Goal: Task Accomplishment & Management: Use online tool/utility

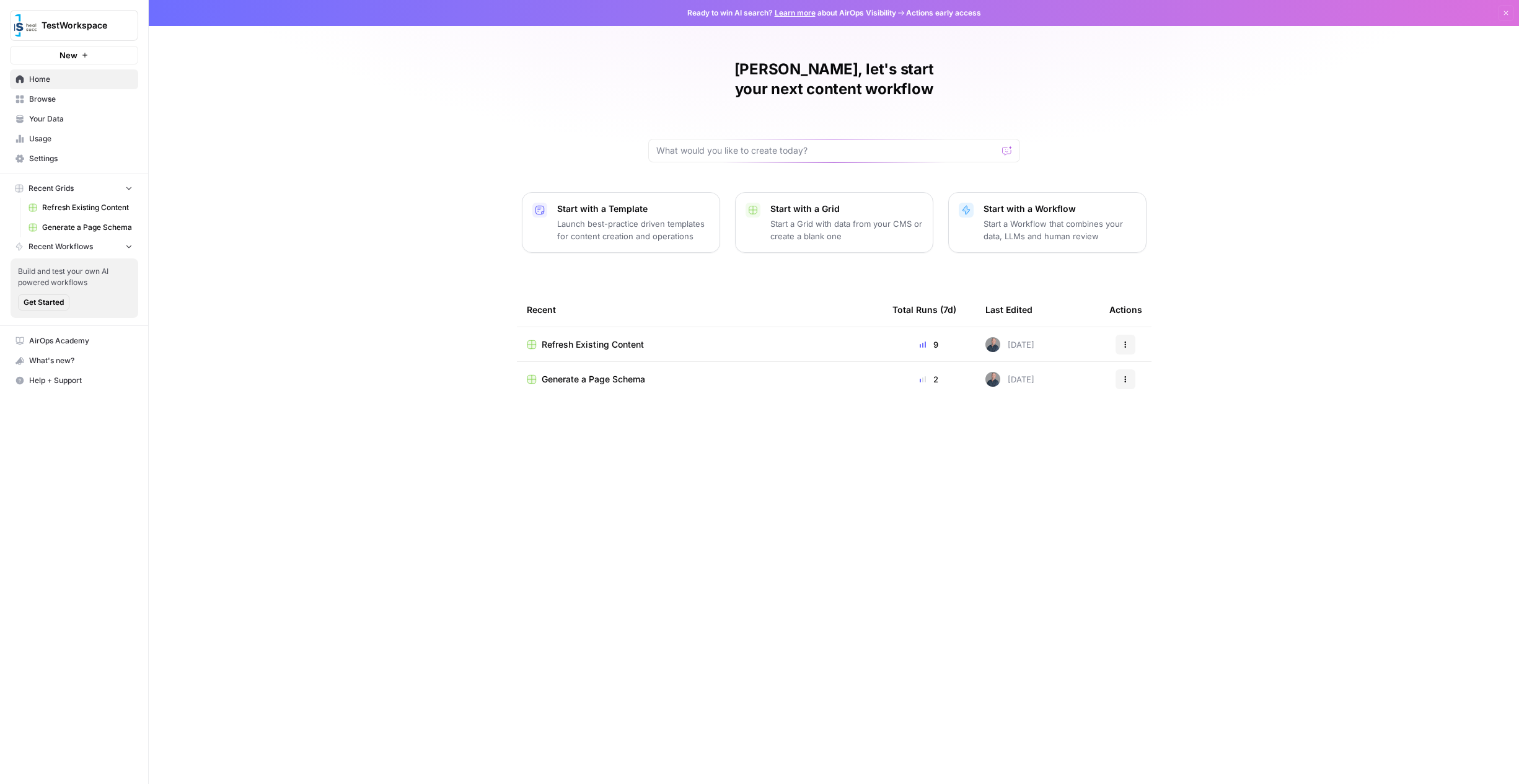
click at [576, 338] on span "Refresh Existing Content" at bounding box center [593, 345] width 102 height 13
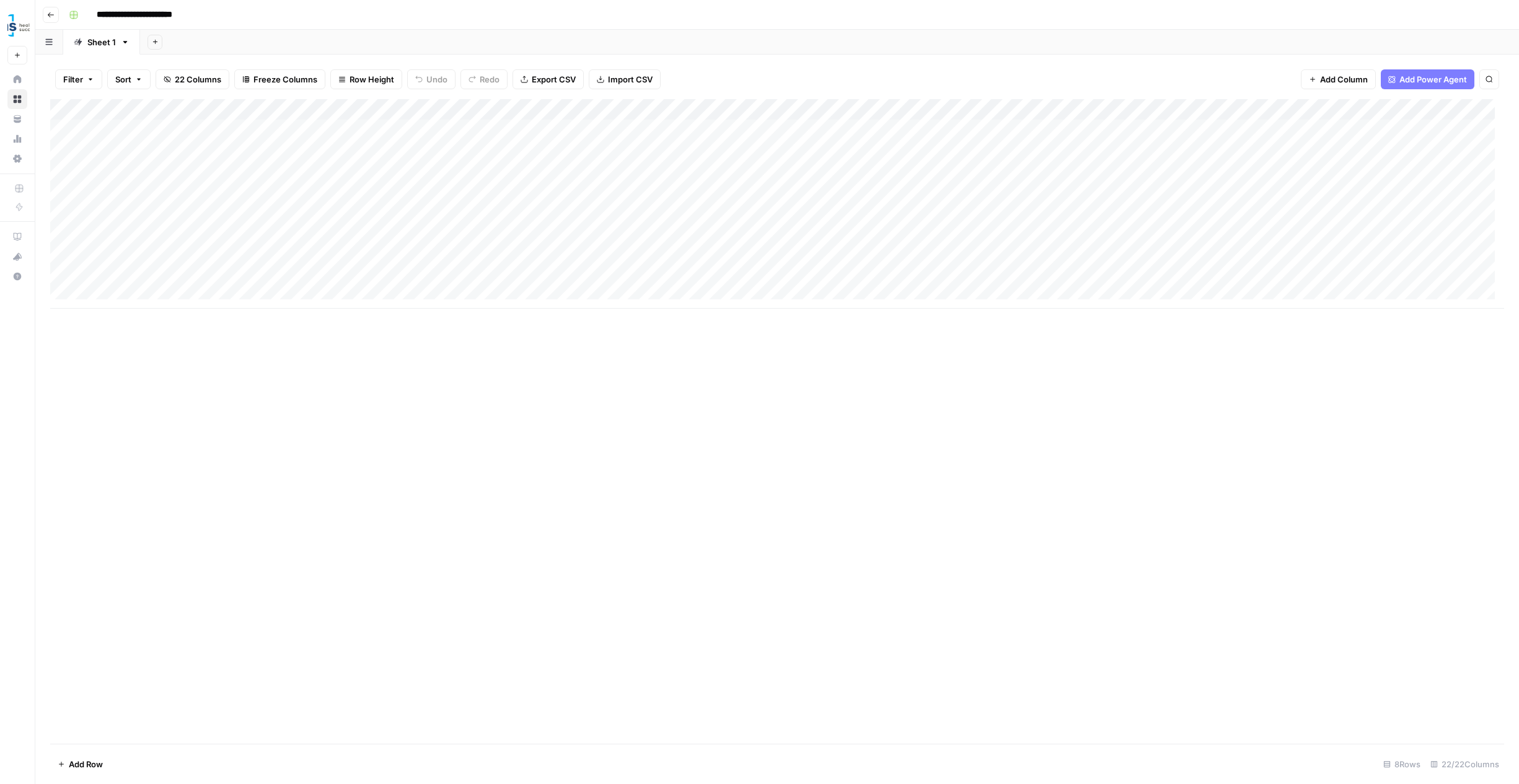
click at [49, 16] on icon "button" at bounding box center [51, 15] width 8 height 8
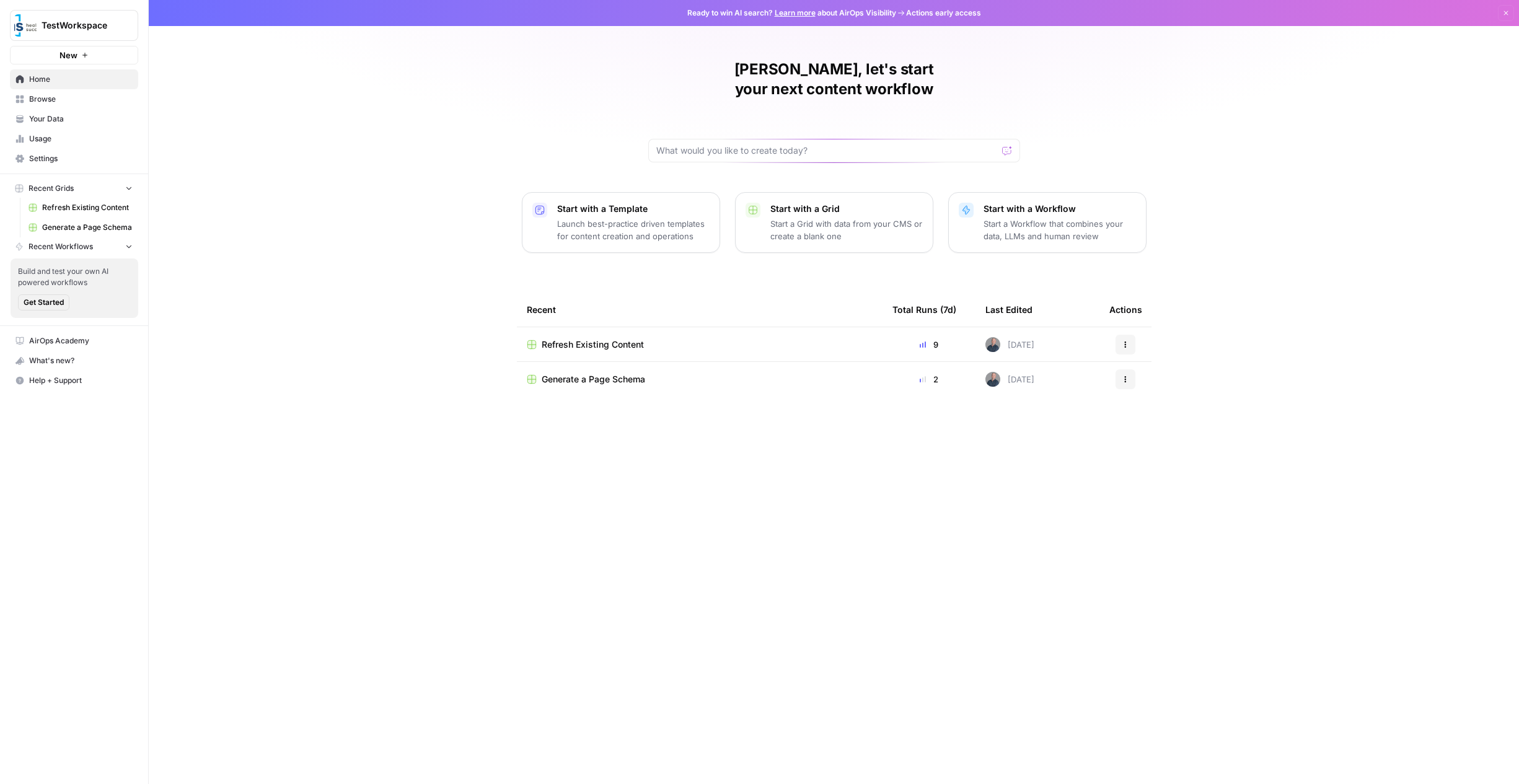
click at [1062, 217] on p "Start a Workflow that combines your data, LLMs and human review" at bounding box center [1059, 230] width 152 height 25
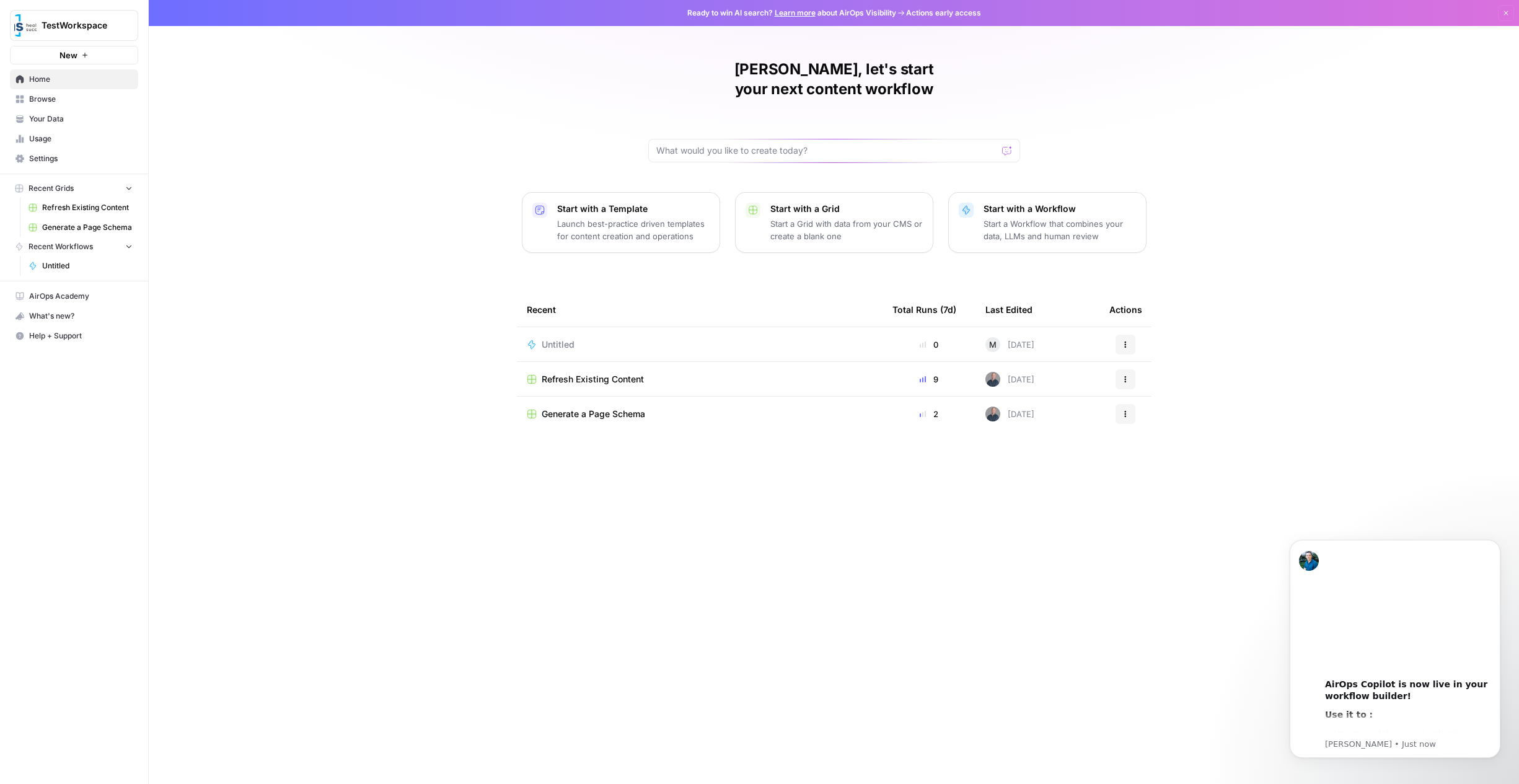
click at [604, 217] on p "Launch best-practice driven templates for content creation and operations" at bounding box center [633, 230] width 152 height 25
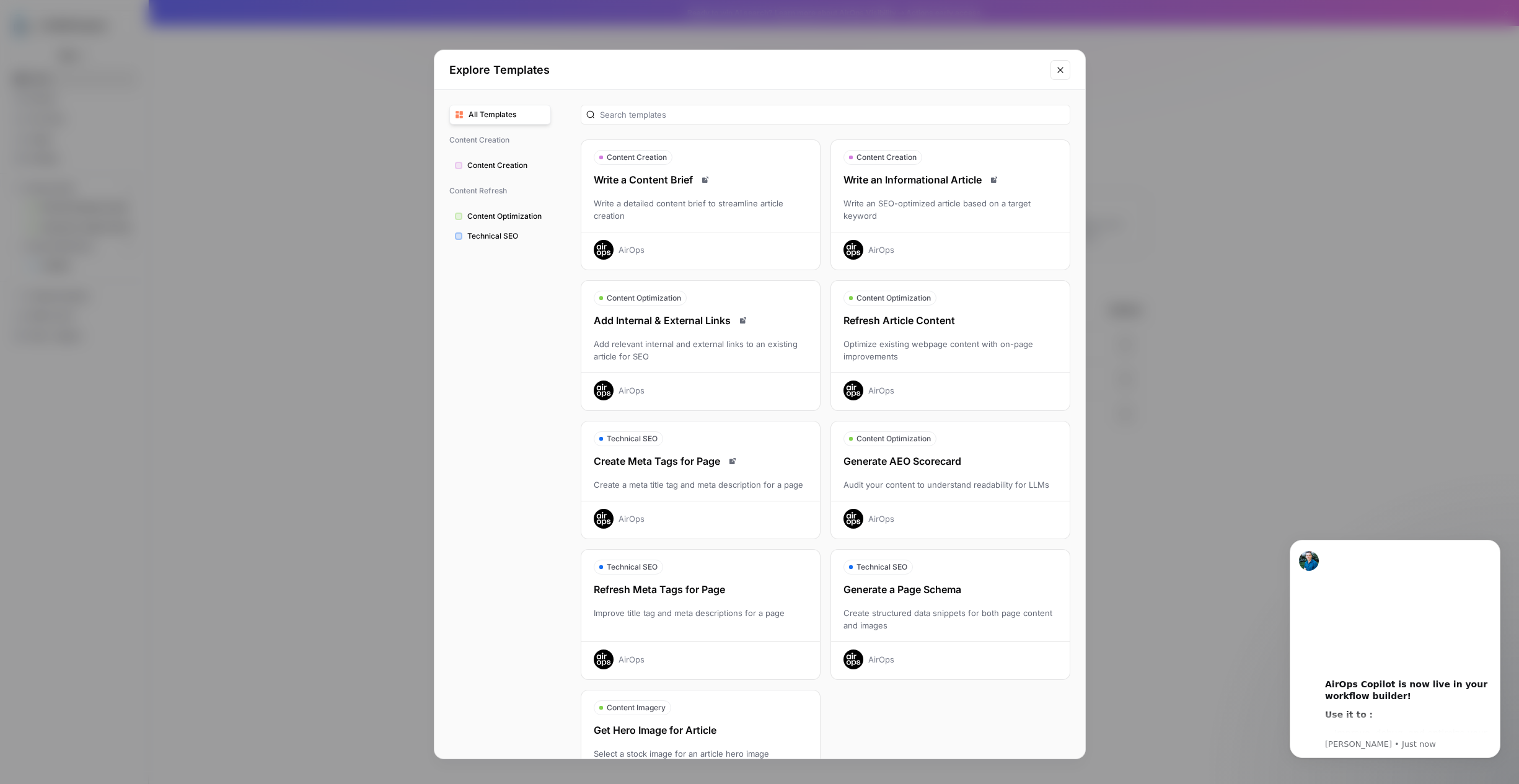
click at [504, 213] on span "Content Optimization" at bounding box center [507, 217] width 78 height 11
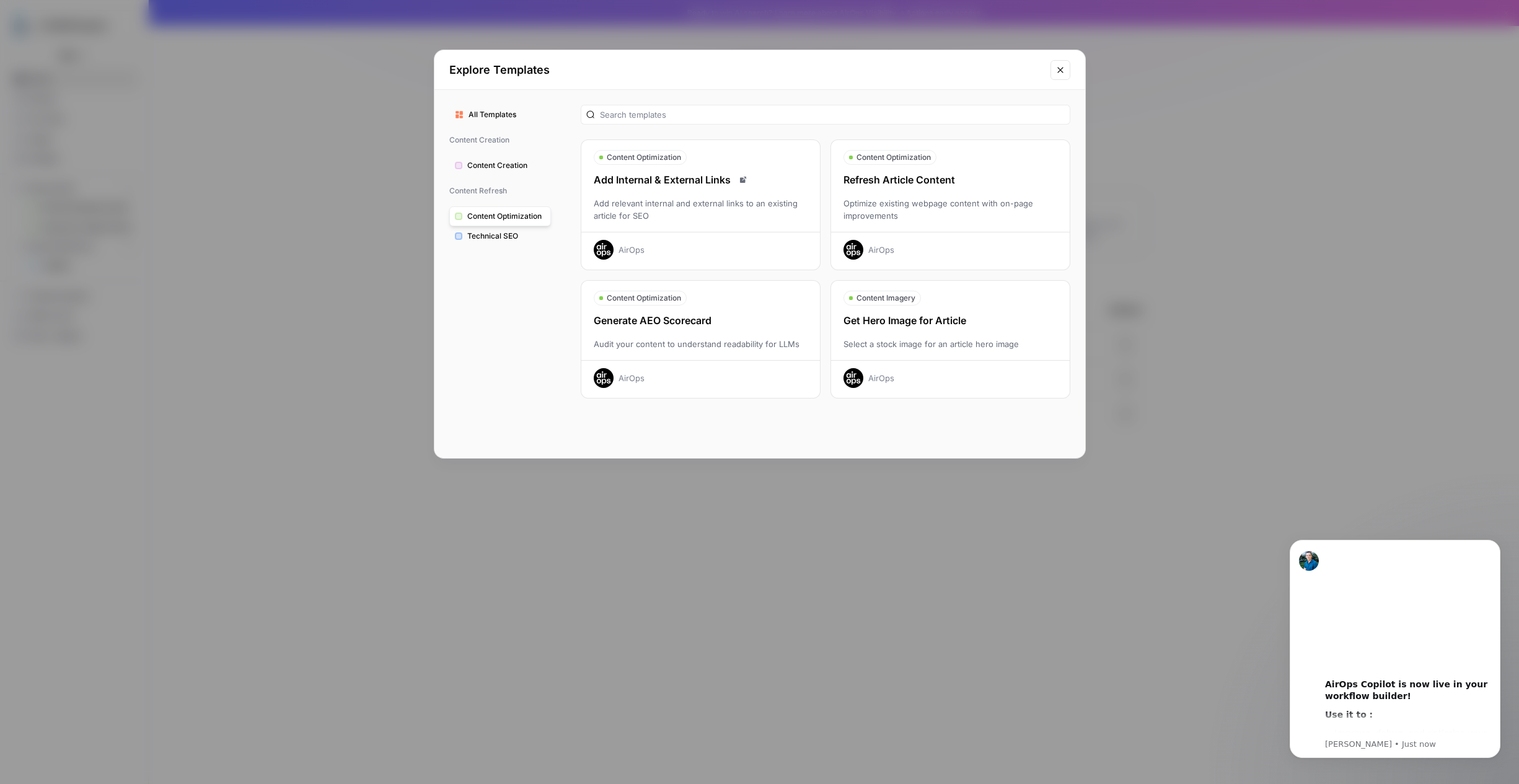
click at [939, 197] on div "Optimize existing webpage content with on-page improvements" at bounding box center [950, 209] width 238 height 25
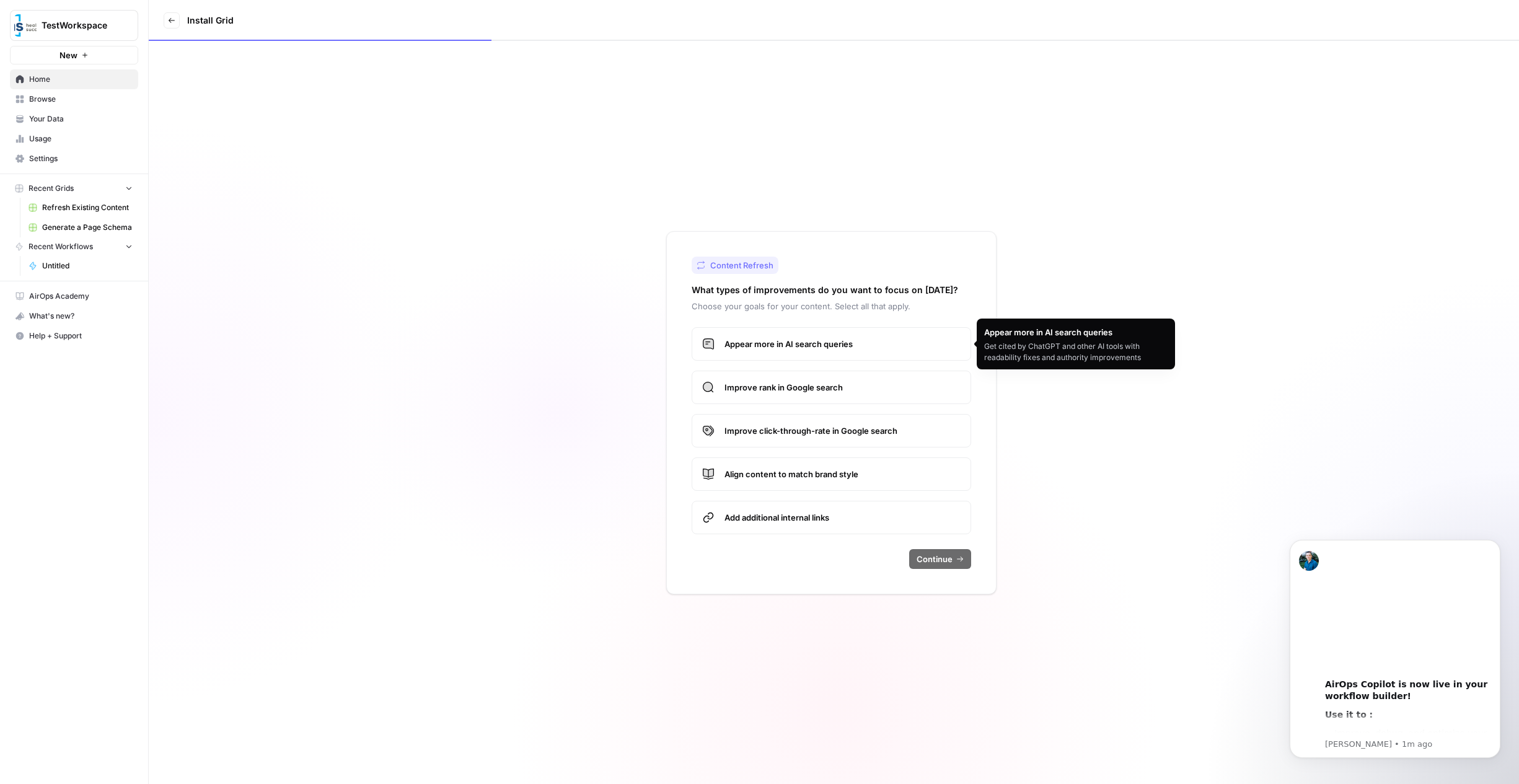
click at [812, 345] on span "Appear more in AI search queries" at bounding box center [843, 344] width 236 height 13
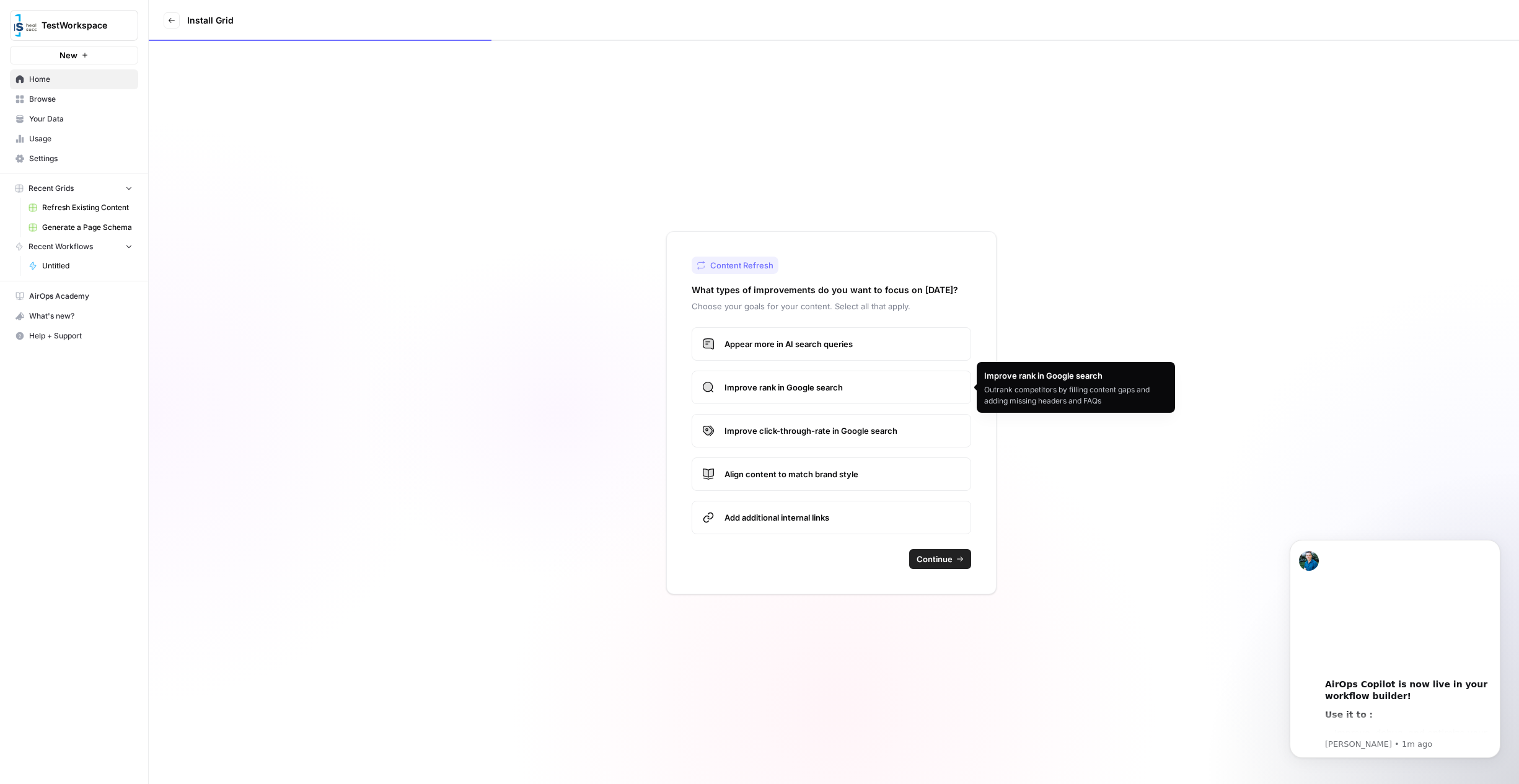
click at [783, 392] on span "Improve rank in Google search" at bounding box center [843, 388] width 236 height 13
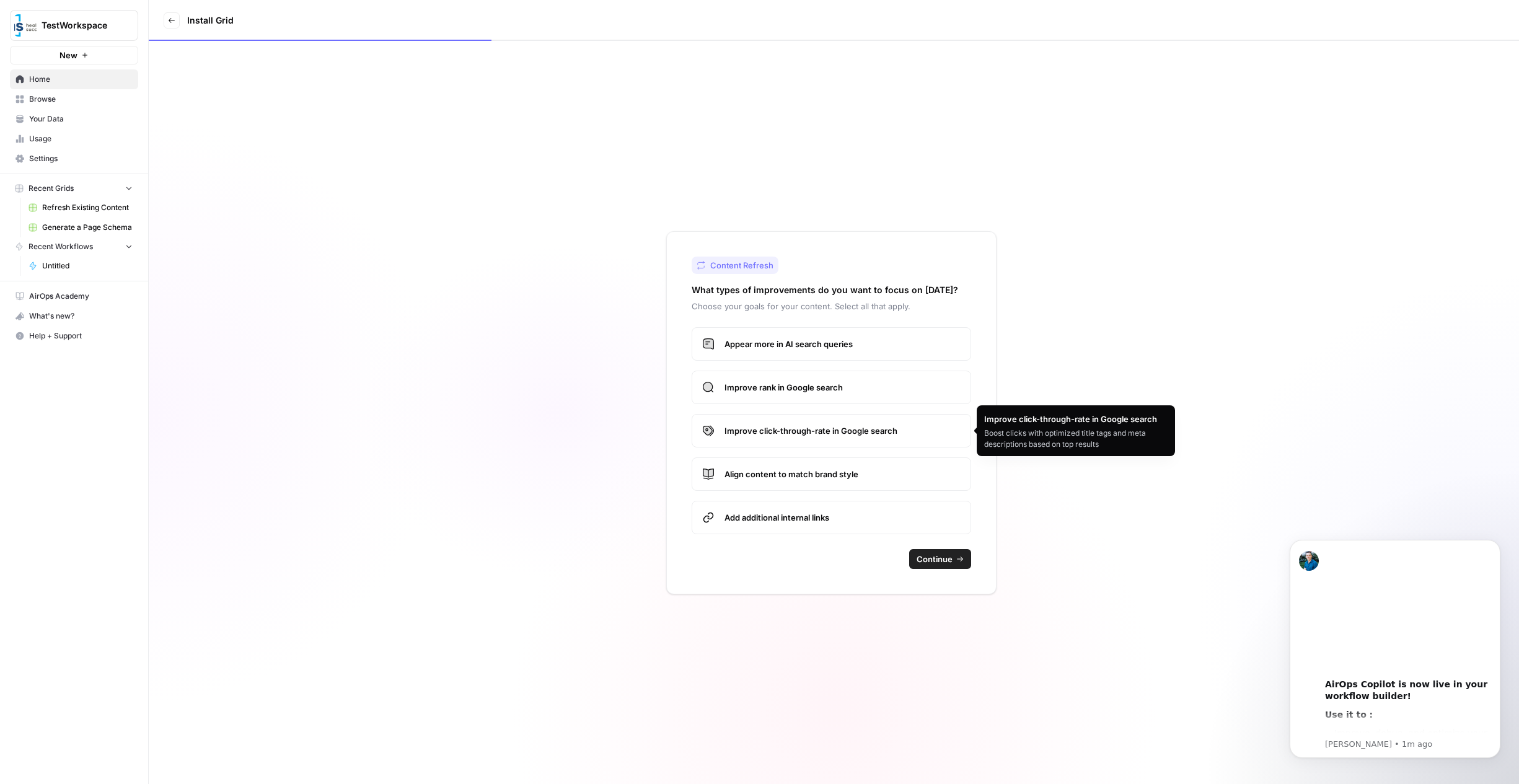
click at [776, 435] on span "Improve click-through-rate in Google search" at bounding box center [843, 431] width 236 height 13
click at [933, 562] on span "Continue" at bounding box center [935, 559] width 36 height 13
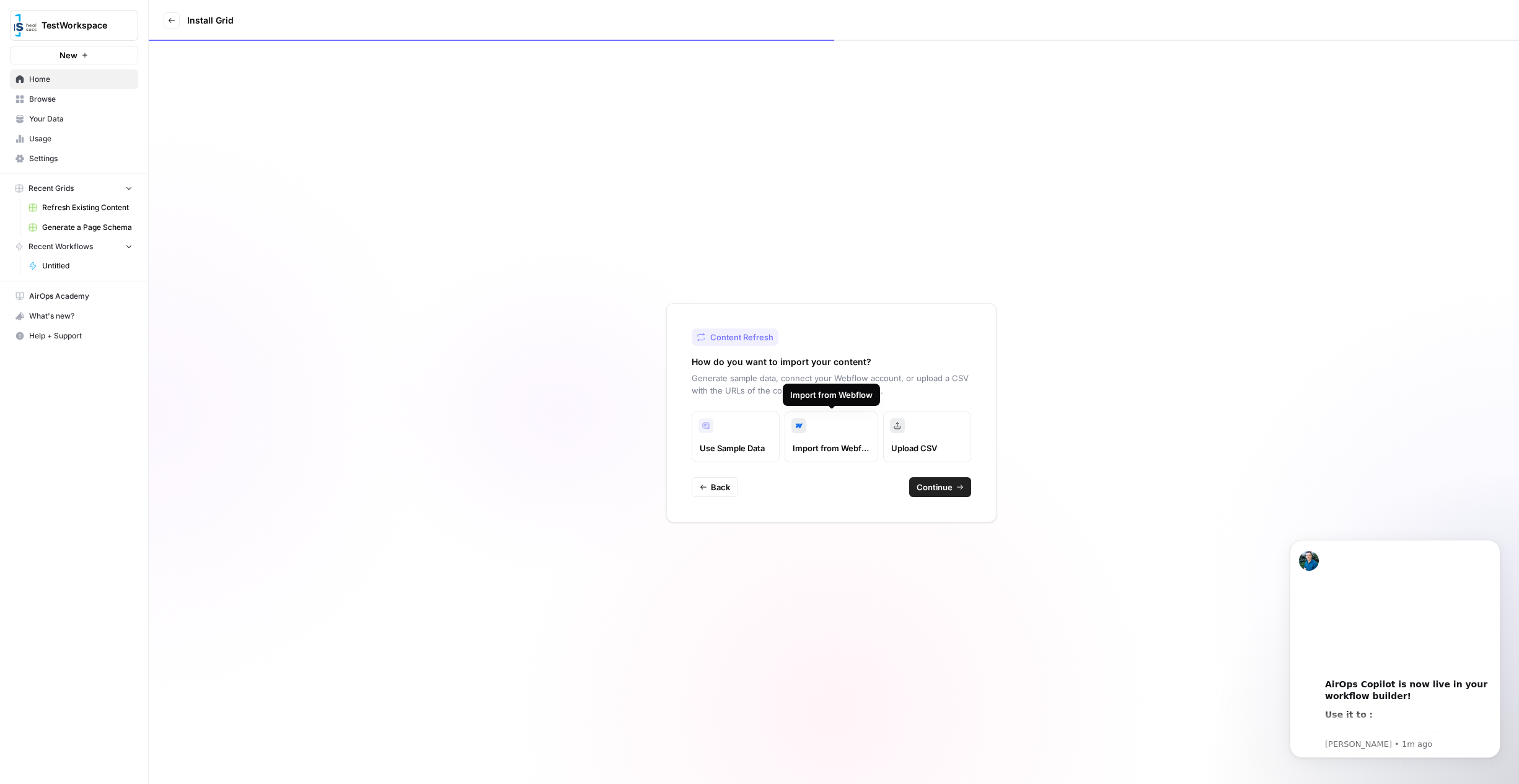
click at [827, 442] on span "Import from Webflow" at bounding box center [831, 448] width 77 height 13
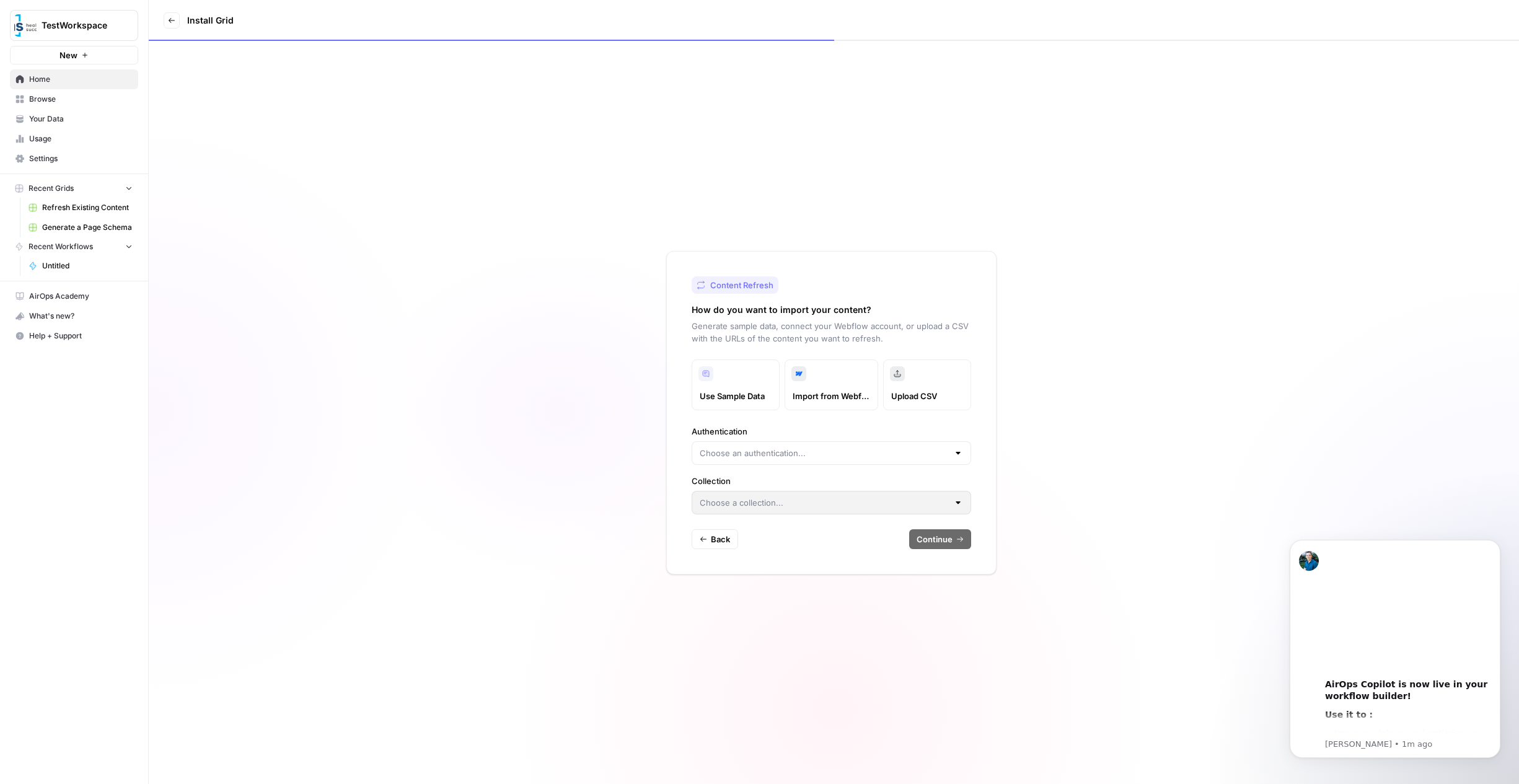
click at [755, 384] on label "Use Sample Data" at bounding box center [736, 385] width 88 height 51
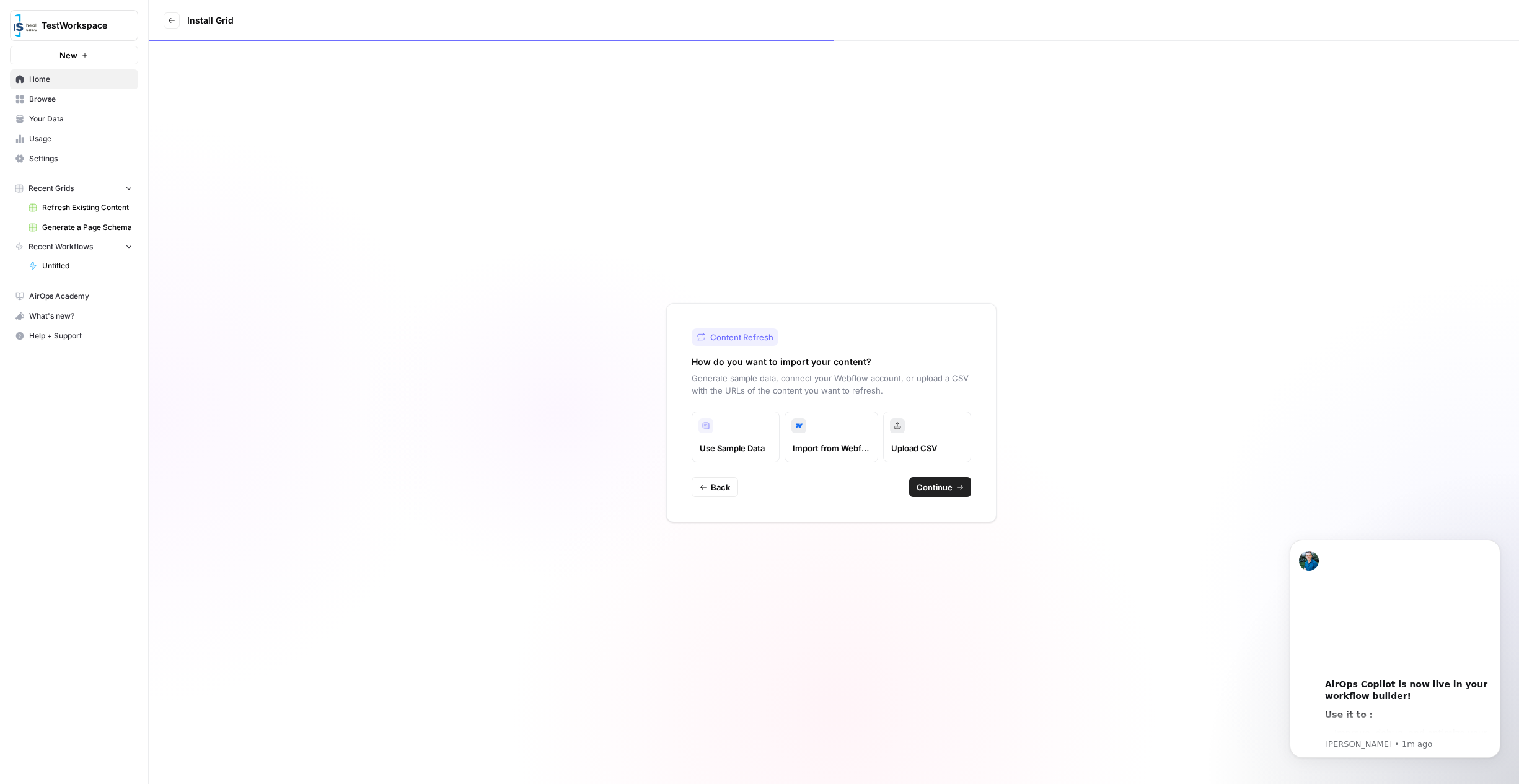
click at [940, 481] on span "Continue" at bounding box center [935, 487] width 36 height 13
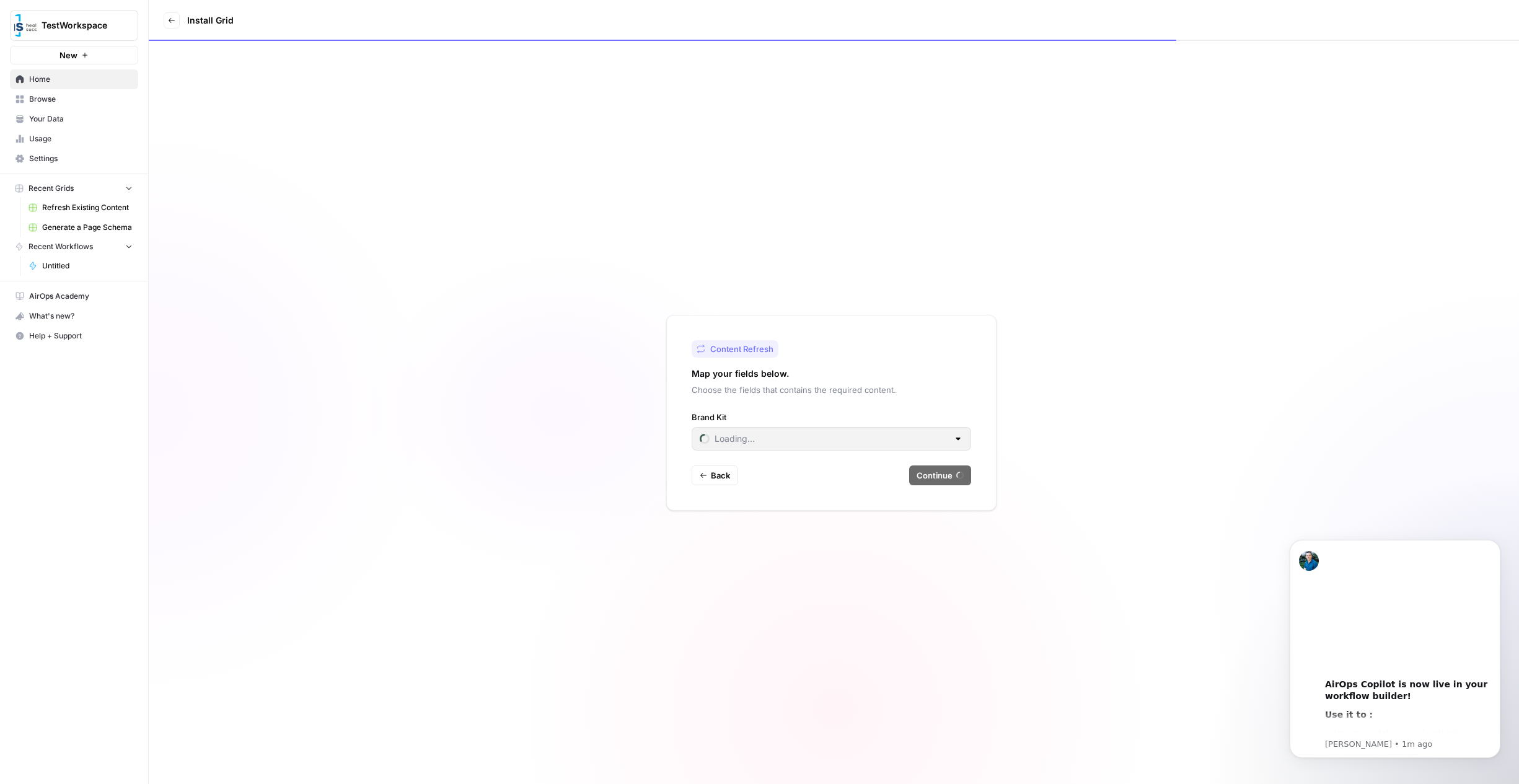
type input "Healthcare Success"
click at [936, 440] on input "Brand Kit" at bounding box center [824, 439] width 249 height 13
click at [736, 492] on span "Add new" at bounding box center [836, 487] width 240 height 13
type input "Healthcare Success"
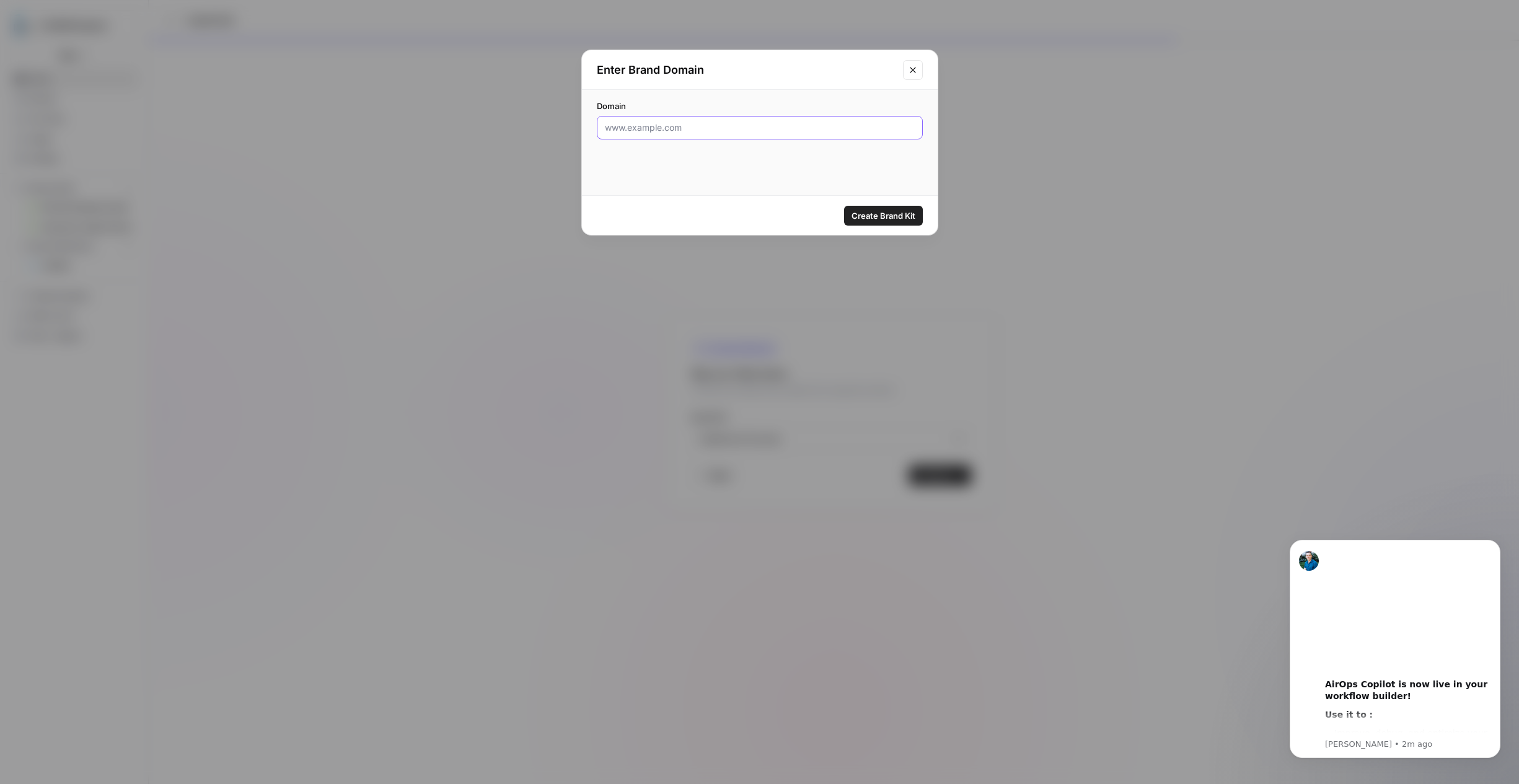
paste input "https://mypvhc.com/"
type input "https://mypvhc.com/"
click at [865, 211] on span "Create Brand Kit" at bounding box center [883, 216] width 64 height 13
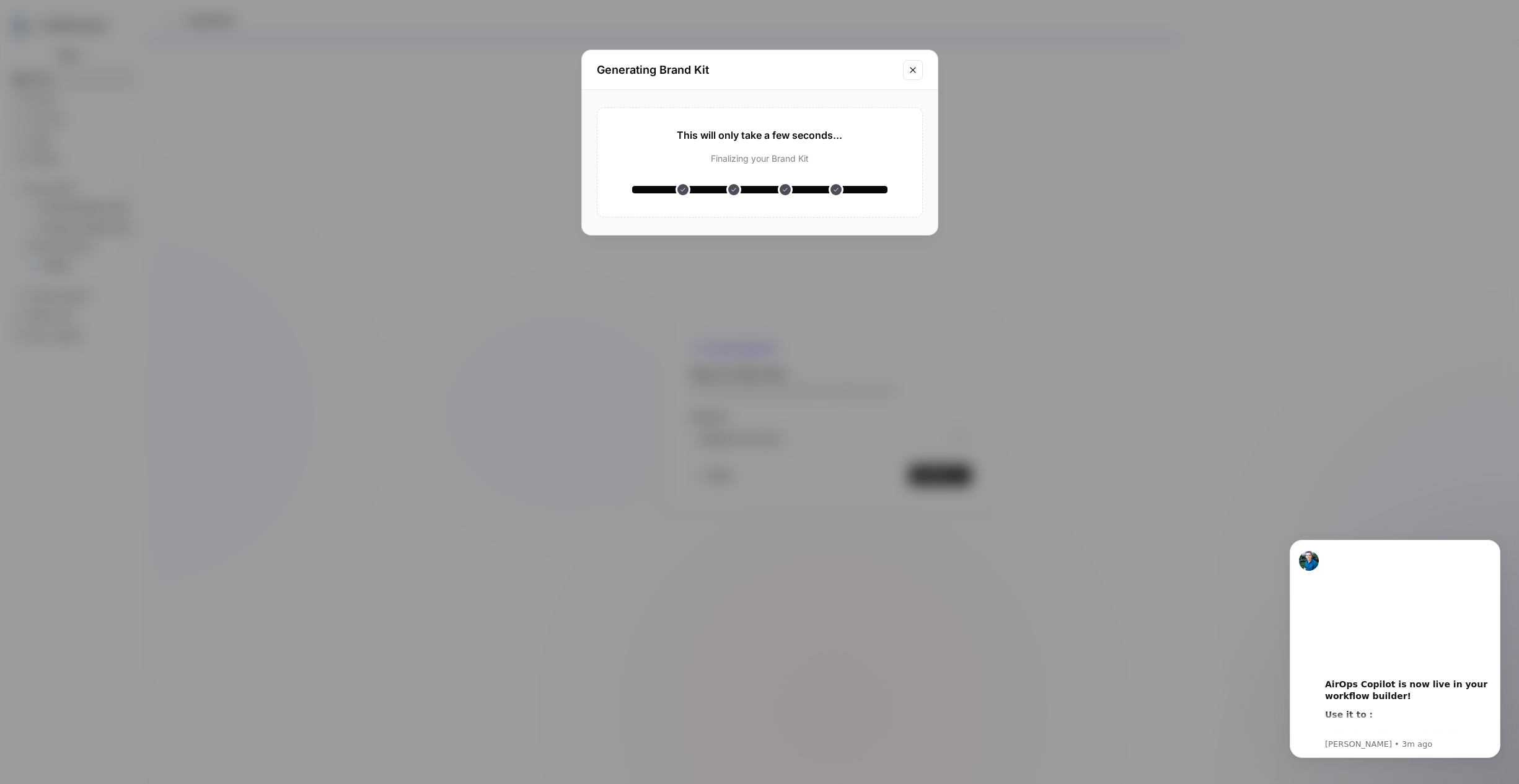
type input "Pomona Valley Health Centers"
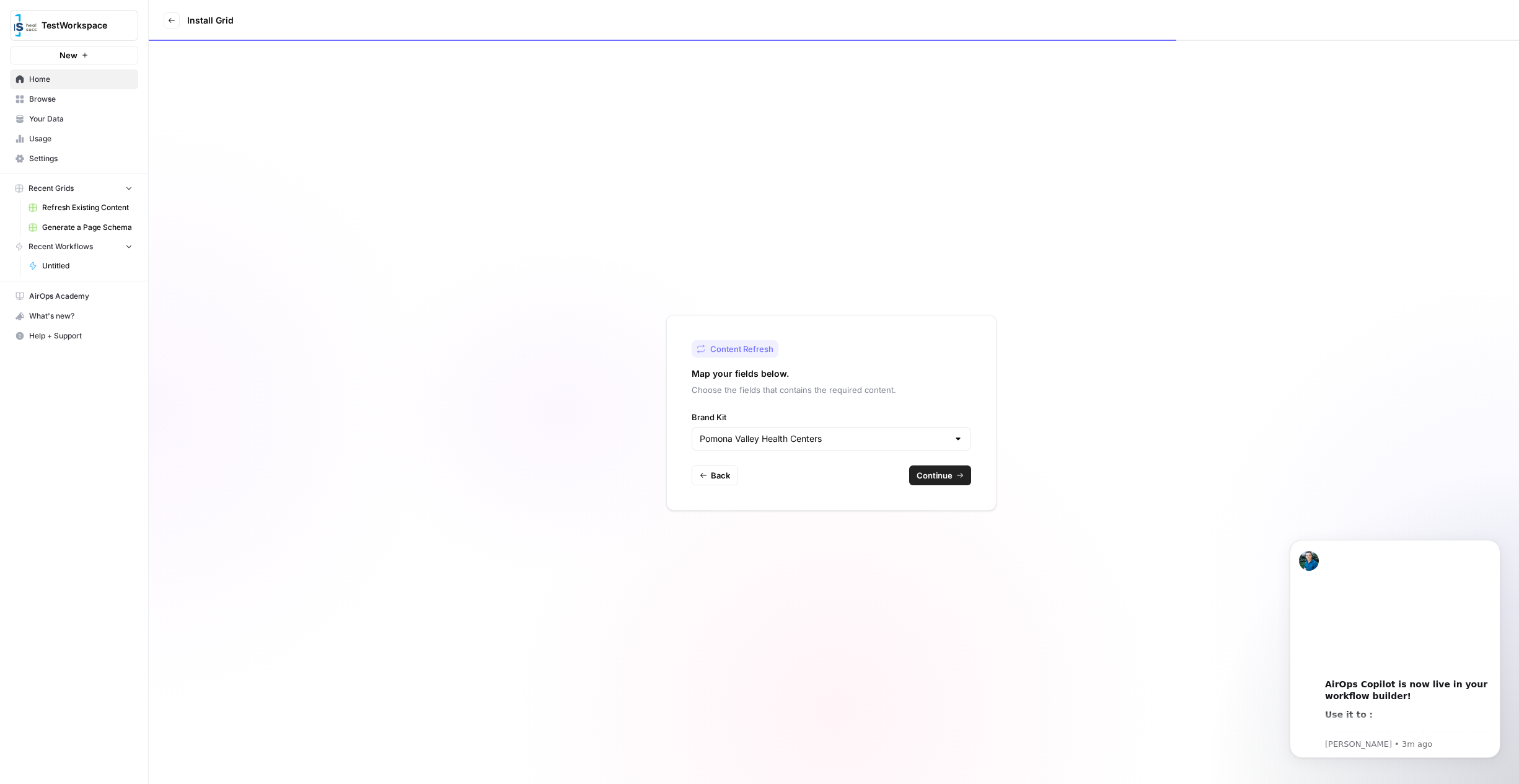
click at [942, 474] on span "Continue" at bounding box center [935, 475] width 36 height 13
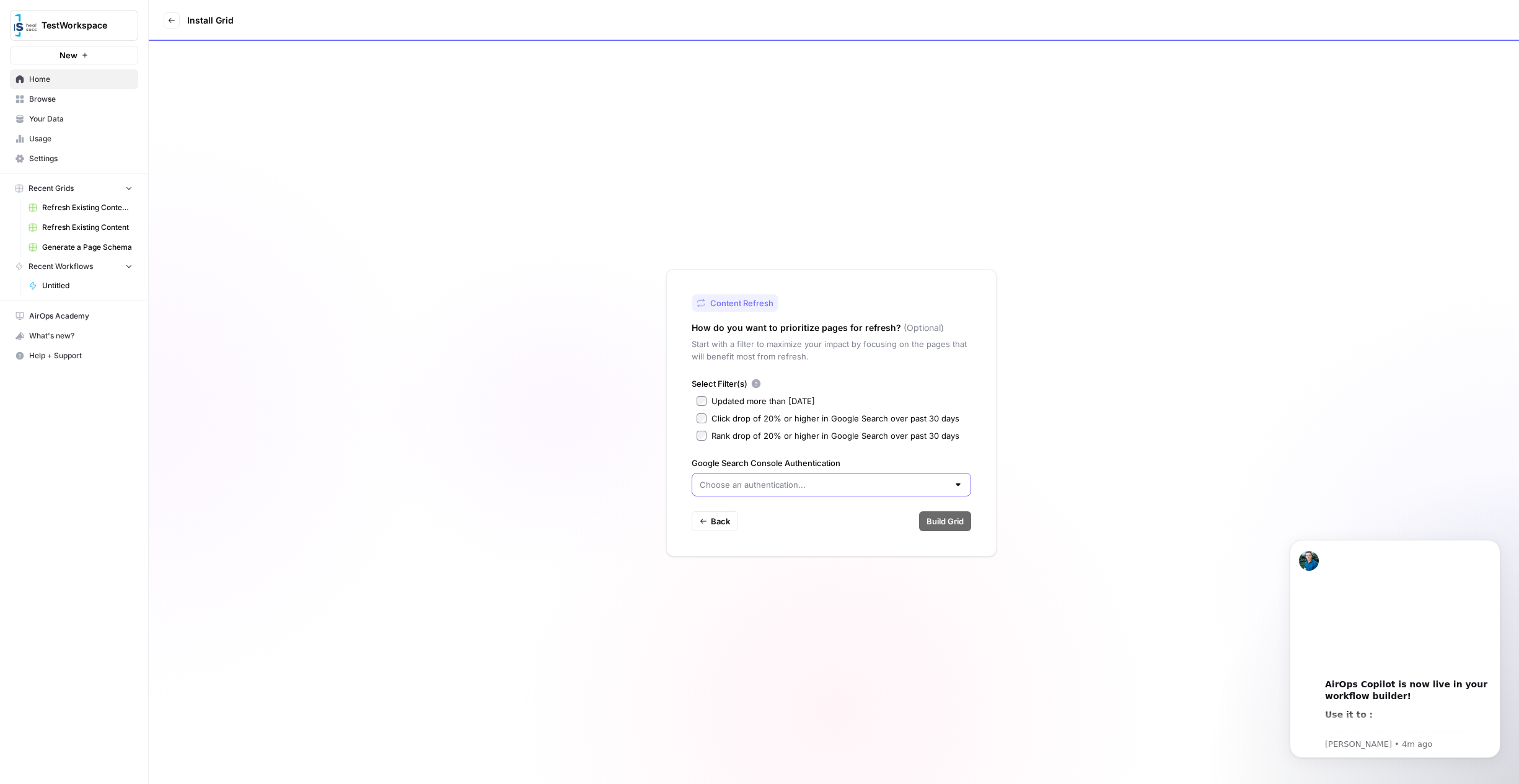
click at [780, 486] on input "Google Search Console Authentication" at bounding box center [824, 485] width 249 height 13
click at [716, 481] on input "Google Search Console Authentication" at bounding box center [824, 485] width 249 height 13
click at [720, 522] on button "Create new" at bounding box center [831, 516] width 268 height 17
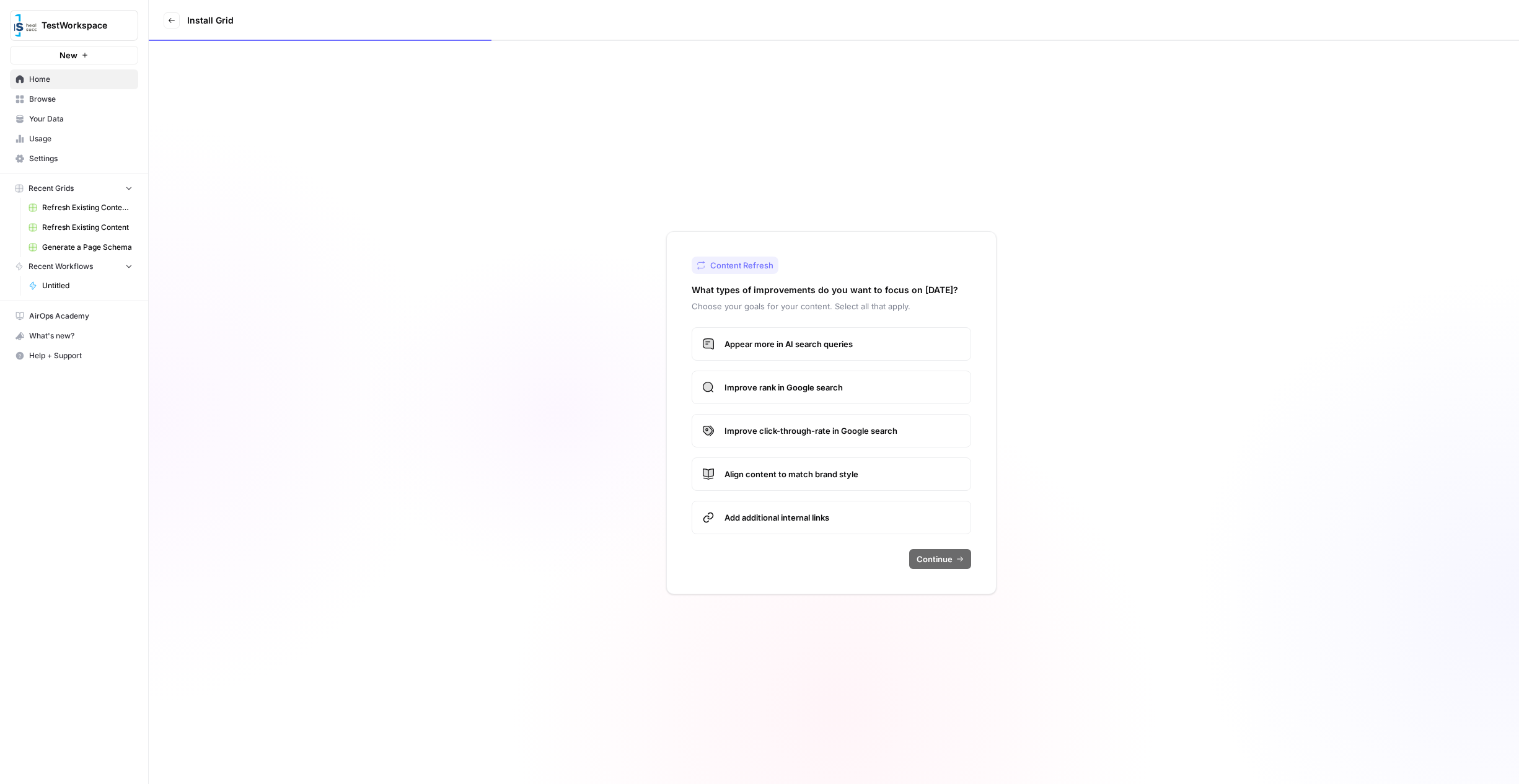
click at [77, 205] on span "Refresh Existing Content (1)" at bounding box center [88, 207] width 91 height 11
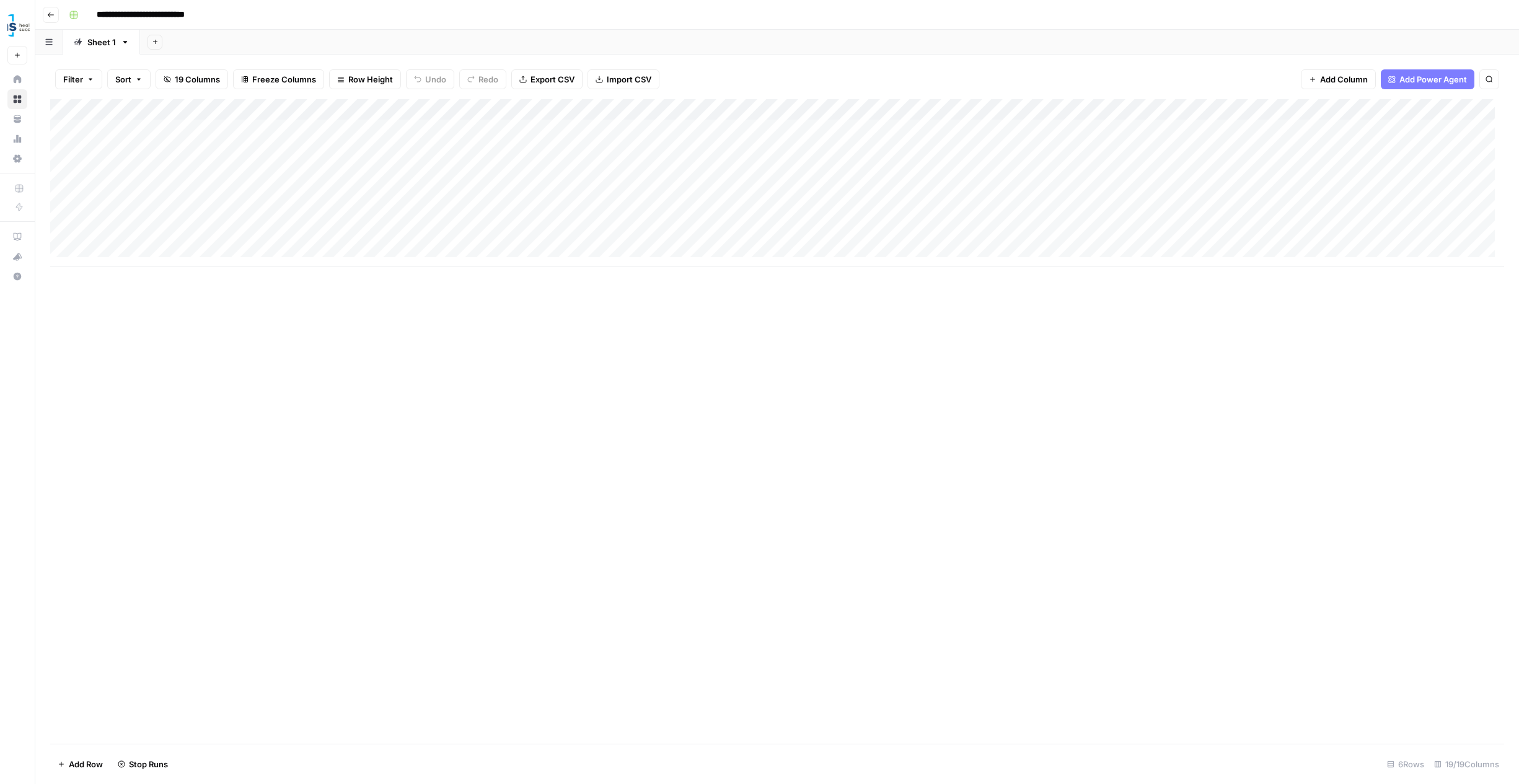
click at [223, 148] on div "Add Column" at bounding box center [777, 183] width 1454 height 167
click at [489, 127] on div "Add Column" at bounding box center [777, 183] width 1454 height 167
click at [238, 212] on div "Add Column" at bounding box center [777, 183] width 1454 height 167
click at [201, 214] on div "Add Column" at bounding box center [777, 183] width 1454 height 167
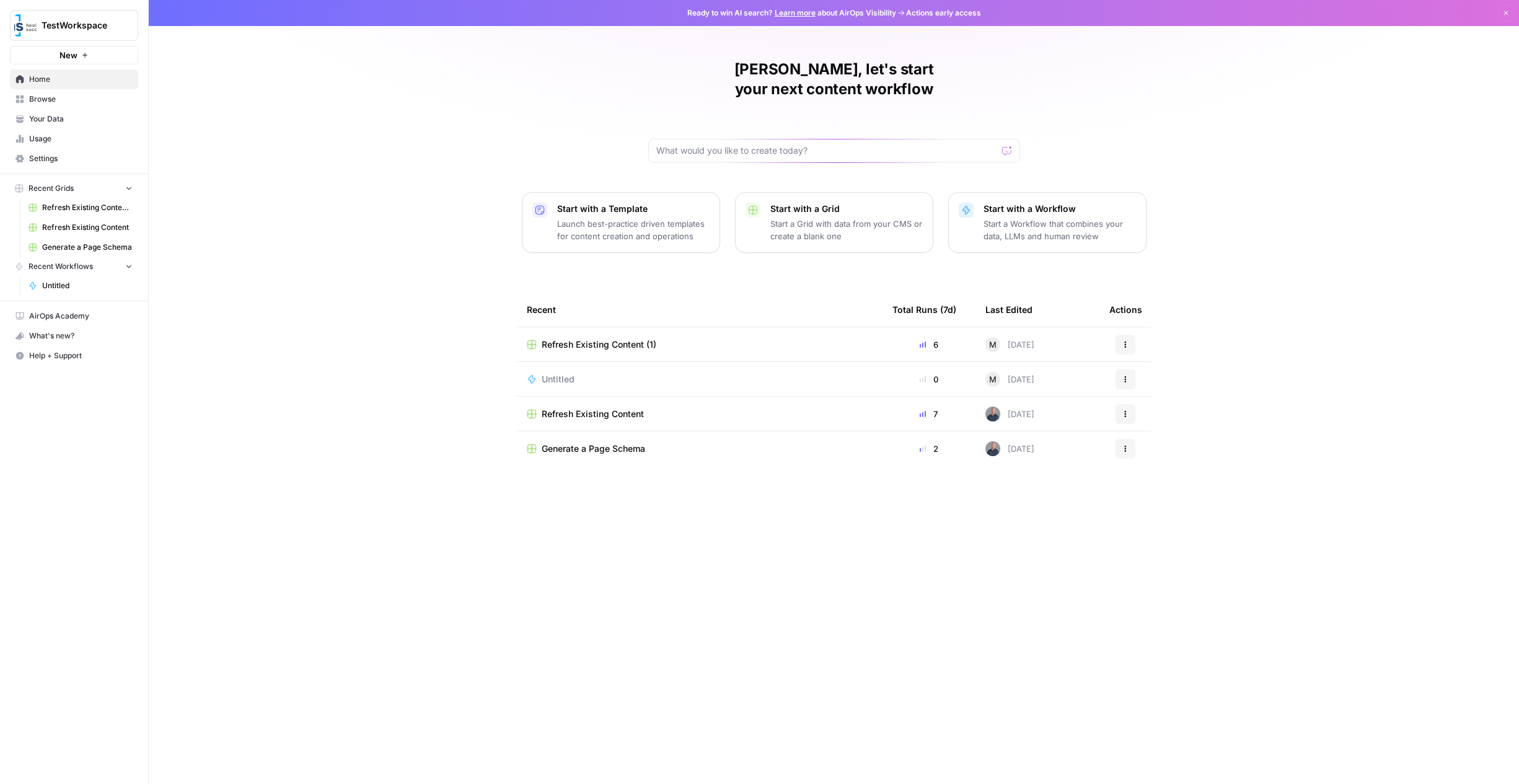
click at [615, 338] on span "Refresh Existing Content (1)" at bounding box center [599, 345] width 115 height 13
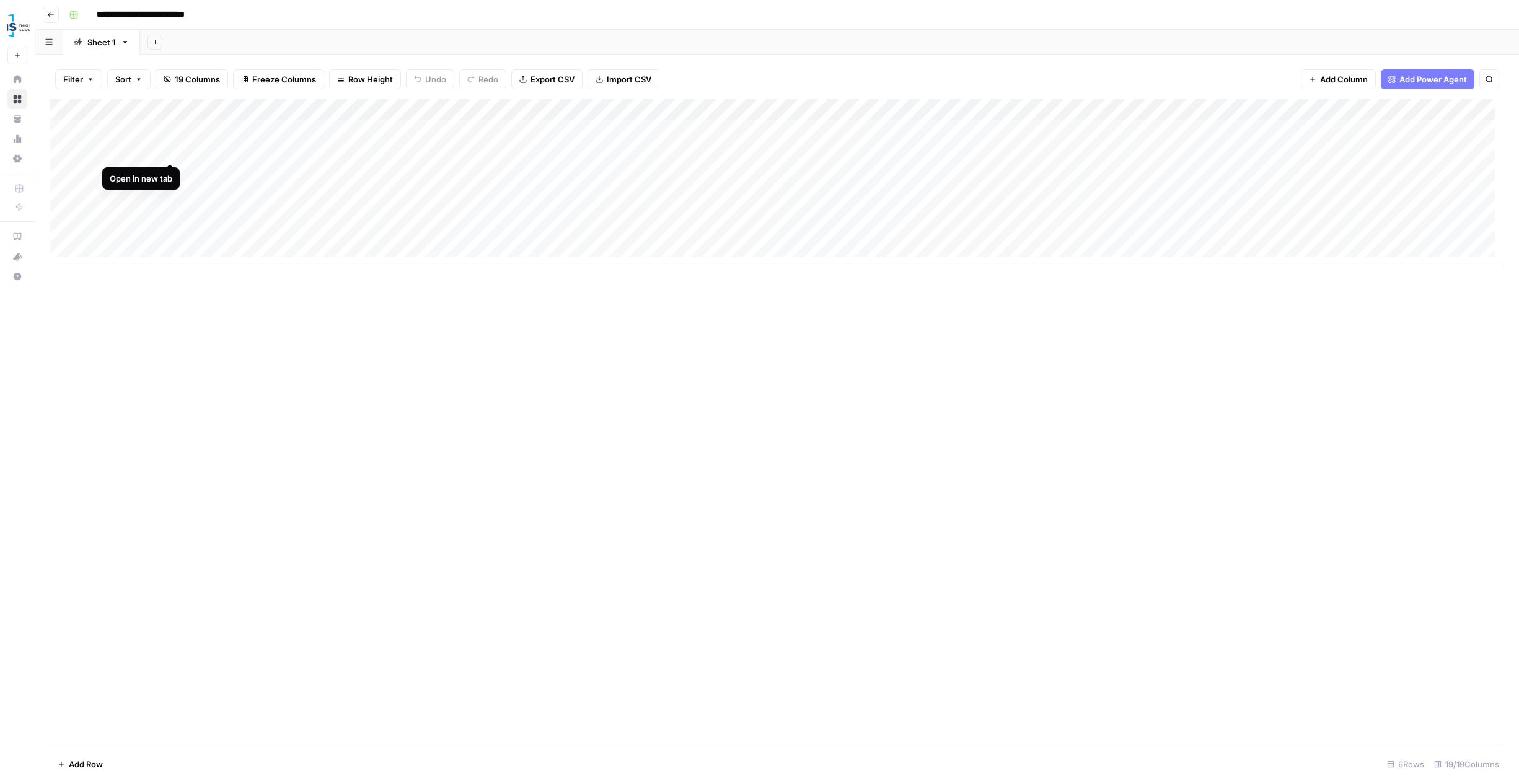
click at [167, 151] on div "Add Column" at bounding box center [777, 183] width 1454 height 167
click at [63, 152] on div "Add Column" at bounding box center [777, 183] width 1454 height 167
click at [62, 163] on div "Add Column" at bounding box center [777, 183] width 1454 height 167
click at [61, 174] on div "Add Column" at bounding box center [777, 183] width 1454 height 167
click at [59, 189] on div "Add Column" at bounding box center [777, 183] width 1454 height 167
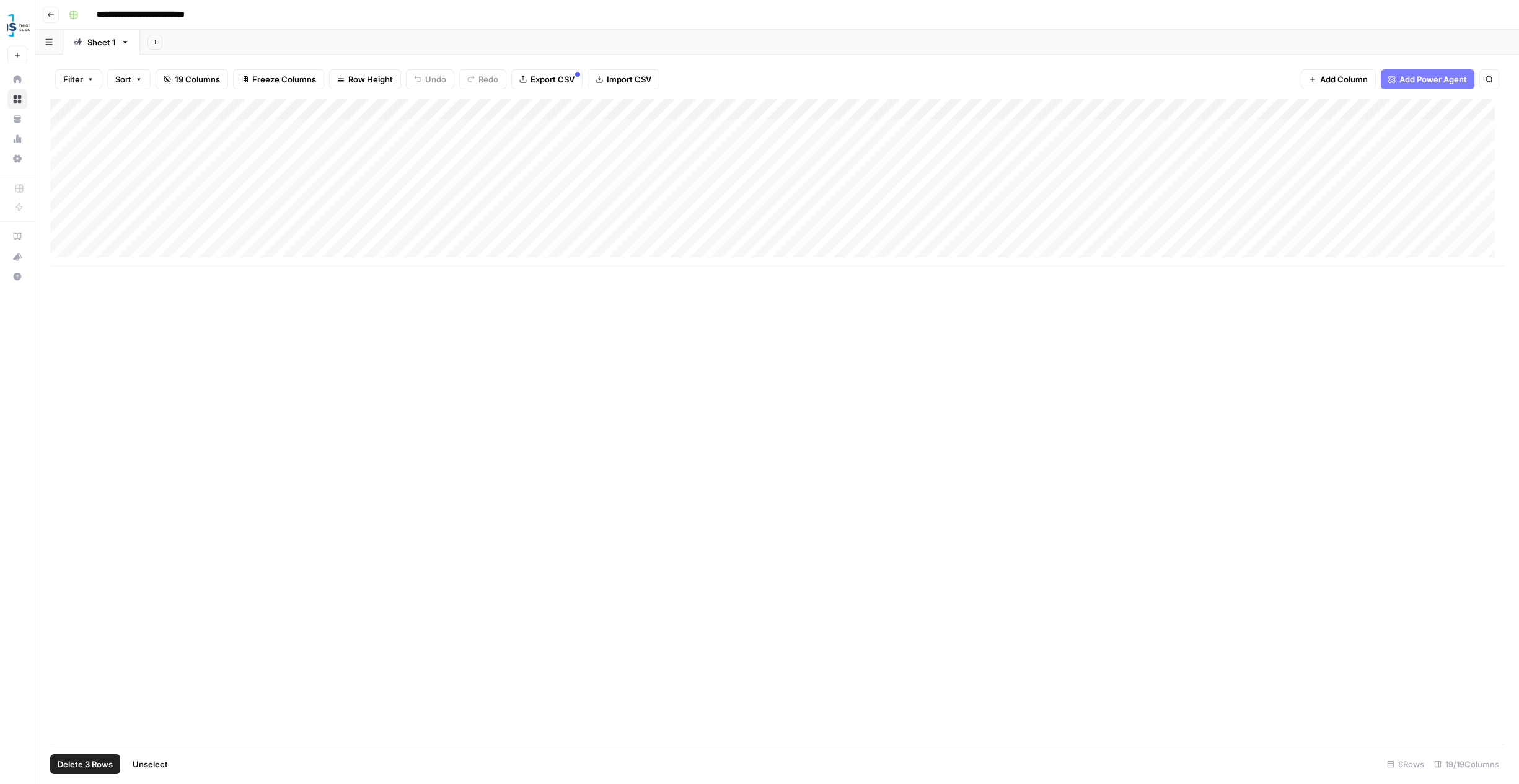
click at [59, 207] on div "Add Column" at bounding box center [777, 183] width 1454 height 167
click at [61, 214] on div "Add Column" at bounding box center [777, 183] width 1454 height 167
click at [59, 236] on div "Add Column" at bounding box center [777, 183] width 1454 height 167
click at [62, 130] on div "Add Column" at bounding box center [777, 183] width 1454 height 167
click at [127, 255] on div "Add Column" at bounding box center [777, 183] width 1454 height 167
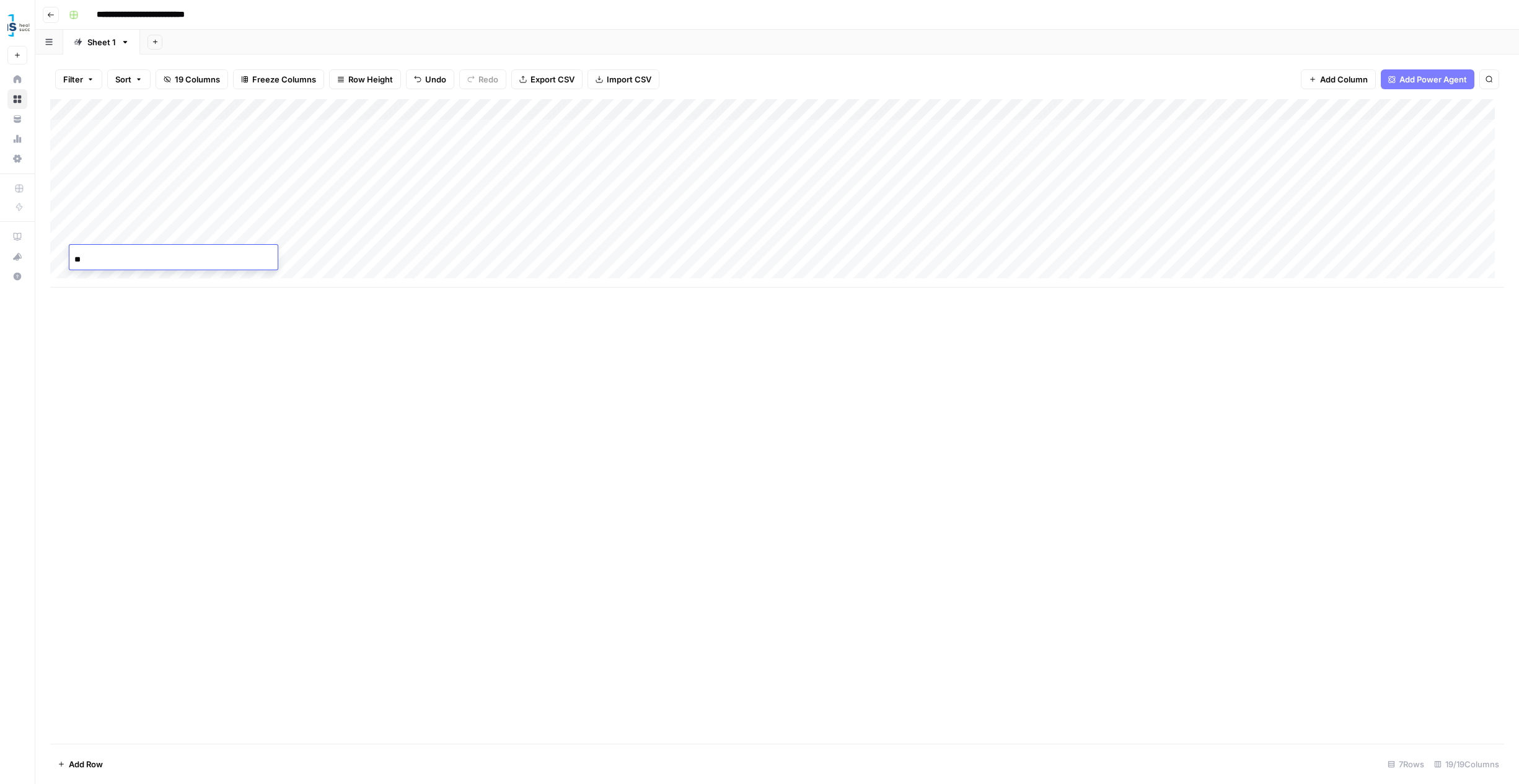
type input "*"
click at [109, 262] on input at bounding box center [174, 260] width 199 height 15
paste input "**********"
type input "**********"
click at [204, 337] on div "Add Column" at bounding box center [777, 421] width 1454 height 645
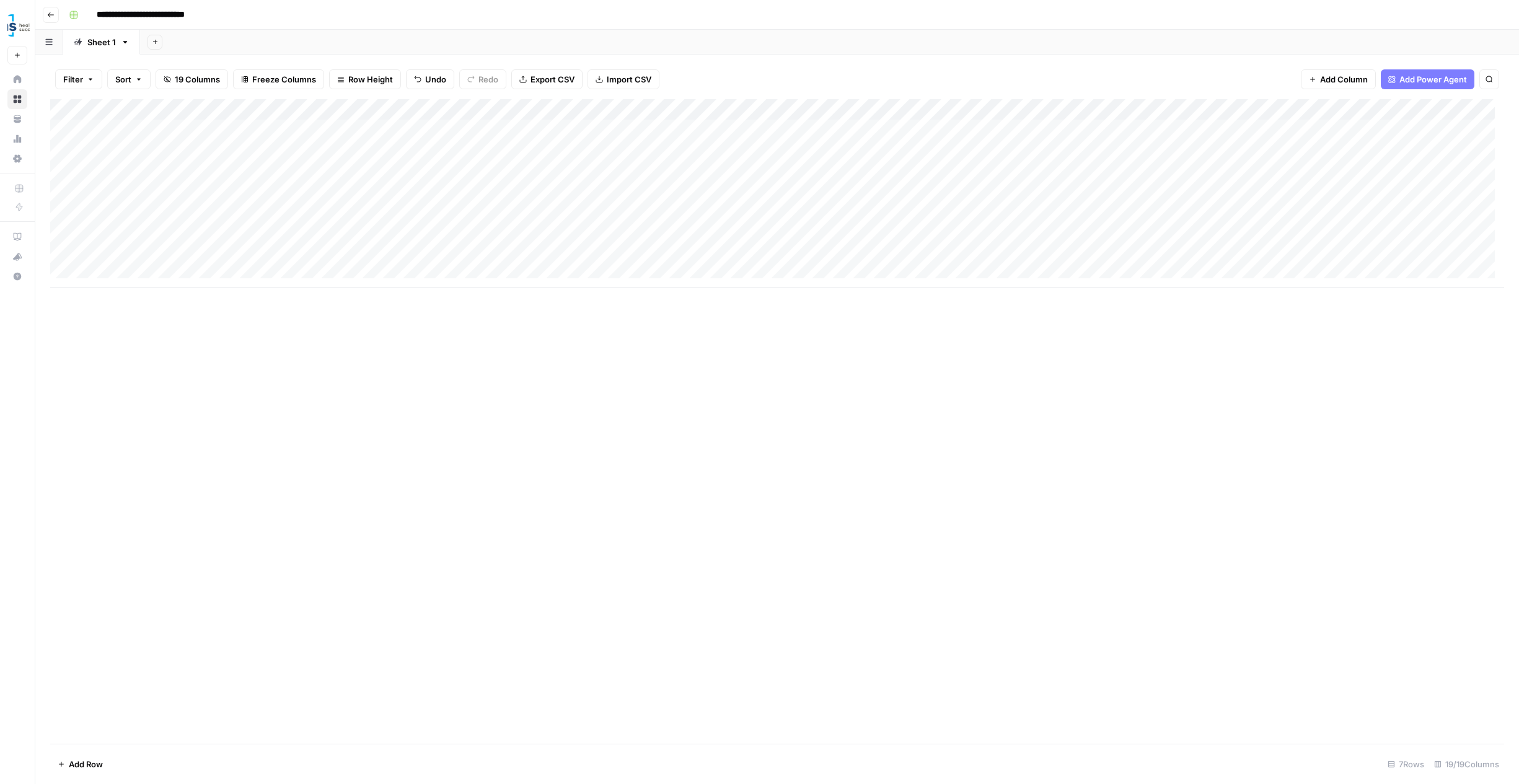
click at [234, 257] on div "Add Column" at bounding box center [777, 193] width 1454 height 188
click at [201, 256] on div "Add Column" at bounding box center [777, 193] width 1454 height 188
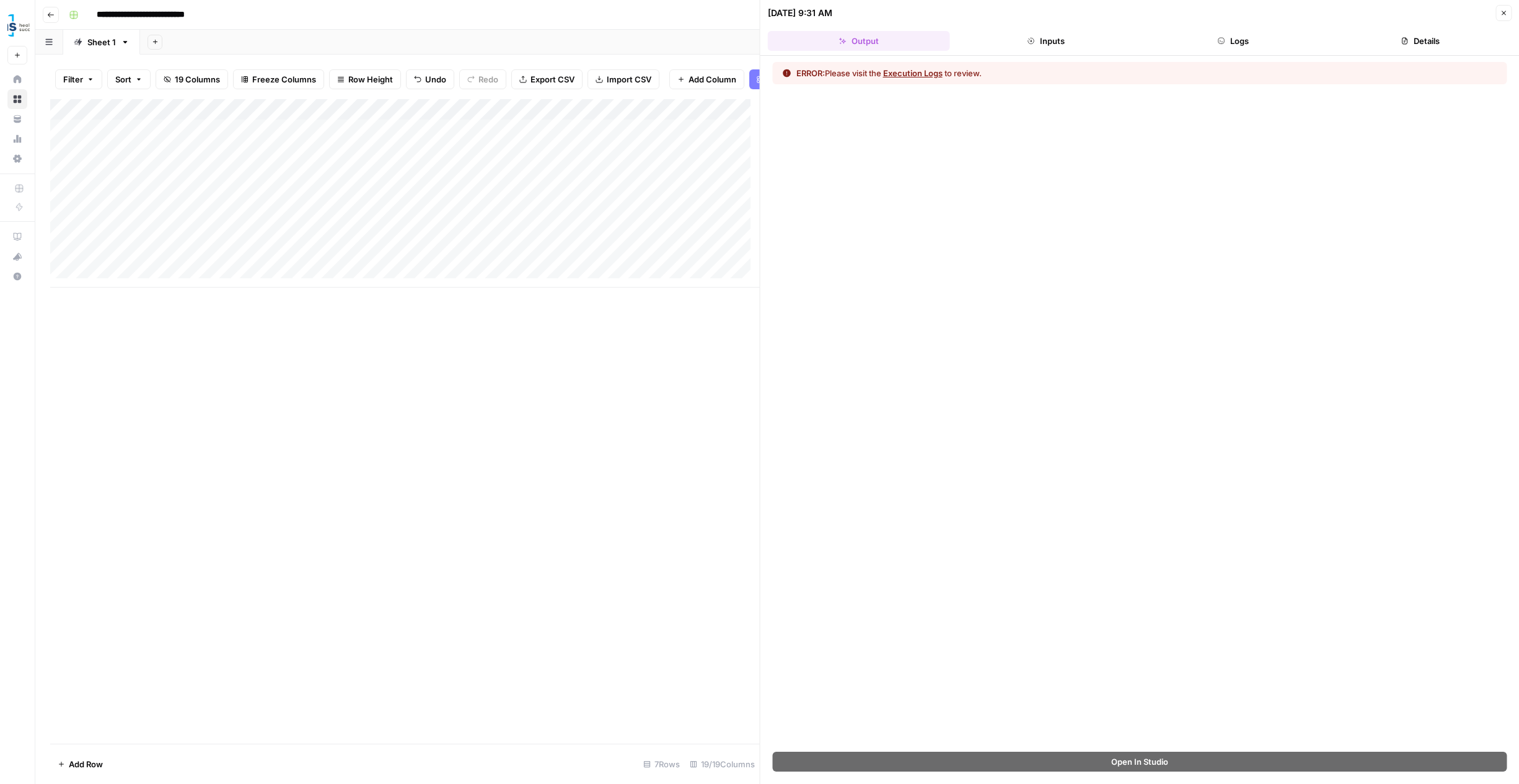
click at [926, 70] on button "Execution Logs" at bounding box center [913, 73] width 59 height 13
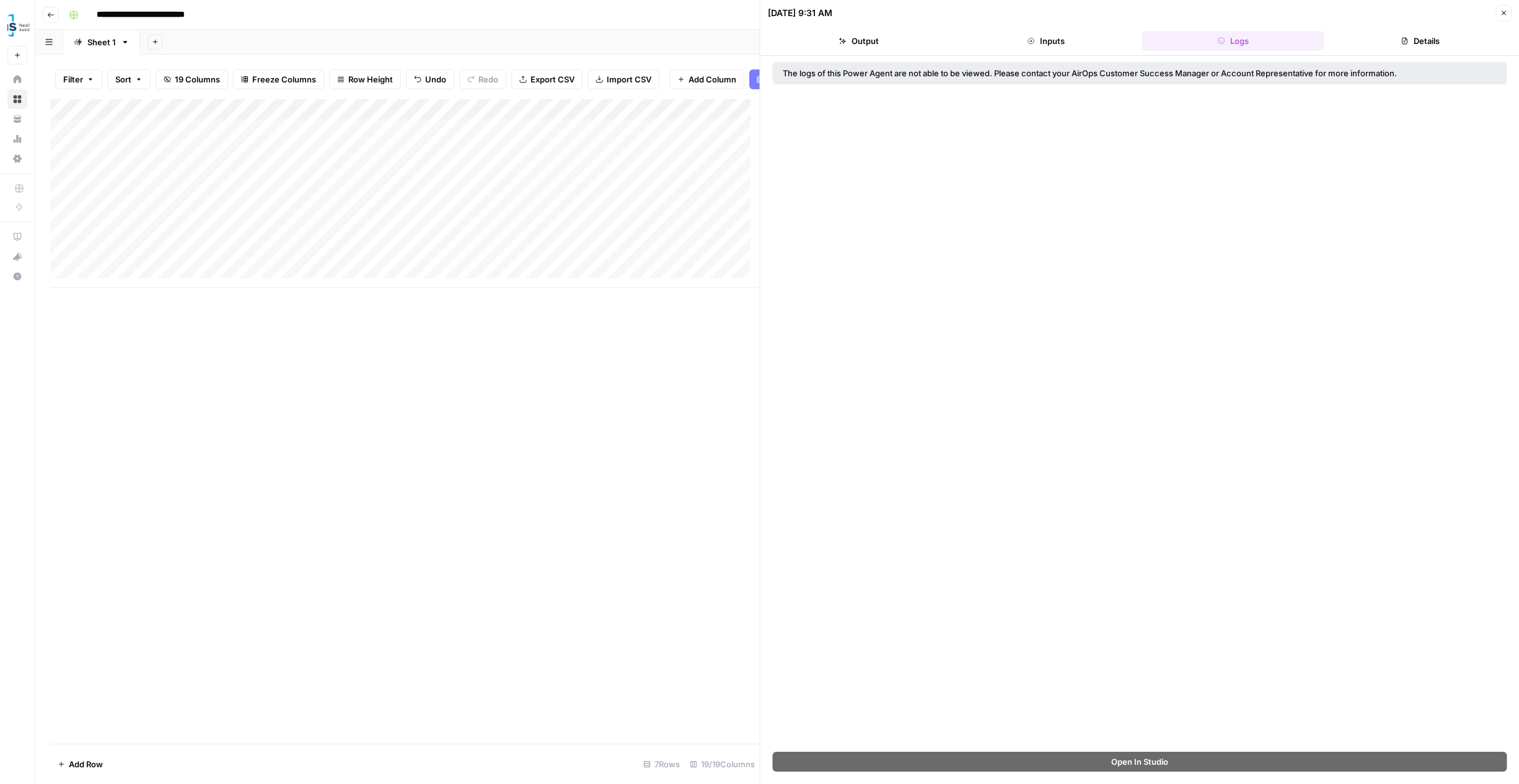
click at [55, 16] on button "Go back" at bounding box center [51, 15] width 16 height 16
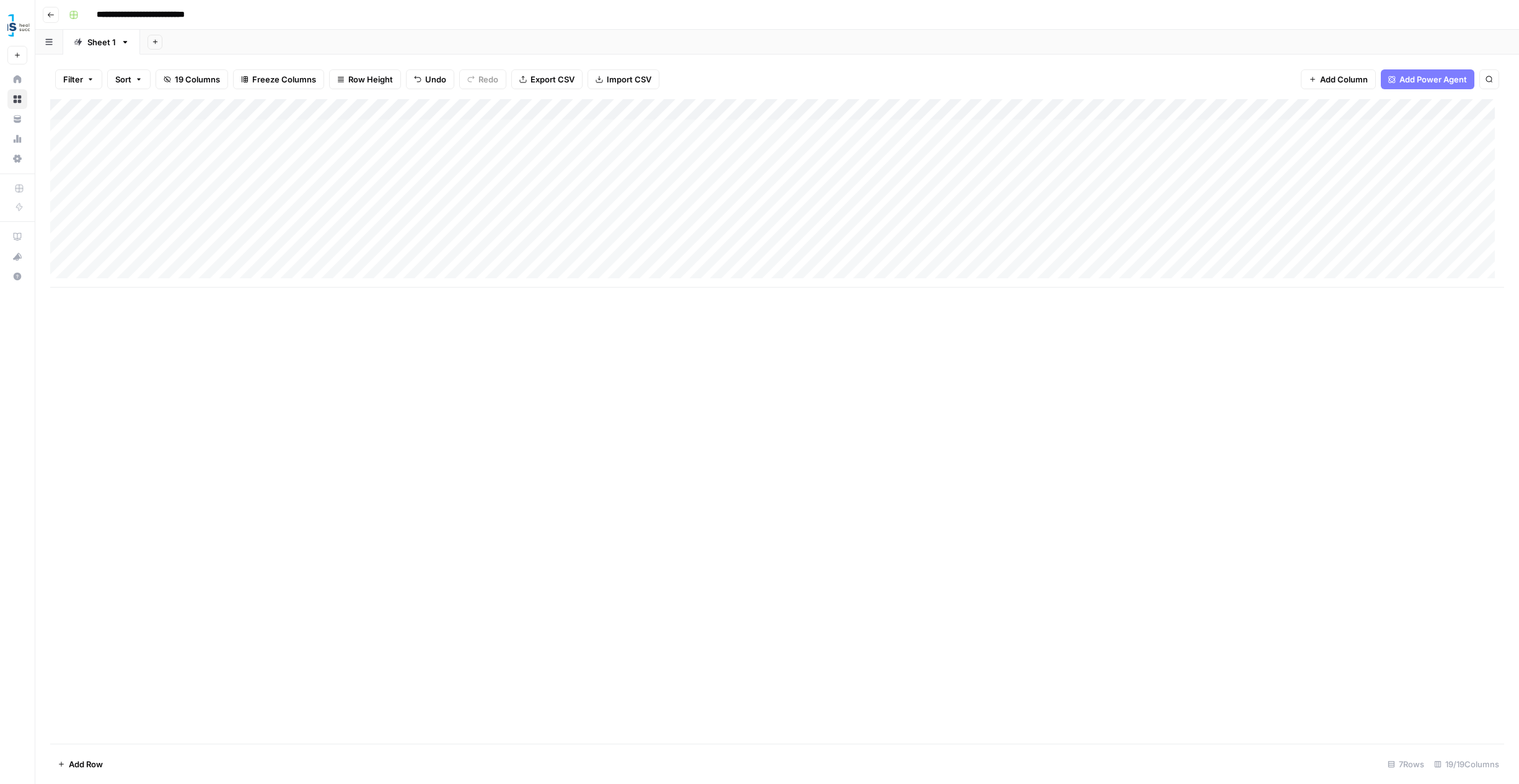
click at [55, 16] on button "Go back" at bounding box center [51, 15] width 16 height 16
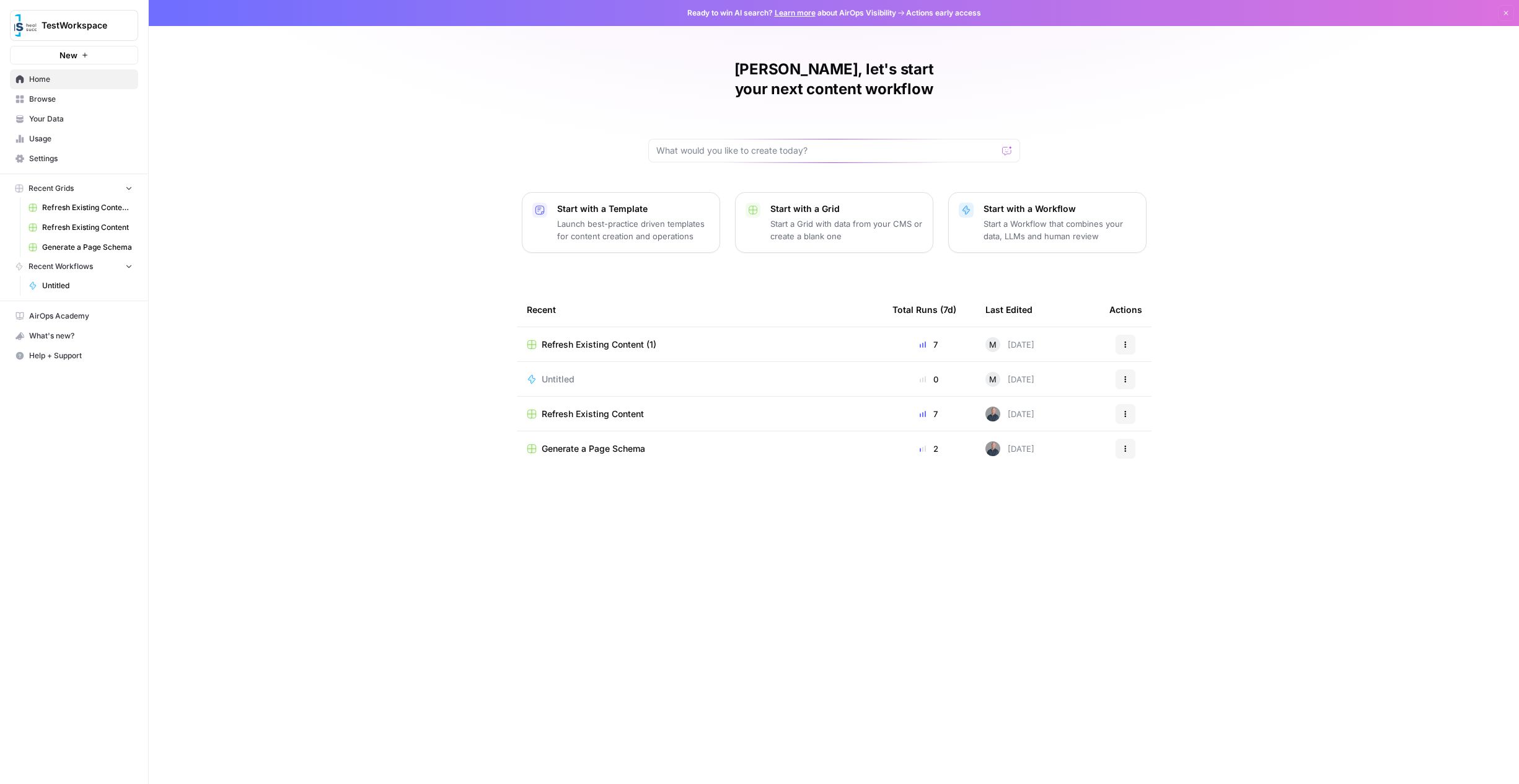
click at [55, 16] on button "TestWorkspace" at bounding box center [74, 26] width 128 height 31
click at [56, 74] on span "Home" at bounding box center [81, 79] width 103 height 11
click at [634, 217] on p "Launch best-practice driven templates for content creation and operations" at bounding box center [633, 230] width 152 height 25
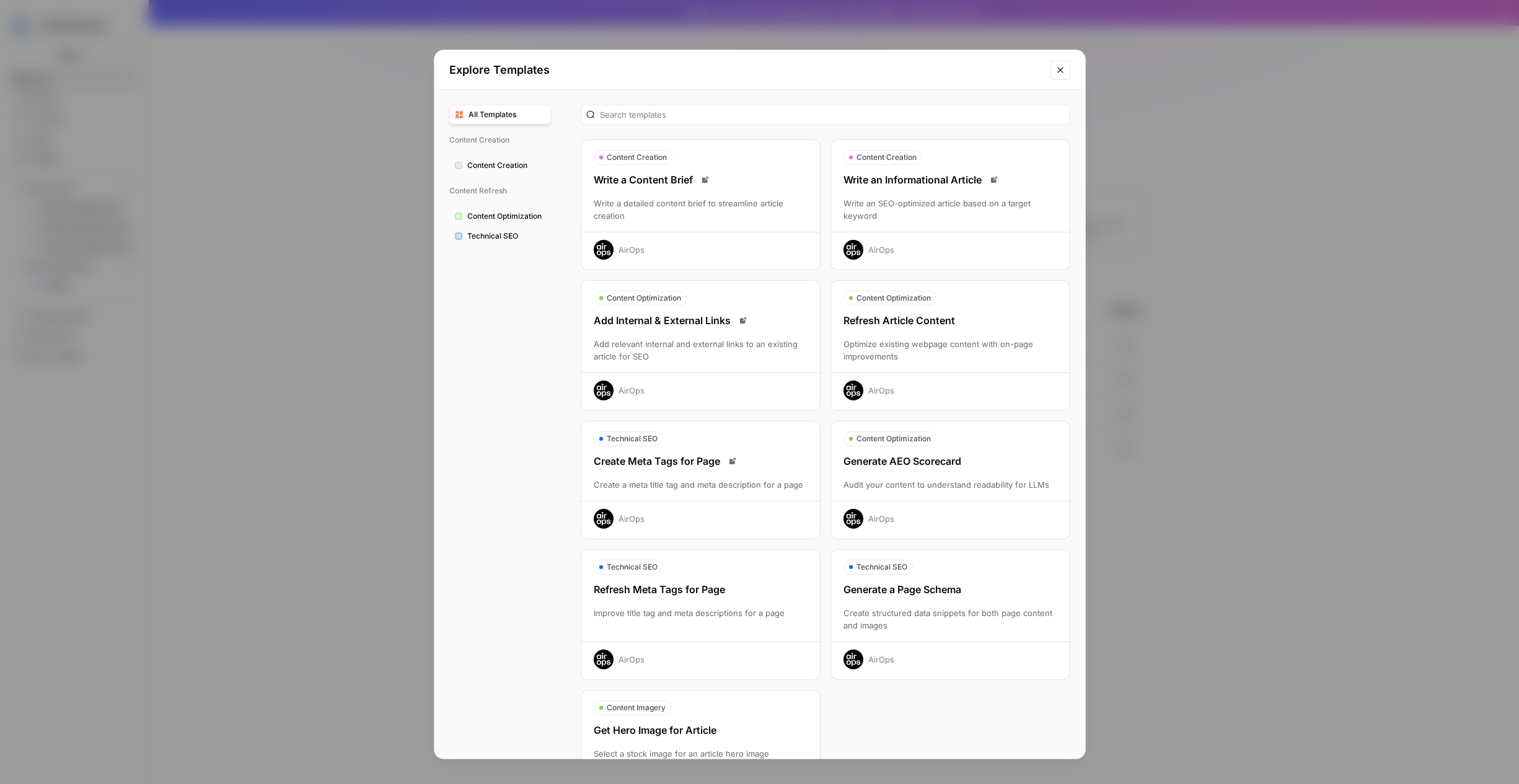
click at [641, 184] on div "Write a Content Brief" at bounding box center [700, 179] width 238 height 15
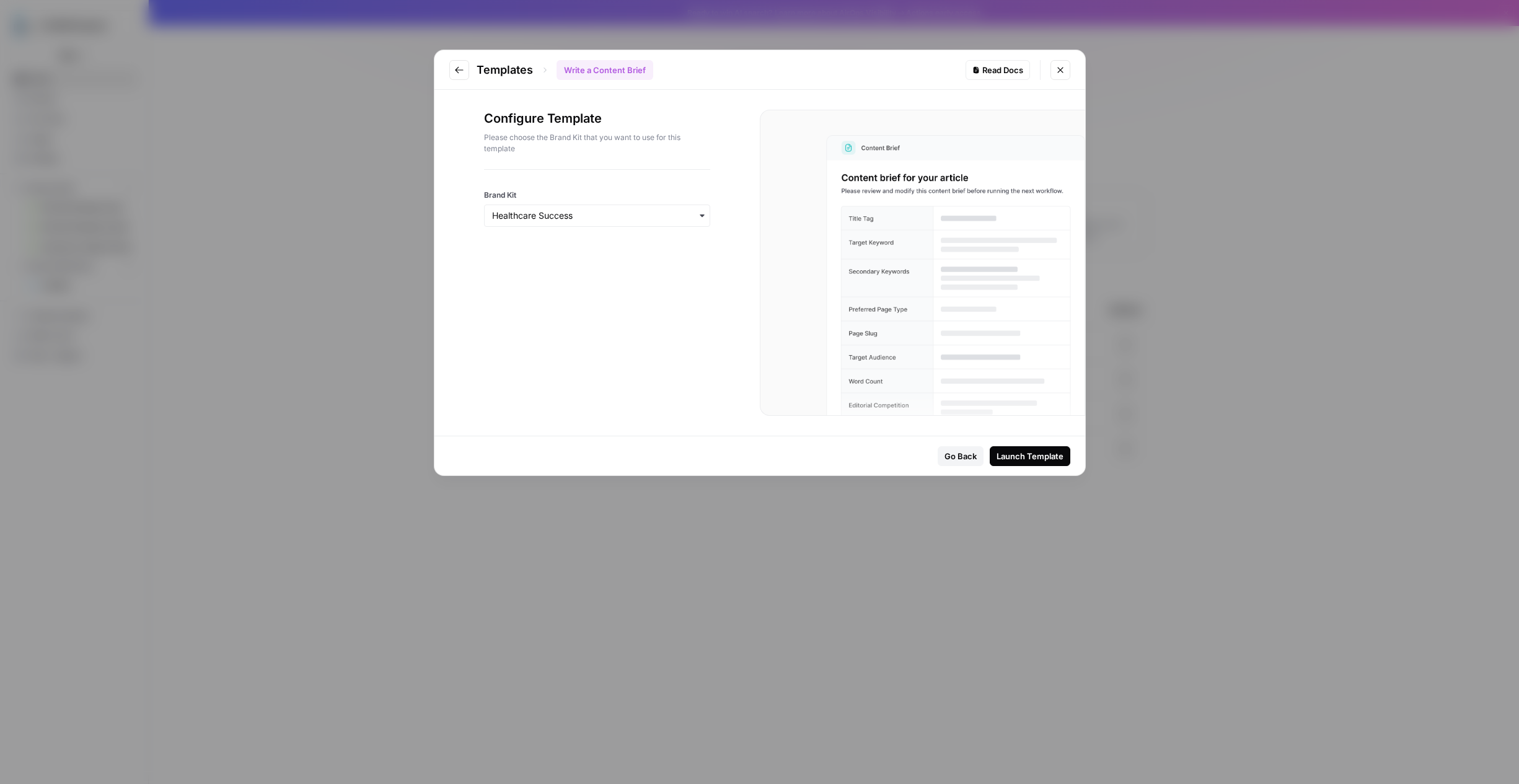
click at [609, 222] on div "button" at bounding box center [596, 216] width 226 height 23
click at [593, 275] on div "Pomona Valley Health Centers" at bounding box center [597, 273] width 225 height 23
click at [1012, 455] on div "Launch Template" at bounding box center [1030, 456] width 67 height 13
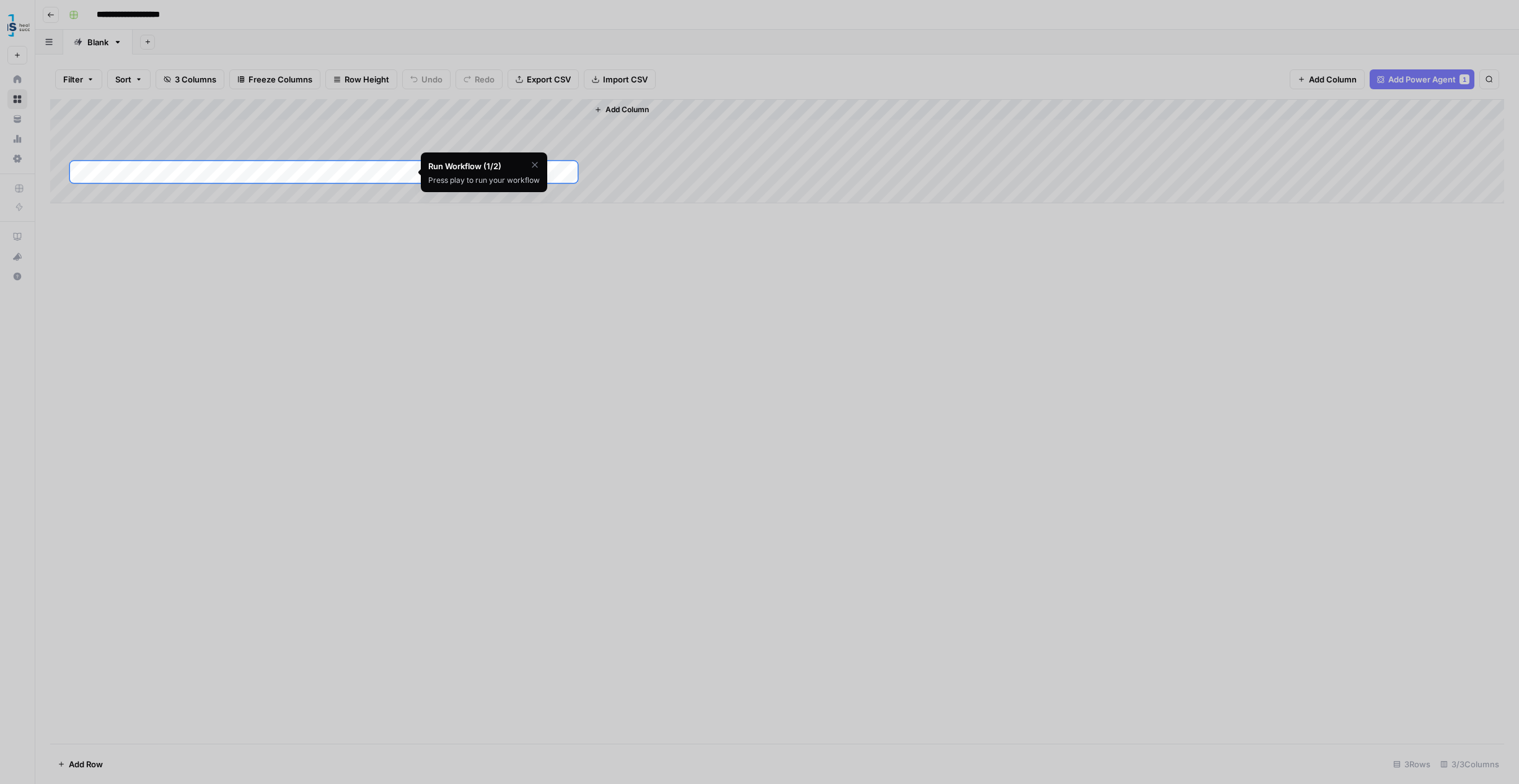
click at [137, 132] on div at bounding box center [759, 81] width 1519 height 161
click at [151, 127] on div at bounding box center [759, 81] width 1519 height 161
click at [536, 163] on icon "button" at bounding box center [535, 165] width 10 height 10
click at [324, 170] on div "Add Column" at bounding box center [777, 151] width 1454 height 104
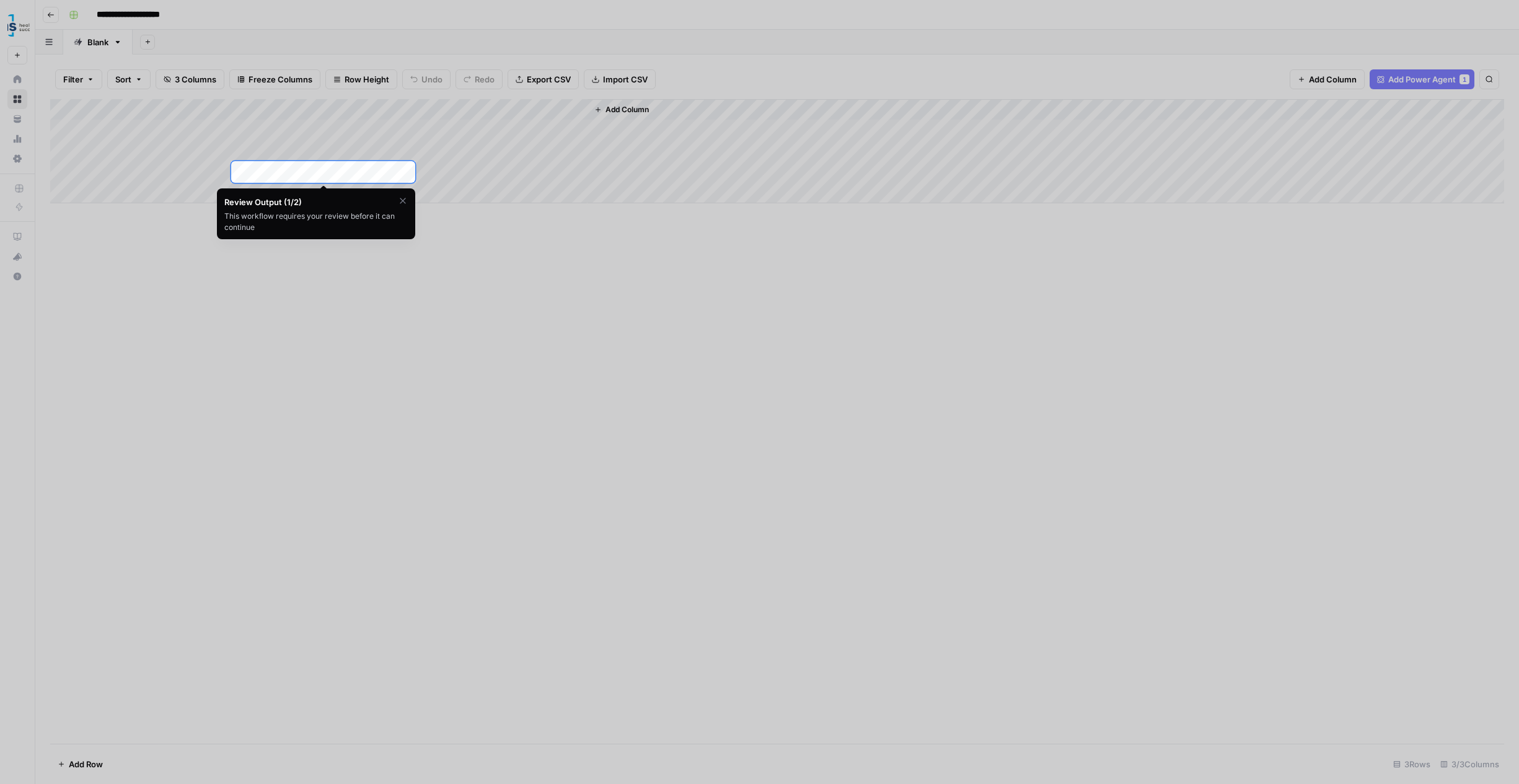
click at [274, 174] on div "Add Column" at bounding box center [777, 151] width 1454 height 104
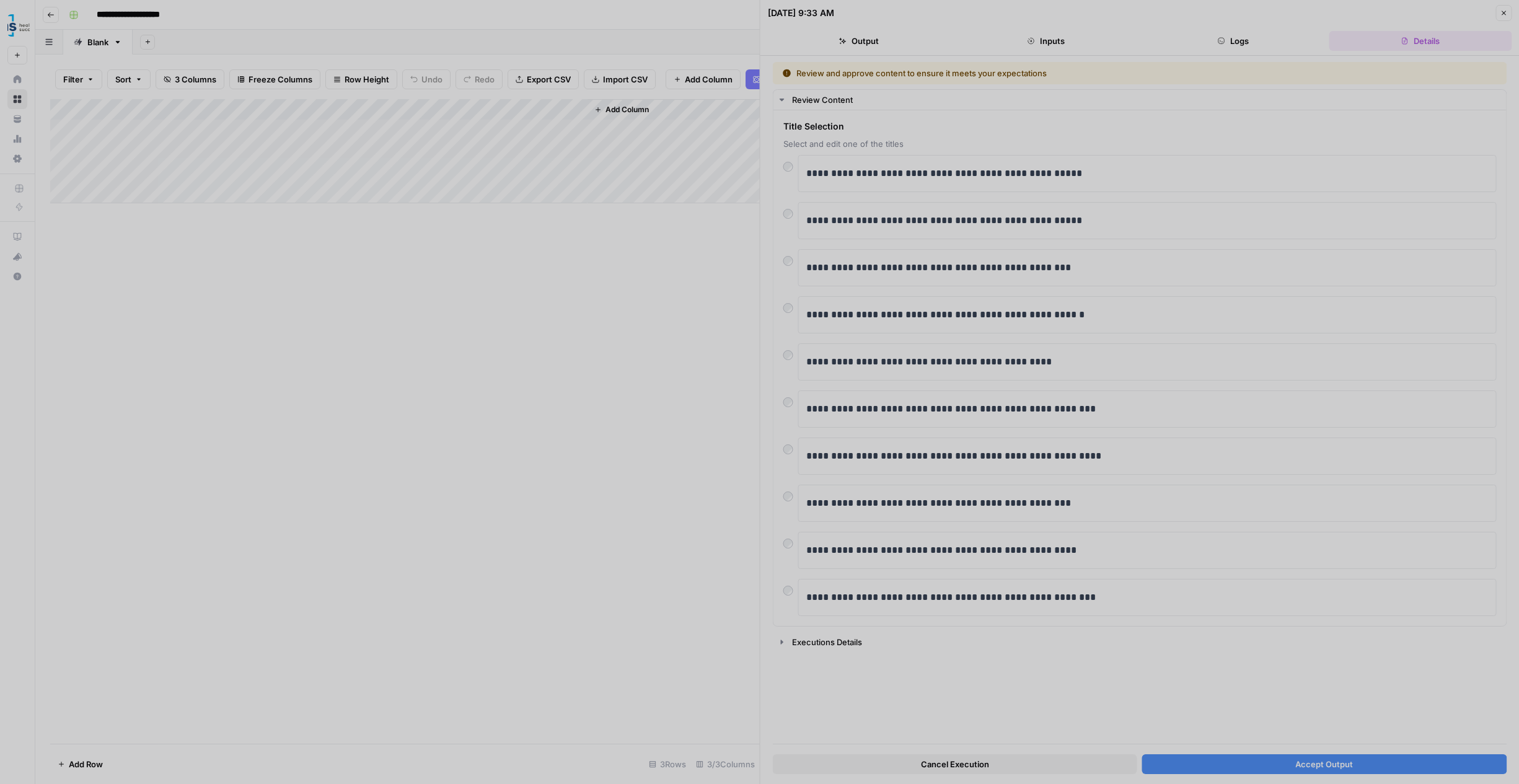
click at [786, 213] on div at bounding box center [759, 392] width 1519 height 784
click at [790, 211] on div at bounding box center [759, 392] width 1519 height 784
click at [790, 213] on div at bounding box center [759, 392] width 1519 height 784
click at [818, 214] on div at bounding box center [759, 392] width 1519 height 784
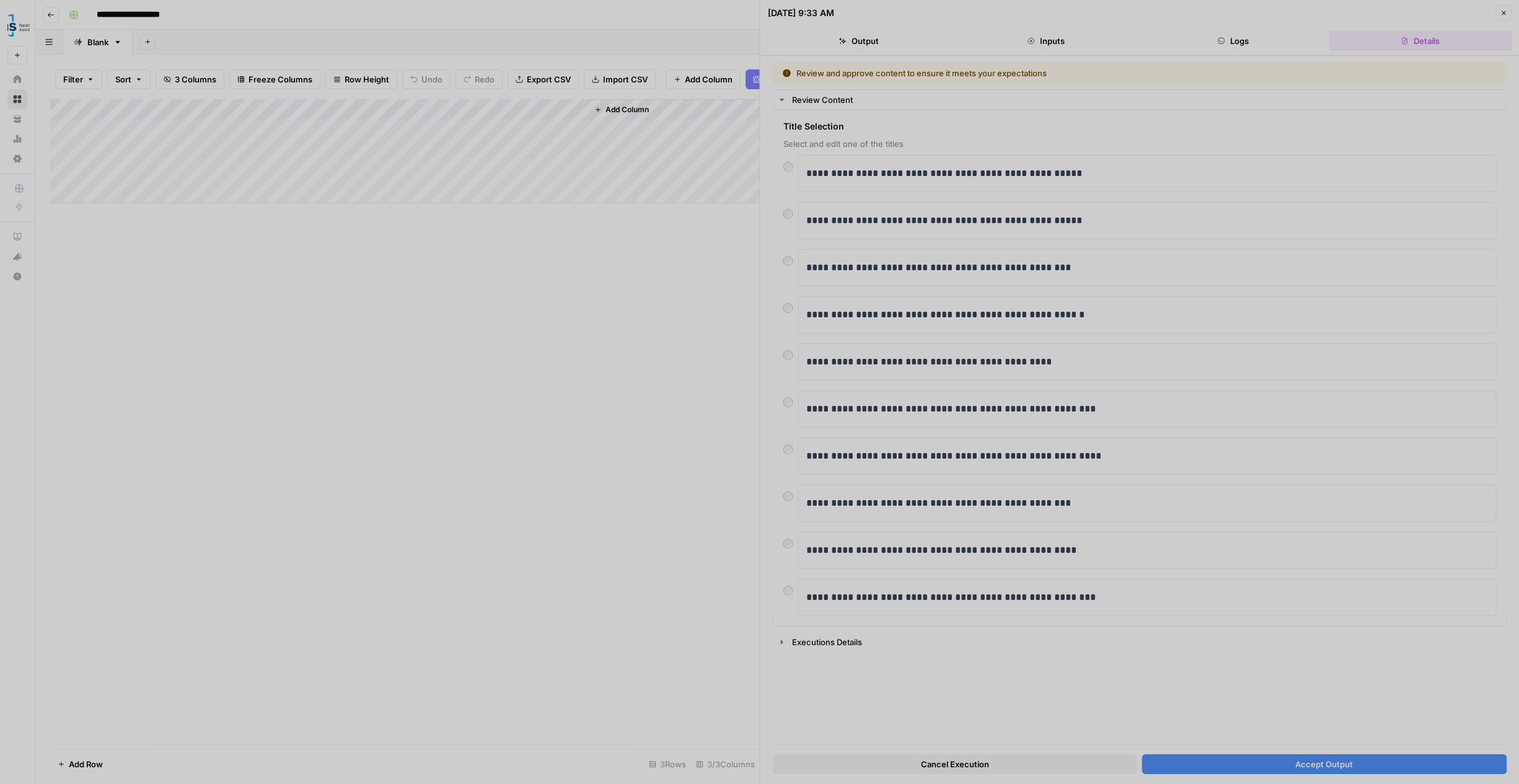
click at [790, 166] on div at bounding box center [759, 392] width 1519 height 784
click at [1290, 768] on div at bounding box center [759, 392] width 1519 height 784
click at [790, 403] on div at bounding box center [759, 392] width 1519 height 784
click at [788, 166] on div at bounding box center [759, 392] width 1519 height 784
click at [786, 212] on div at bounding box center [759, 392] width 1519 height 784
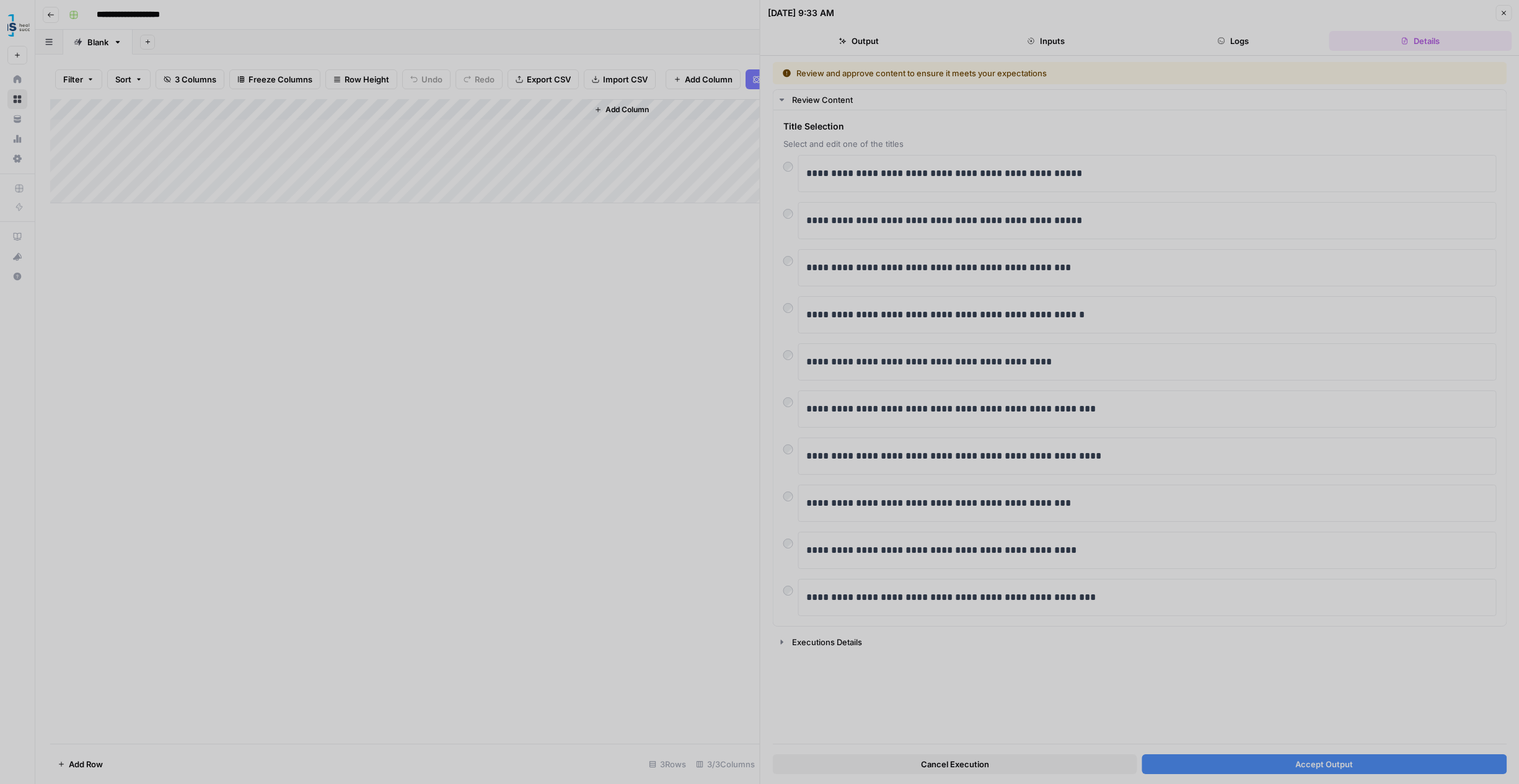
click at [1319, 760] on div at bounding box center [759, 392] width 1519 height 784
click at [799, 639] on div at bounding box center [759, 392] width 1519 height 784
click at [779, 641] on div at bounding box center [759, 392] width 1519 height 784
click at [790, 493] on div at bounding box center [759, 392] width 1519 height 784
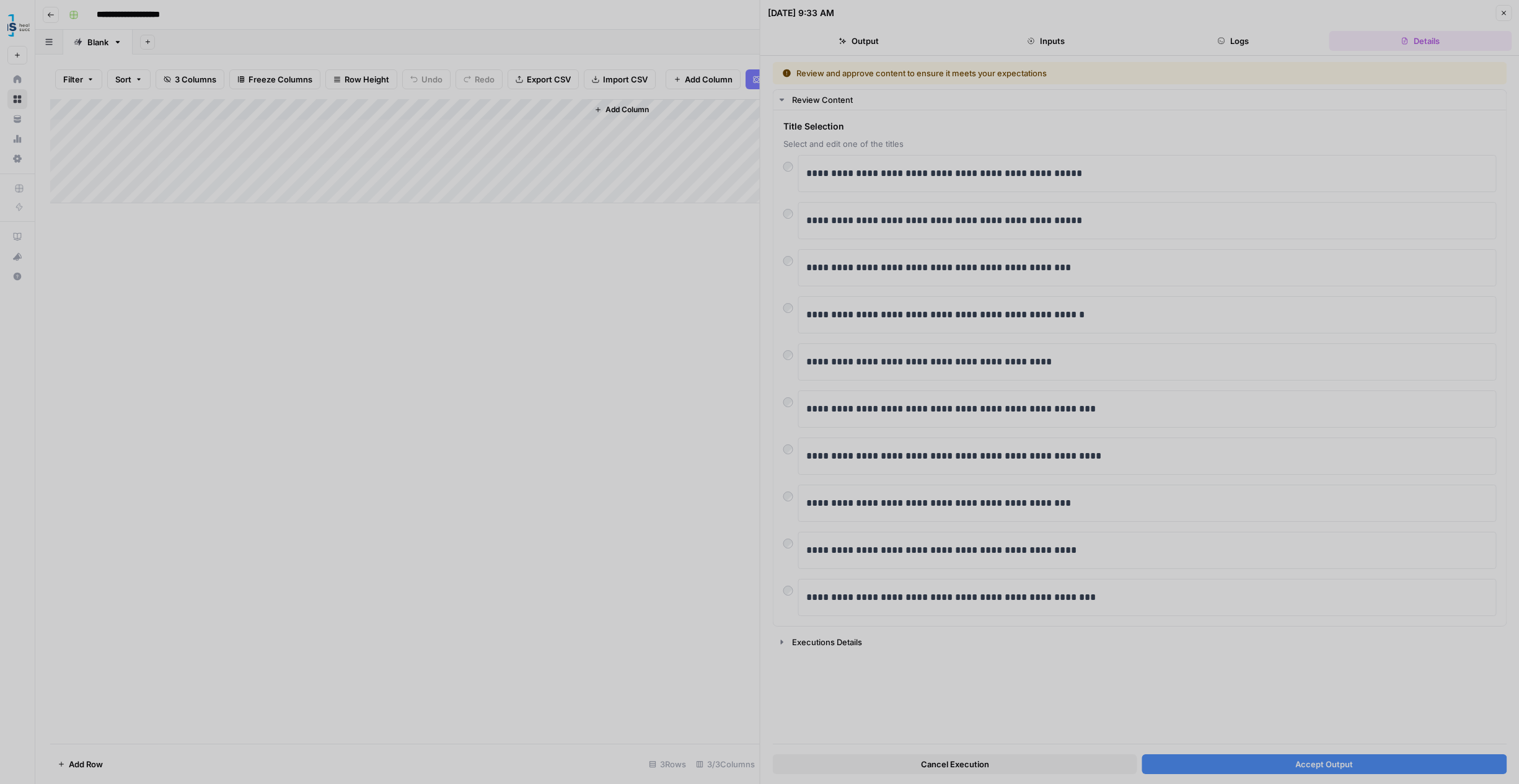
click at [790, 540] on div at bounding box center [759, 392] width 1519 height 784
click at [786, 214] on div at bounding box center [759, 392] width 1519 height 784
click at [1354, 768] on div at bounding box center [759, 392] width 1519 height 784
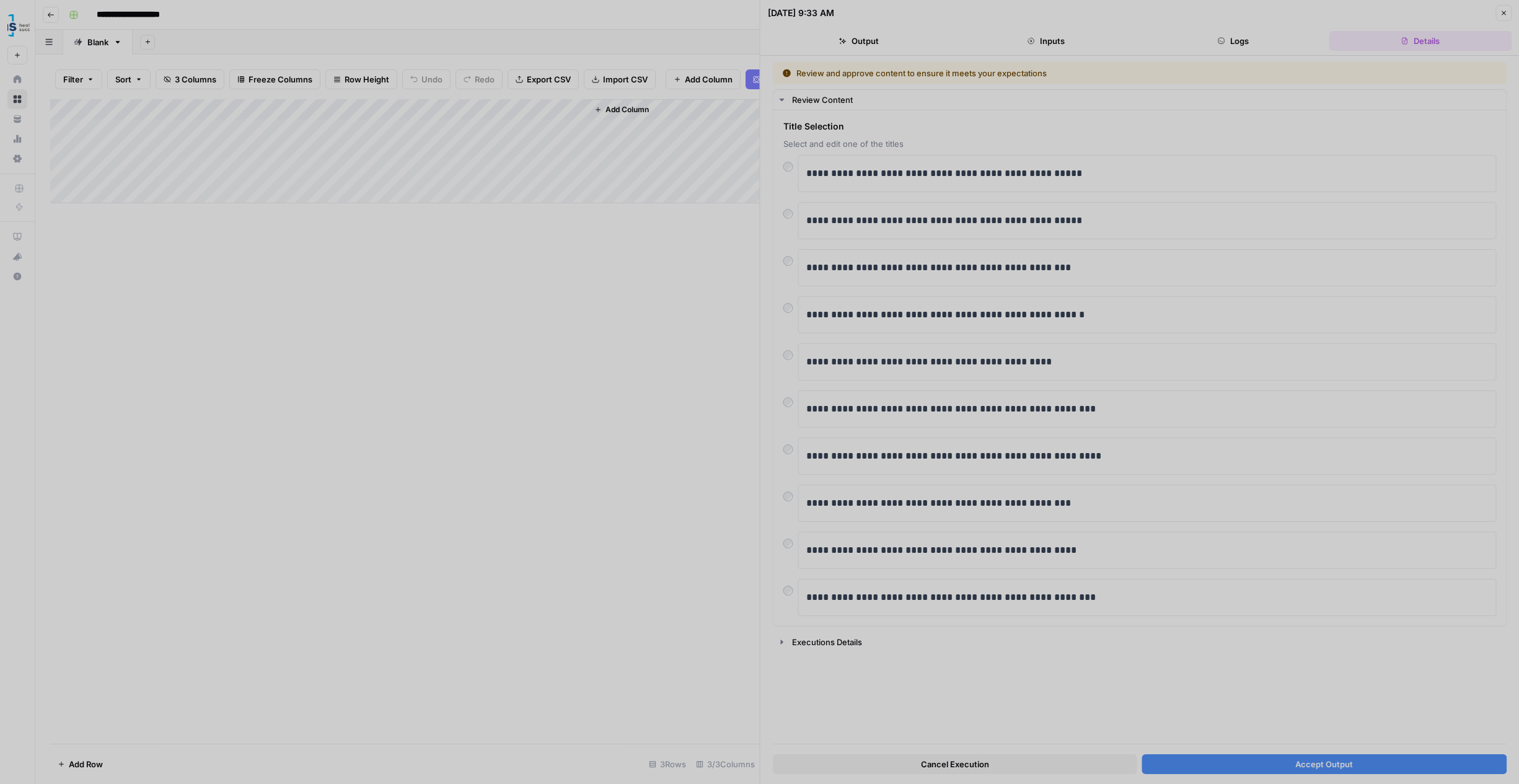
click at [1057, 762] on div at bounding box center [759, 392] width 1519 height 784
click at [1217, 764] on div at bounding box center [759, 392] width 1519 height 784
click at [284, 184] on div at bounding box center [759, 392] width 1519 height 784
click at [1501, 10] on div at bounding box center [759, 392] width 1519 height 784
click at [1502, 13] on div at bounding box center [759, 392] width 1519 height 784
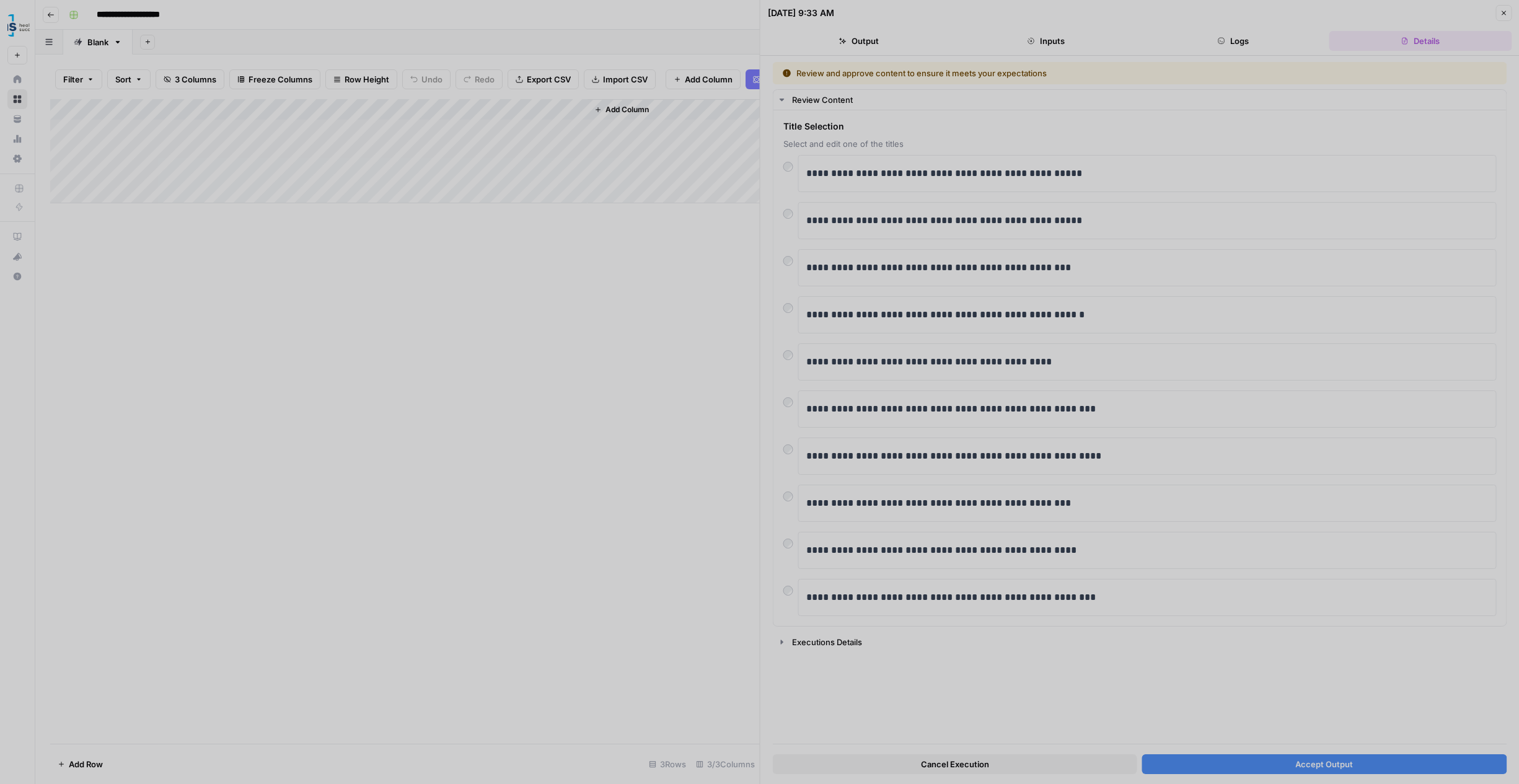
click at [317, 184] on div at bounding box center [759, 392] width 1519 height 784
click at [401, 181] on div at bounding box center [759, 392] width 1519 height 784
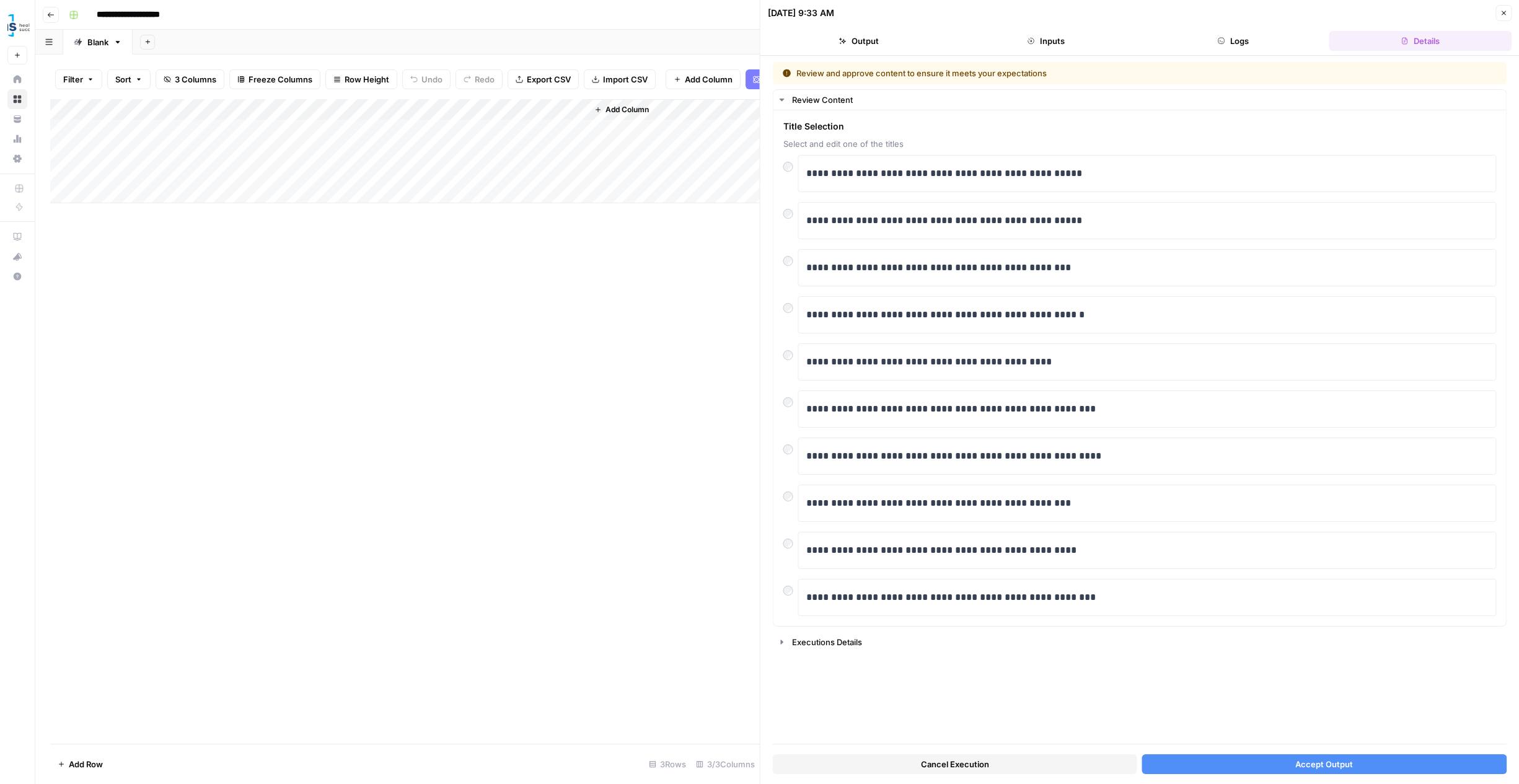
click at [1256, 765] on button "Accept Output" at bounding box center [1324, 764] width 364 height 20
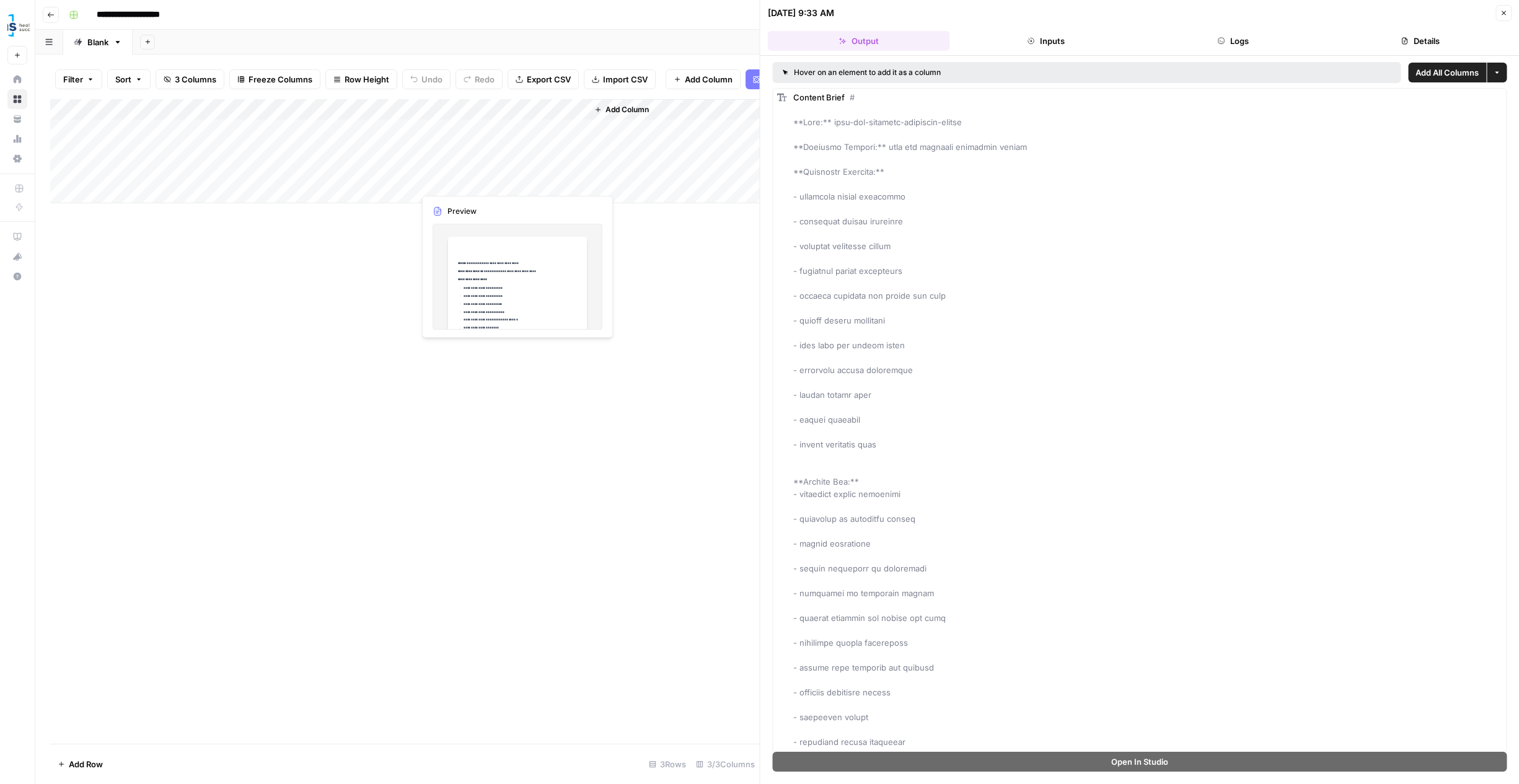
click at [470, 186] on div "Add Column" at bounding box center [405, 151] width 710 height 104
click at [576, 181] on div "Add Column" at bounding box center [405, 151] width 710 height 104
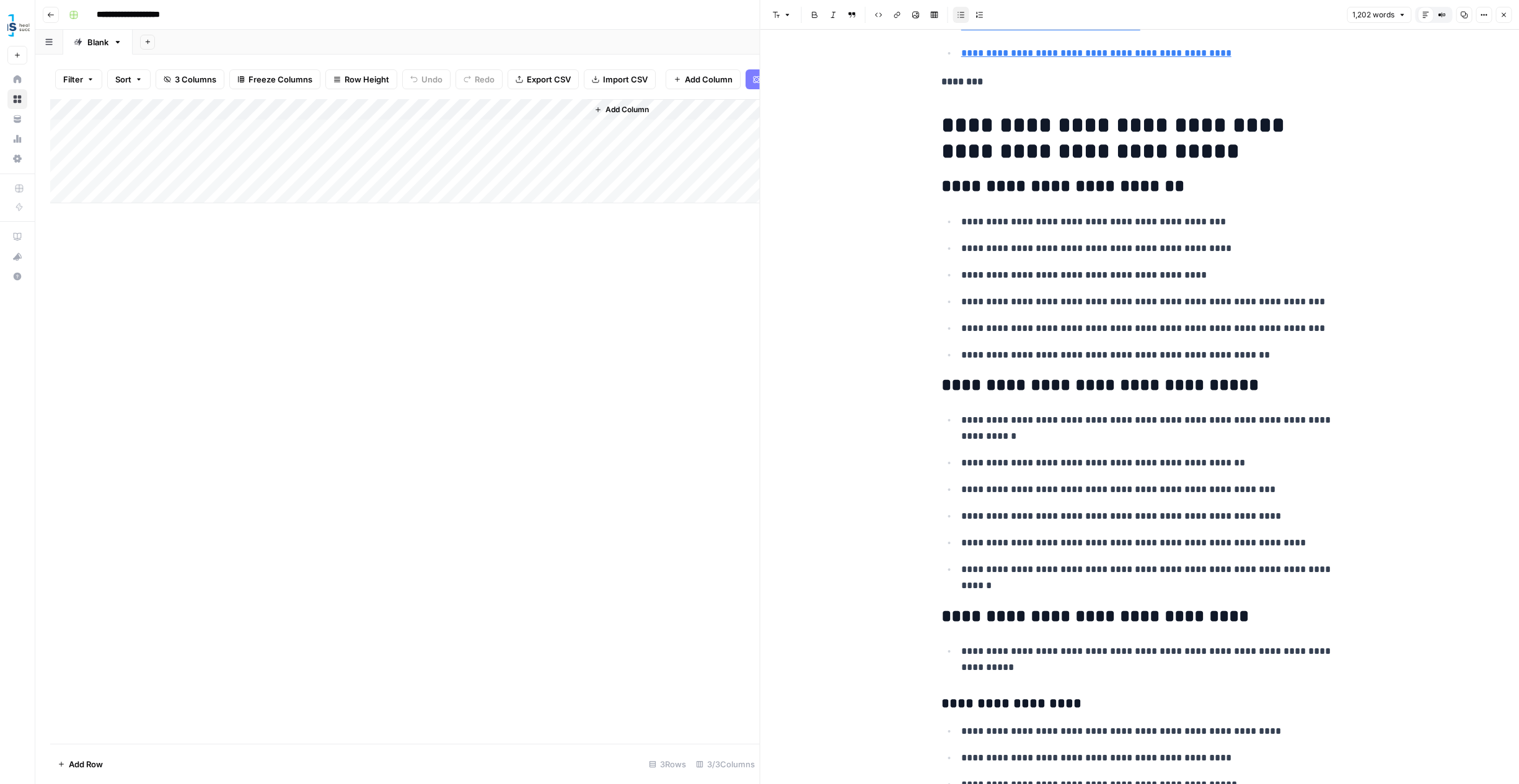
scroll to position [1118, 0]
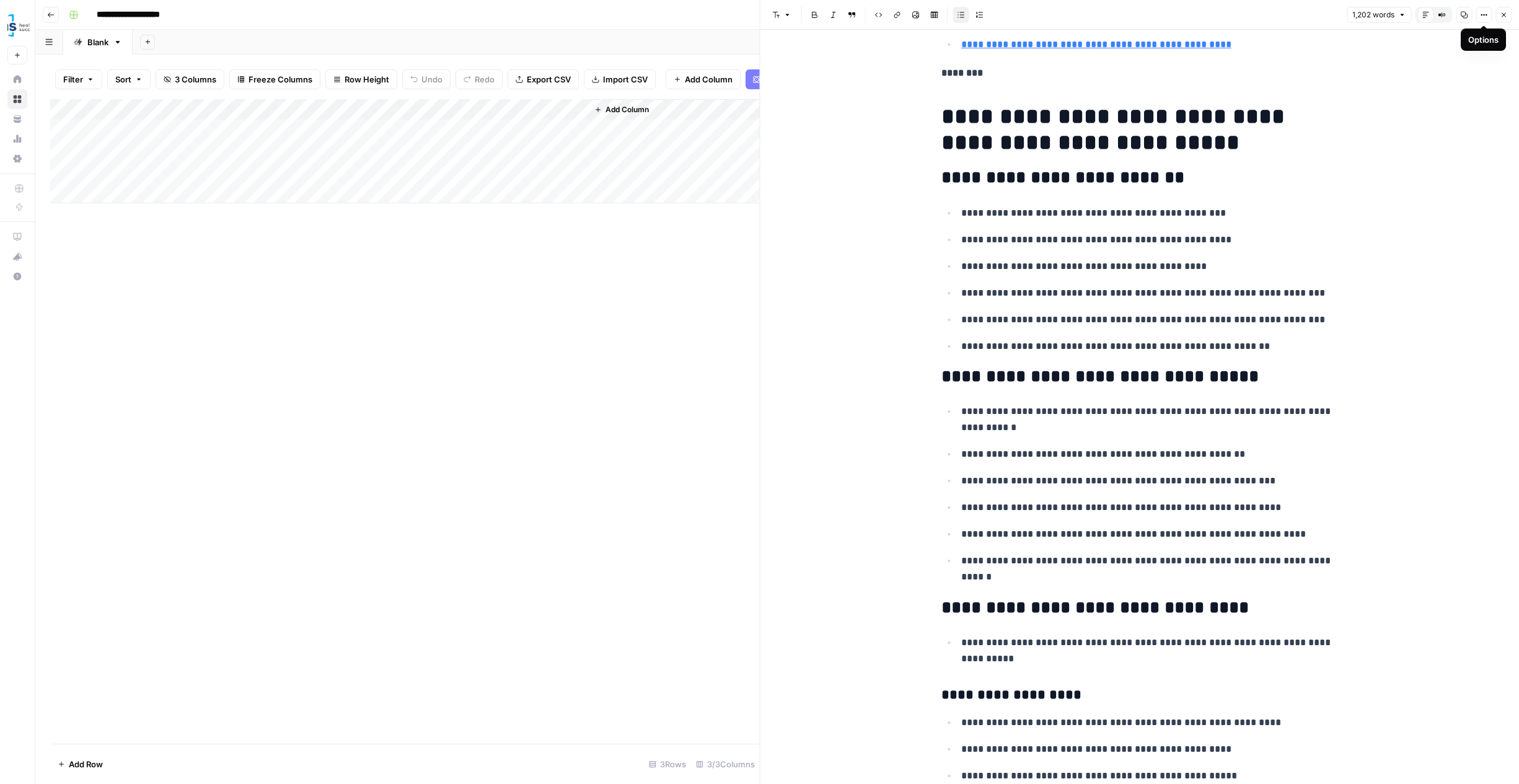
click at [1482, 12] on icon "button" at bounding box center [1485, 15] width 8 height 8
click at [1437, 15] on button "Compare Old vs New Content" at bounding box center [1442, 15] width 16 height 16
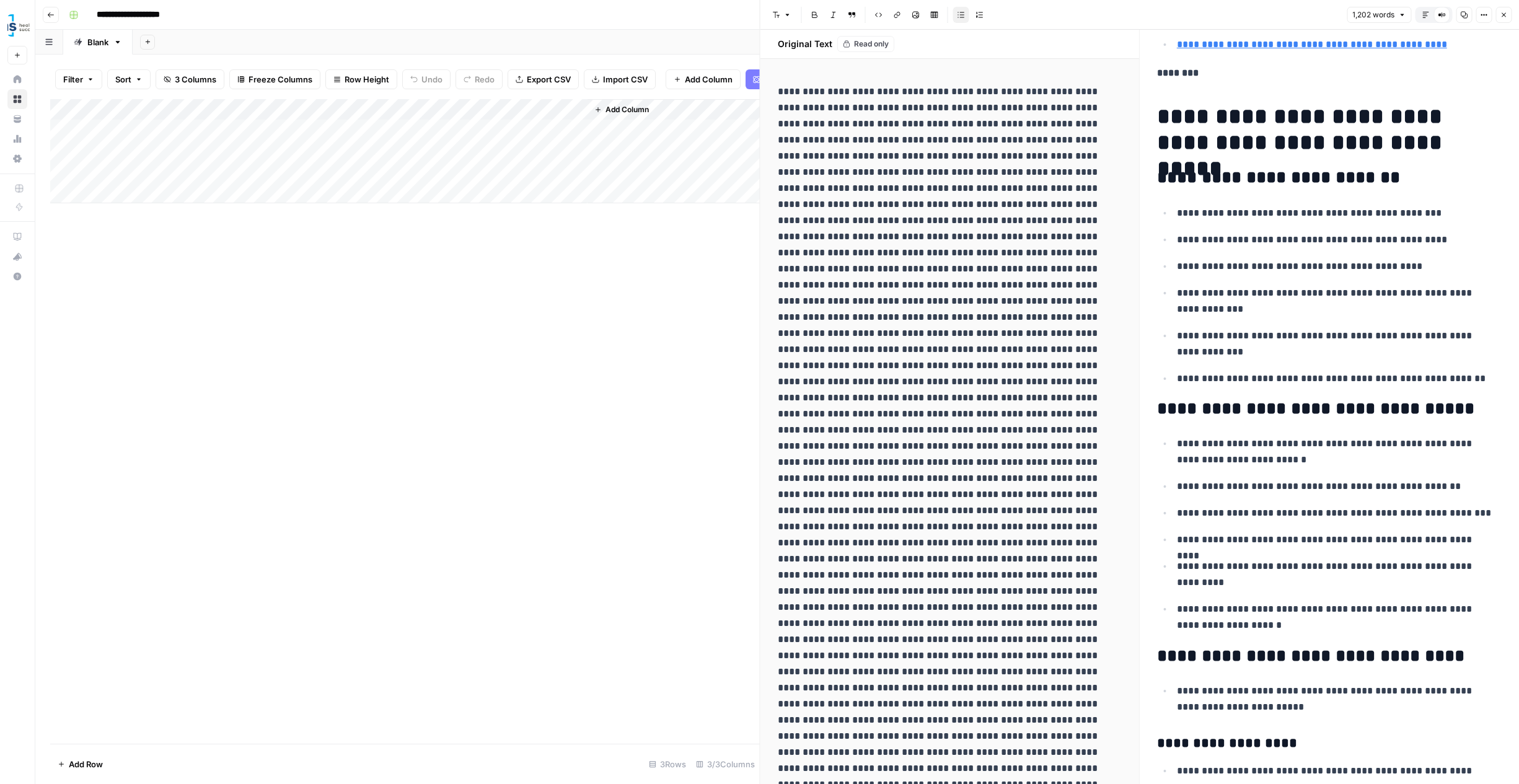
click at [116, 203] on div "Add Column" at bounding box center [405, 151] width 710 height 104
click at [131, 203] on textarea at bounding box center [169, 203] width 199 height 17
paste textarea "**********"
type textarea "**********"
click at [412, 284] on div "Add Column" at bounding box center [405, 421] width 710 height 645
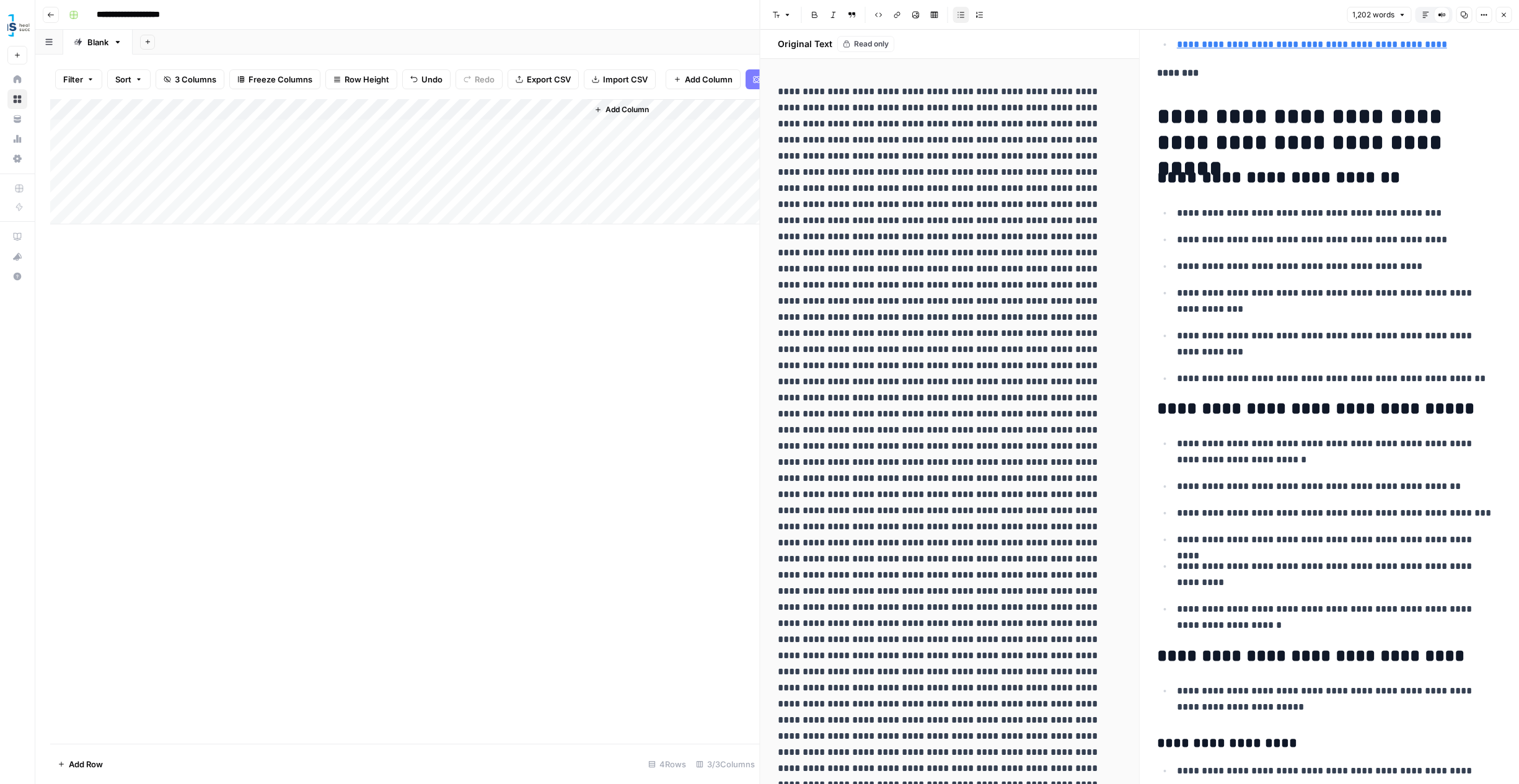
click at [317, 200] on div "Add Column" at bounding box center [405, 162] width 710 height 125
click at [629, 429] on div "Add Column" at bounding box center [405, 421] width 710 height 645
click at [636, 115] on span "Add Column" at bounding box center [628, 109] width 44 height 11
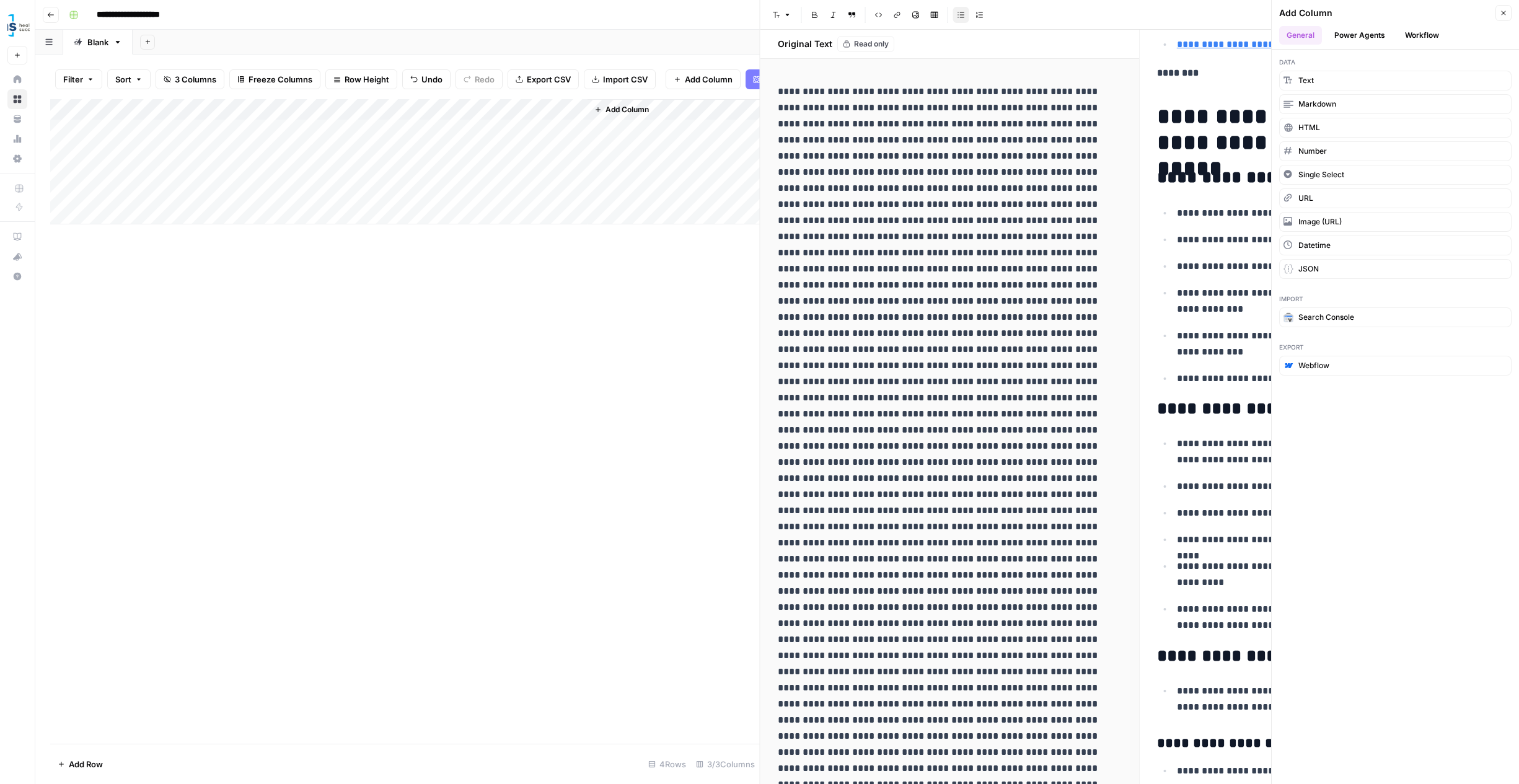
click at [1361, 37] on button "Power Agents" at bounding box center [1360, 35] width 66 height 19
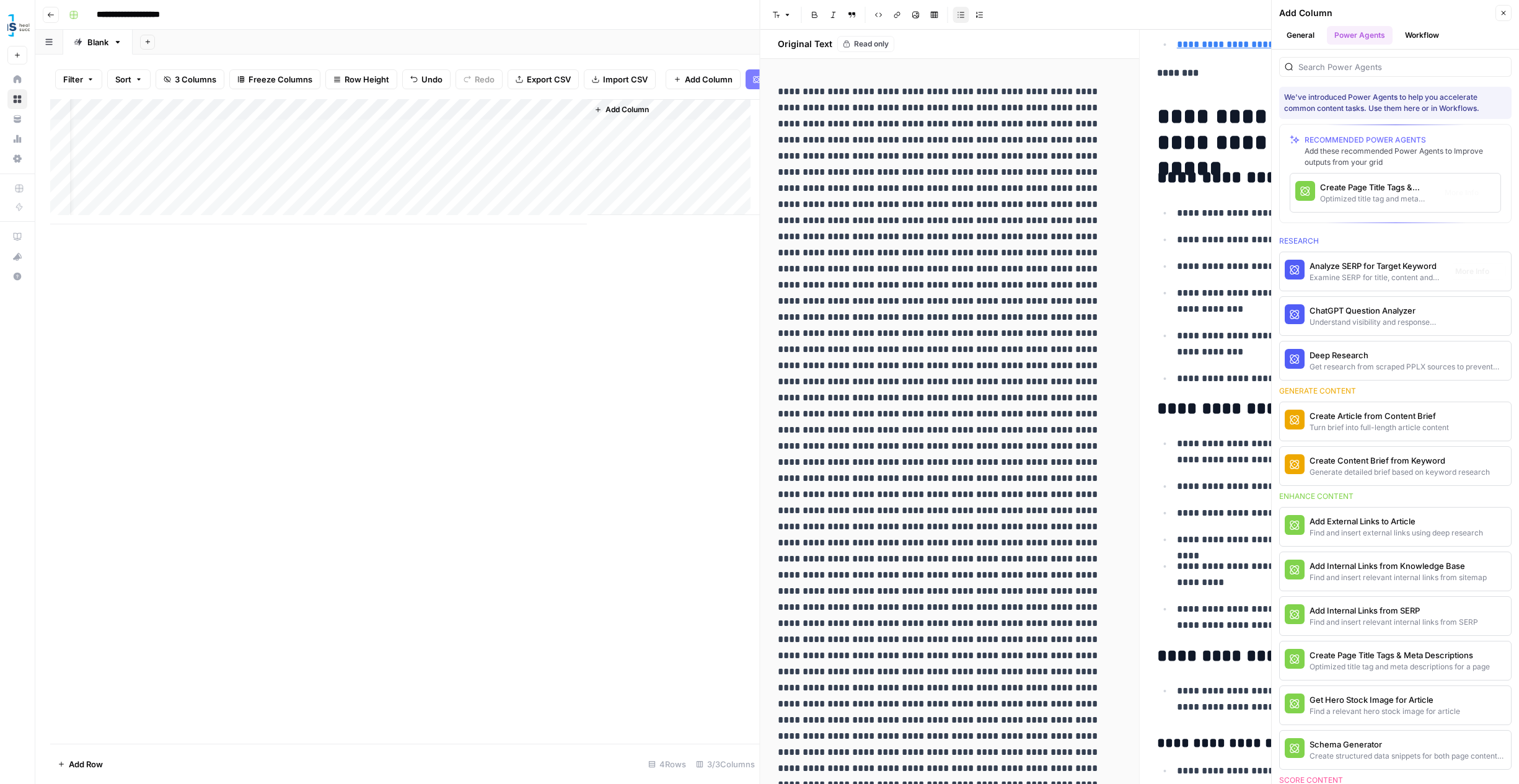
scroll to position [0, 85]
click at [1373, 663] on div "Optimized title tag and meta descriptions for a page" at bounding box center [1374, 667] width 131 height 11
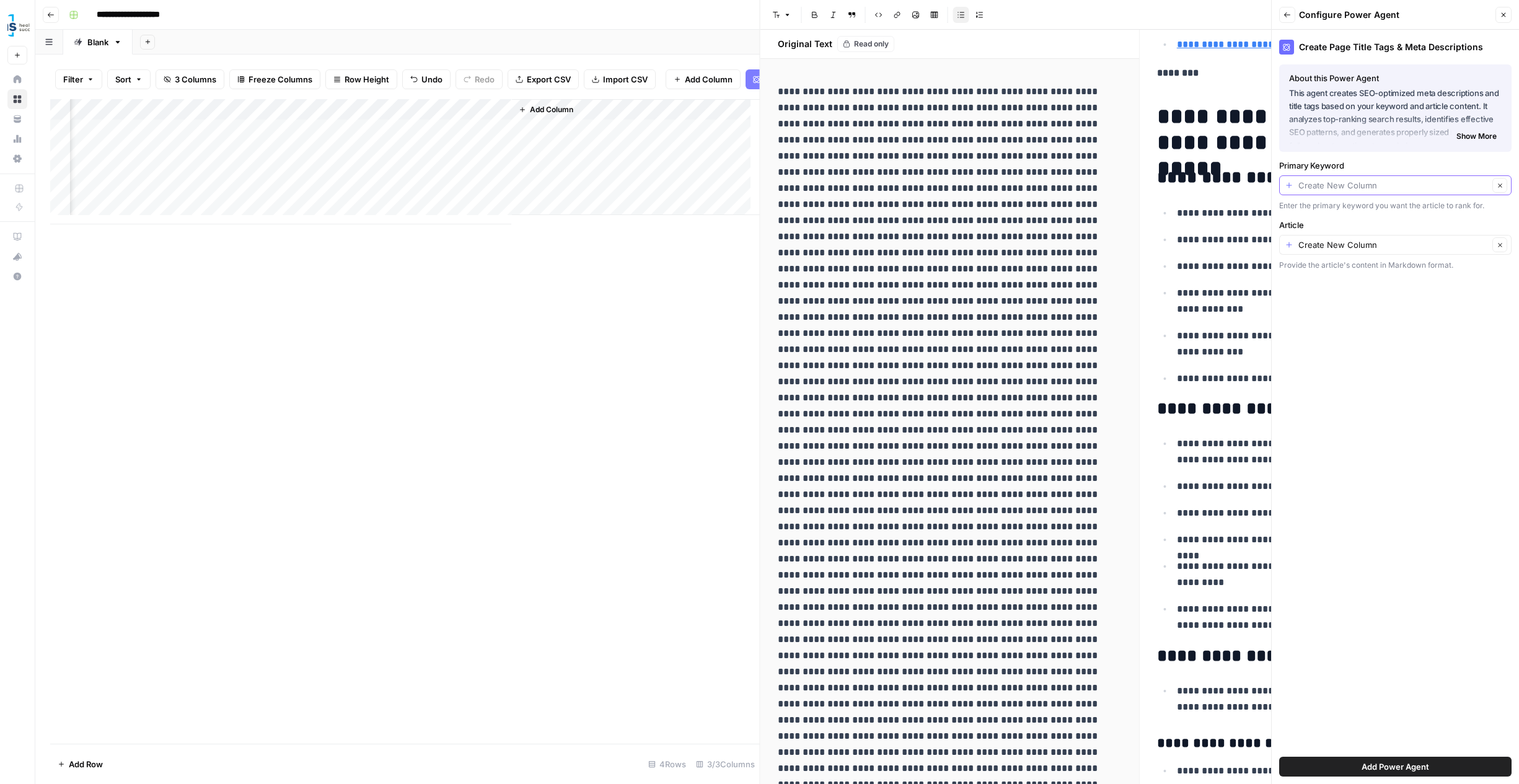
click at [1381, 187] on input "Primary Keyword" at bounding box center [1393, 185] width 190 height 13
paste input "adult immunization month"
type input "Create New Column"
click at [1443, 320] on div "Create Page Title Tags & Meta Descriptions About this Power Agent This agent cr…" at bounding box center [1395, 406] width 247 height 754
click at [1346, 245] on input "Article" at bounding box center [1393, 245] width 190 height 13
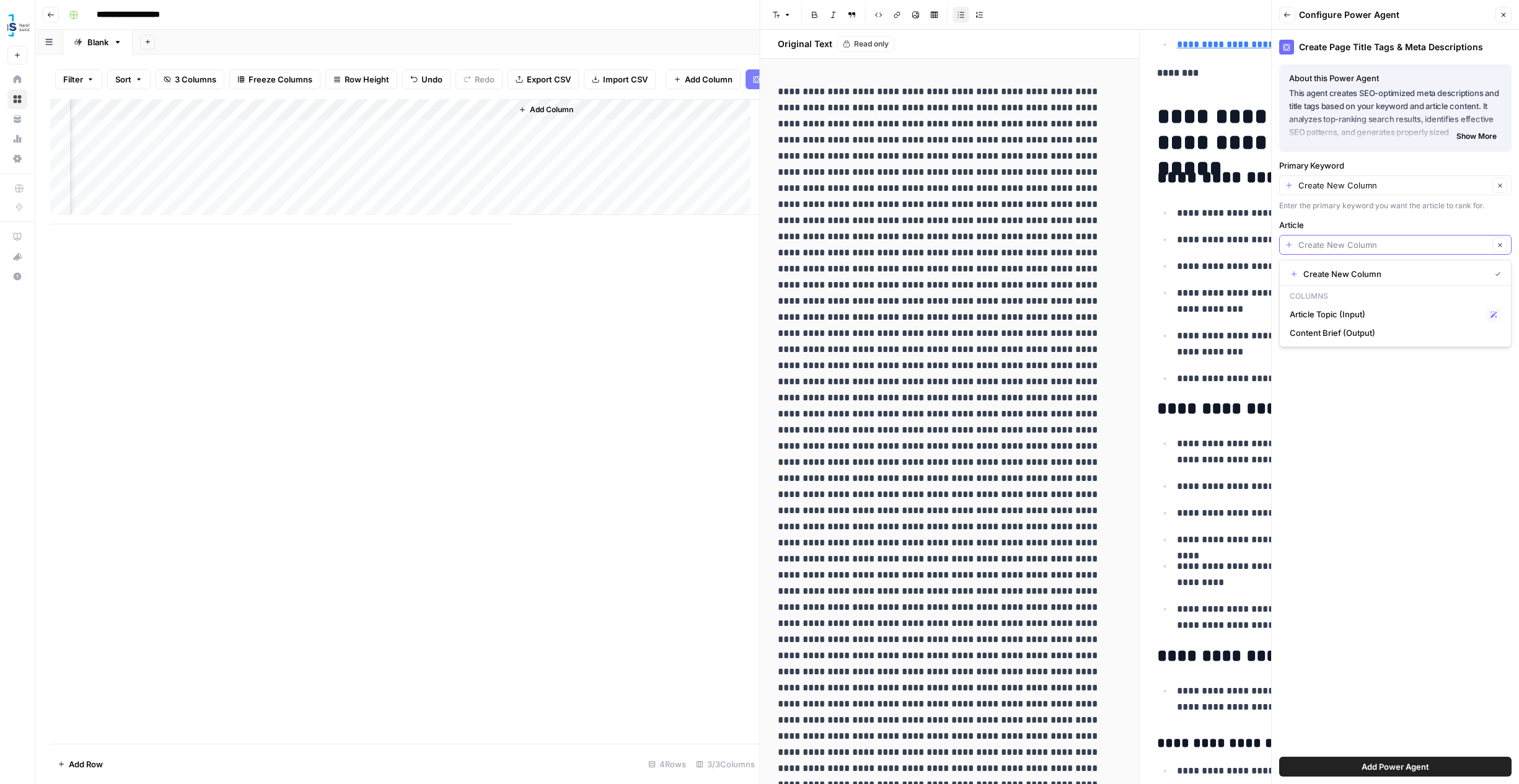
paste input "adult immunization month"
type input "adult immunization month"
type input "Create New Column"
click at [1361, 184] on input "Primary Keyword" at bounding box center [1393, 185] width 190 height 13
click at [1342, 219] on span "Create New Column" at bounding box center [1395, 214] width 181 height 13
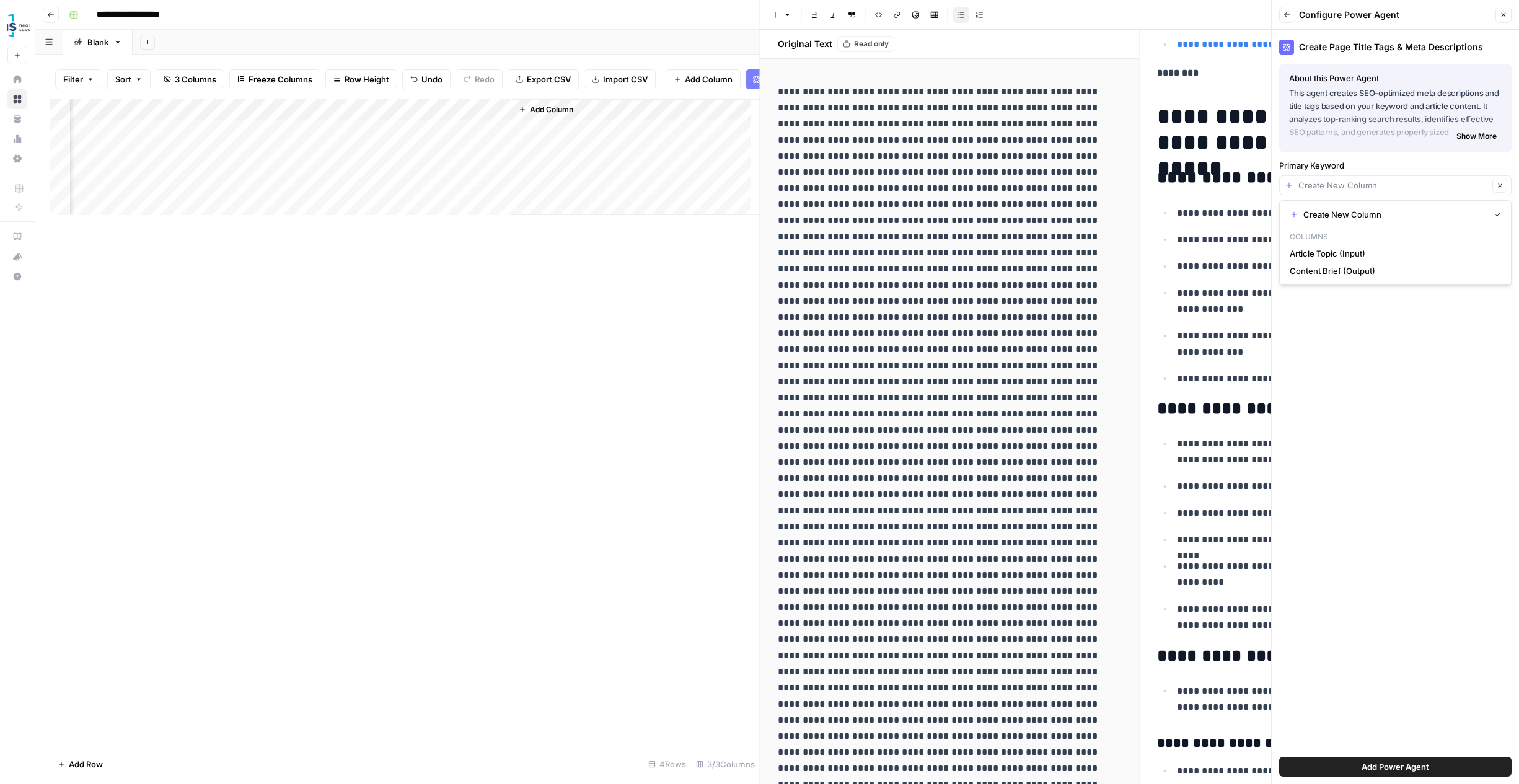
type input "Create New Column"
click at [1342, 192] on div "Create New Column Clear" at bounding box center [1395, 184] width 232 height 20
paste input "adult immunization month"
type input "adult immunization month"
click at [1296, 215] on span "↵" at bounding box center [1296, 214] width 13 height 13
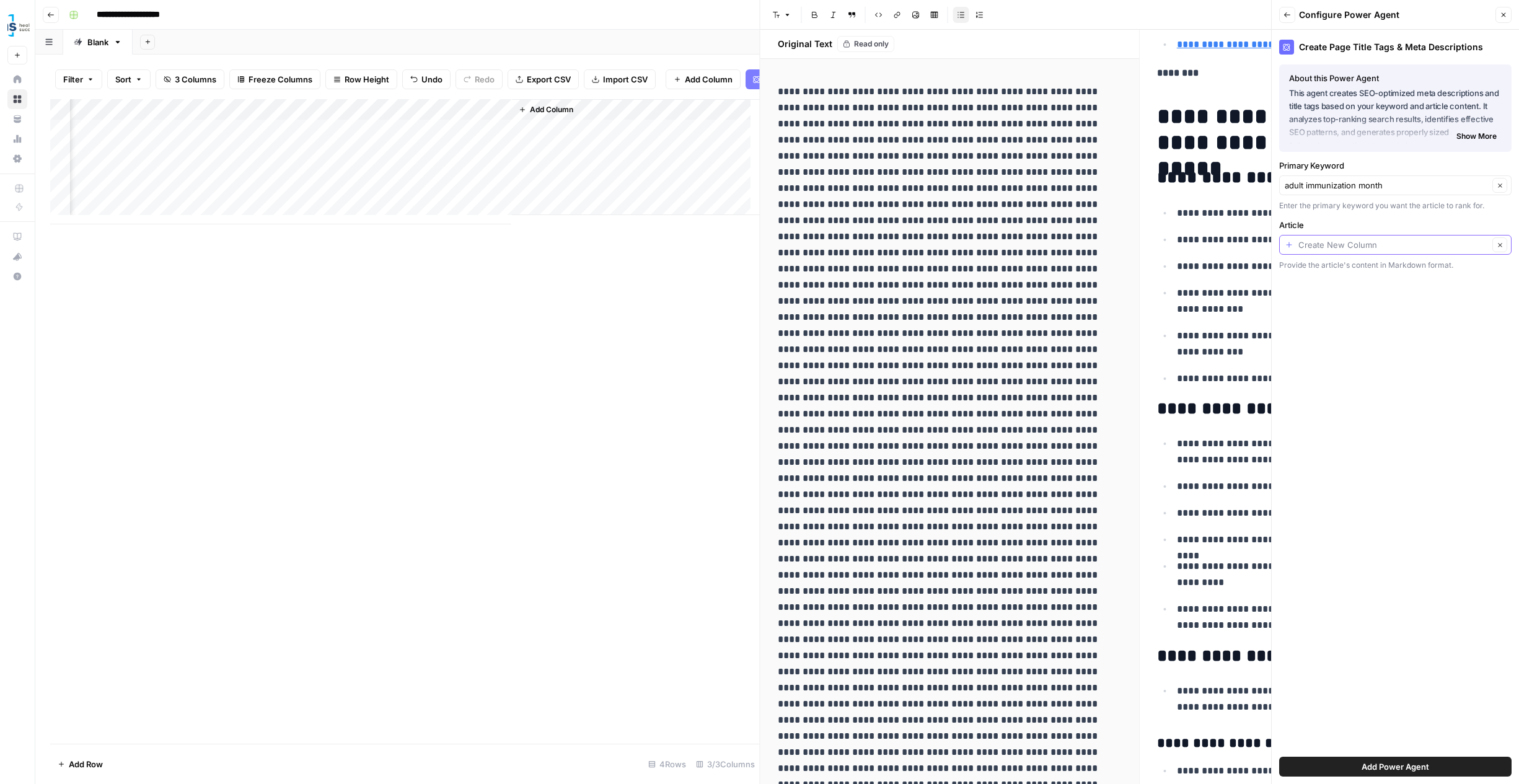
click at [1304, 241] on input "Article" at bounding box center [1393, 245] width 190 height 13
paste input "adult immunization month"
type input "adult immunization month"
click at [1292, 271] on span "↵" at bounding box center [1296, 274] width 13 height 13
click at [1420, 764] on span "Add Power Agent" at bounding box center [1395, 767] width 67 height 13
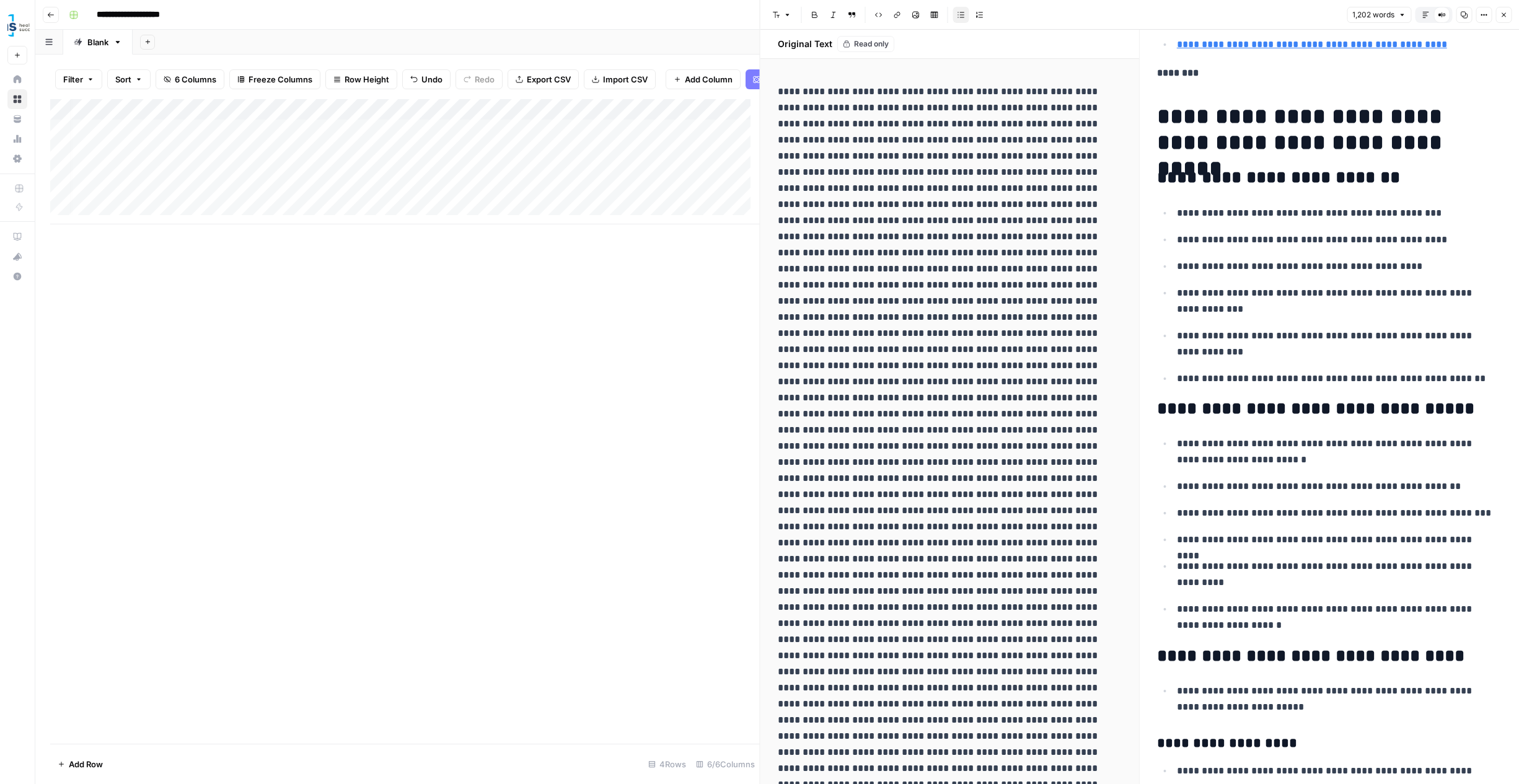
scroll to position [0, 41]
click at [239, 203] on div "Add Column" at bounding box center [405, 162] width 710 height 125
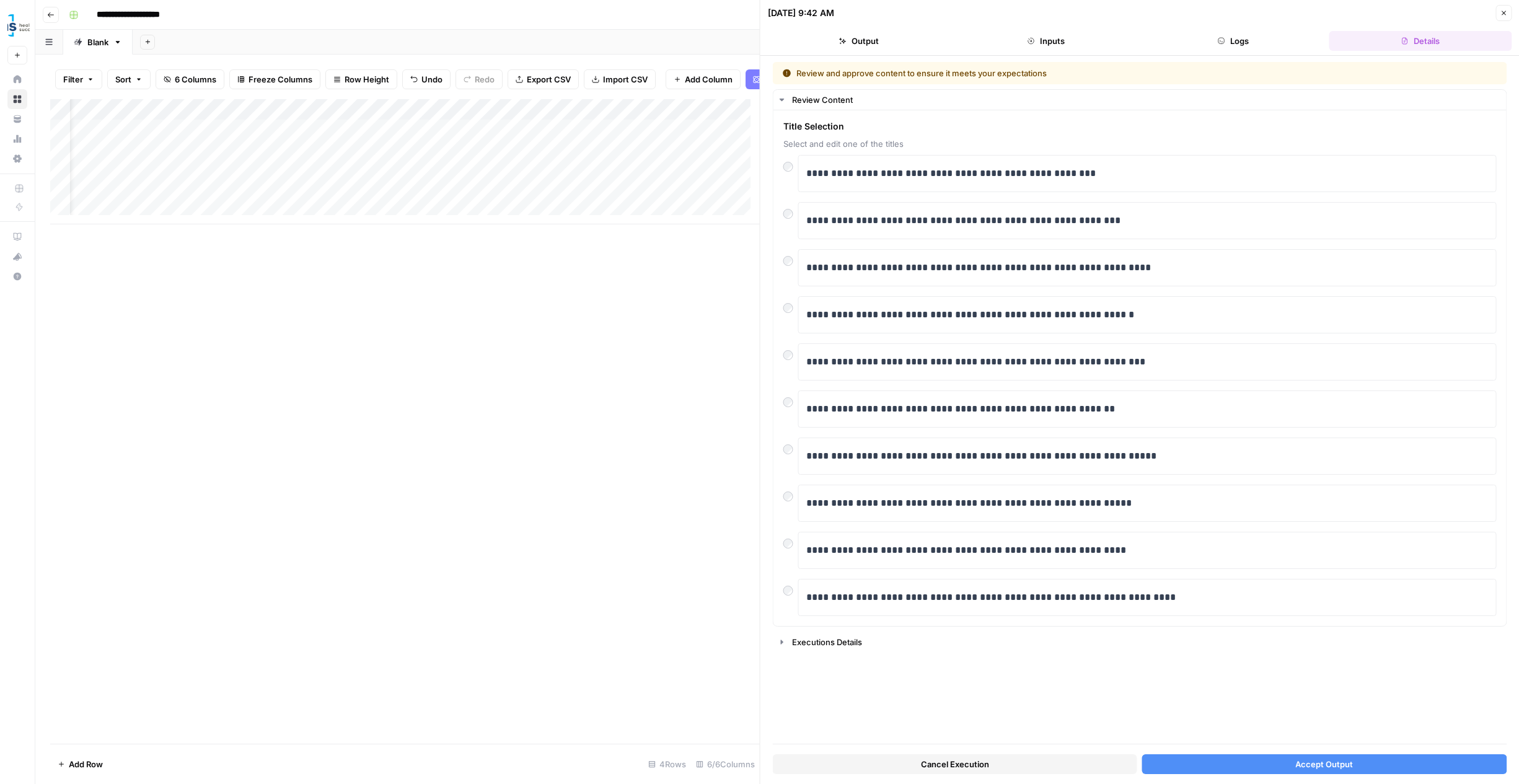
click at [1245, 761] on button "Accept Output" at bounding box center [1324, 764] width 364 height 20
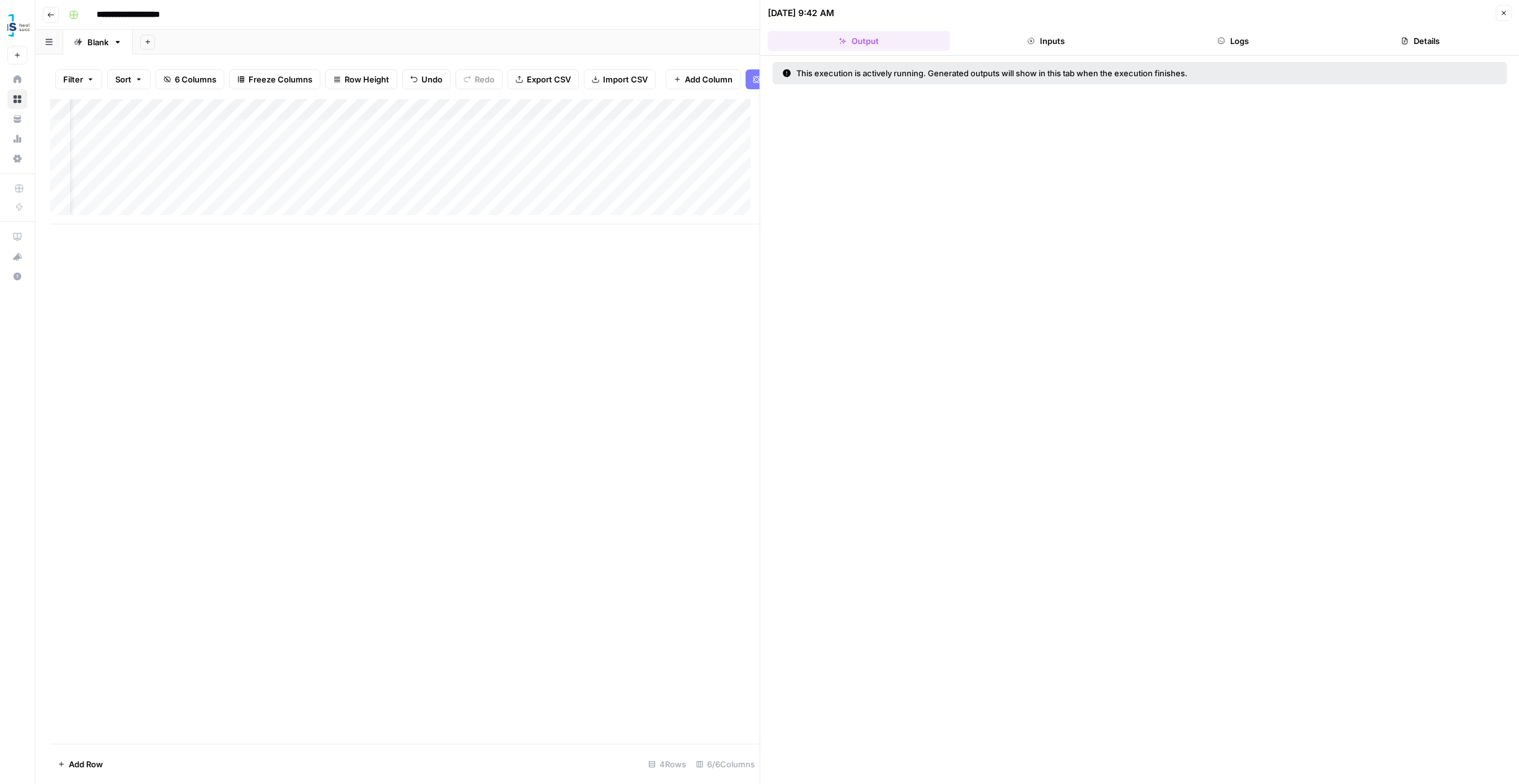
click at [1441, 38] on button "Details" at bounding box center [1420, 41] width 182 height 20
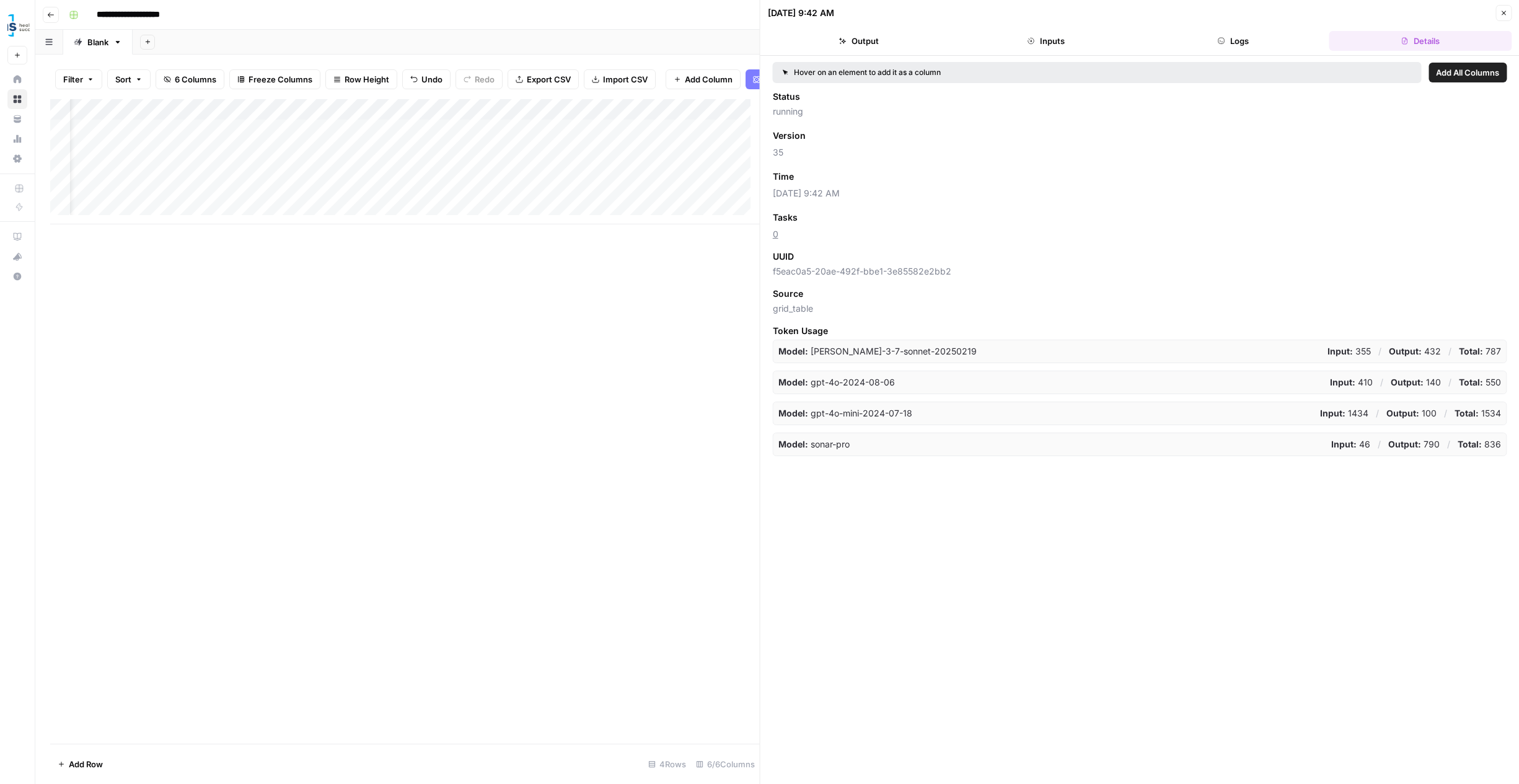
click at [1286, 41] on button "Logs" at bounding box center [1233, 41] width 182 height 20
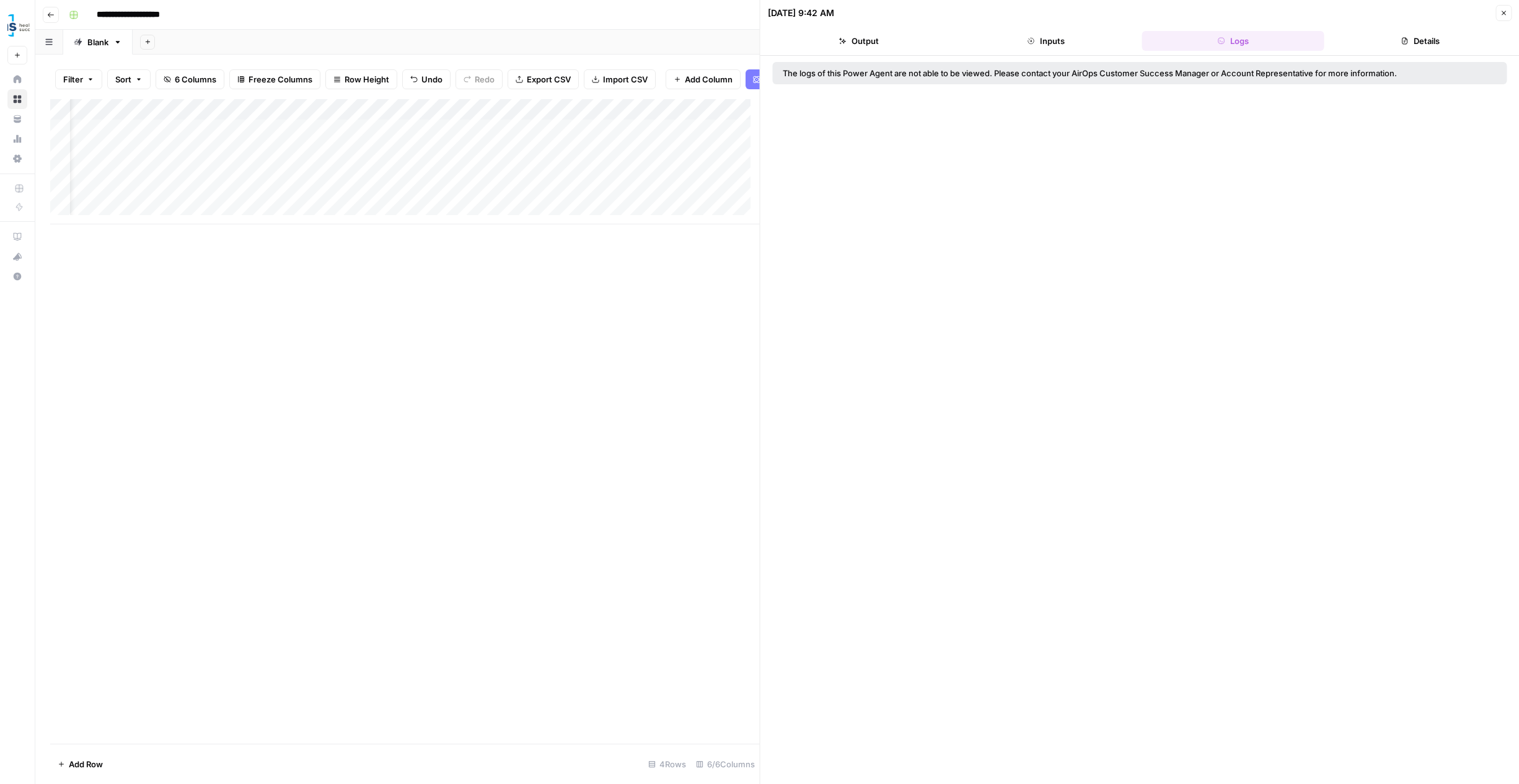
click at [1097, 46] on button "Inputs" at bounding box center [1046, 41] width 182 height 20
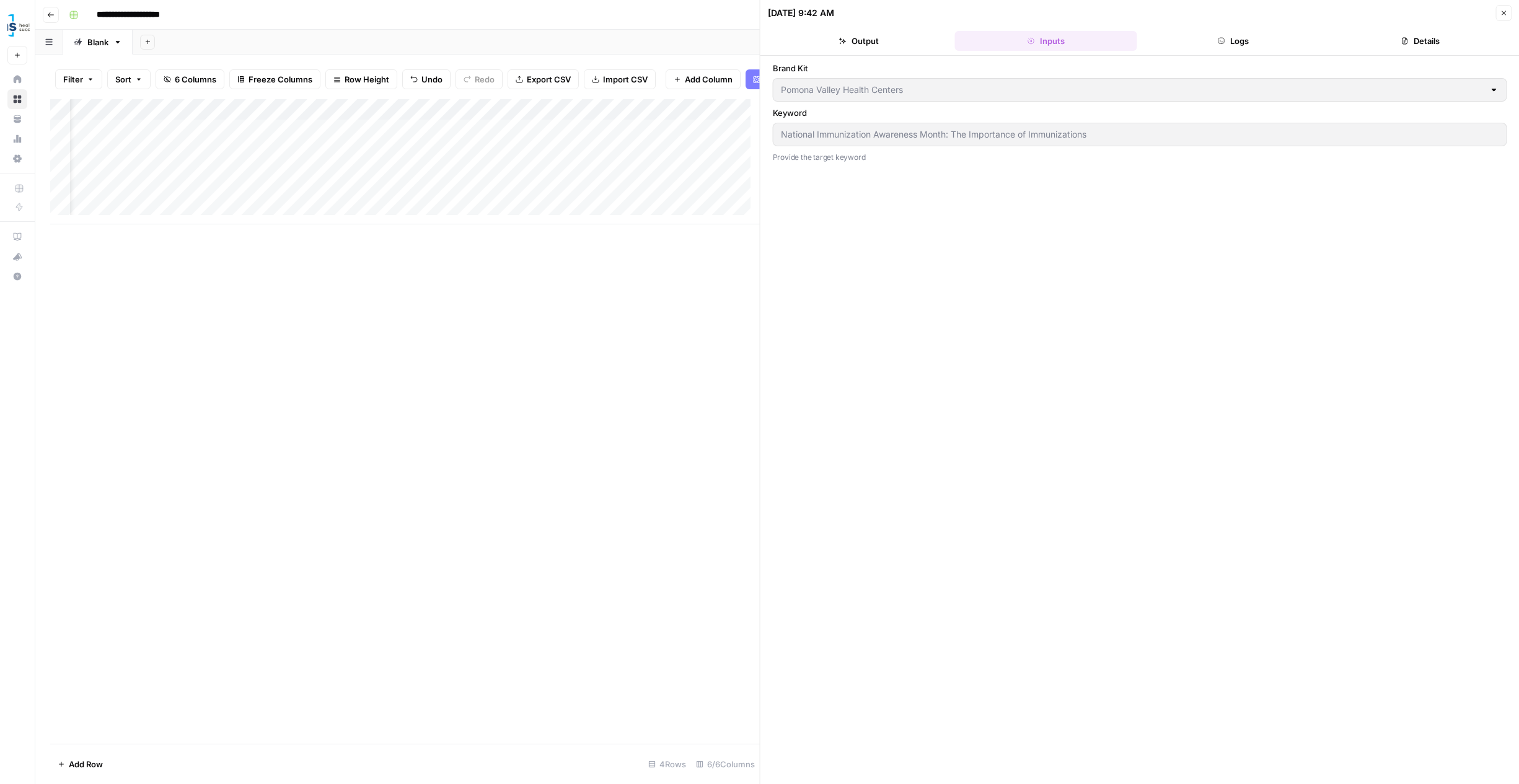
click at [885, 44] on button "Output" at bounding box center [858, 41] width 182 height 20
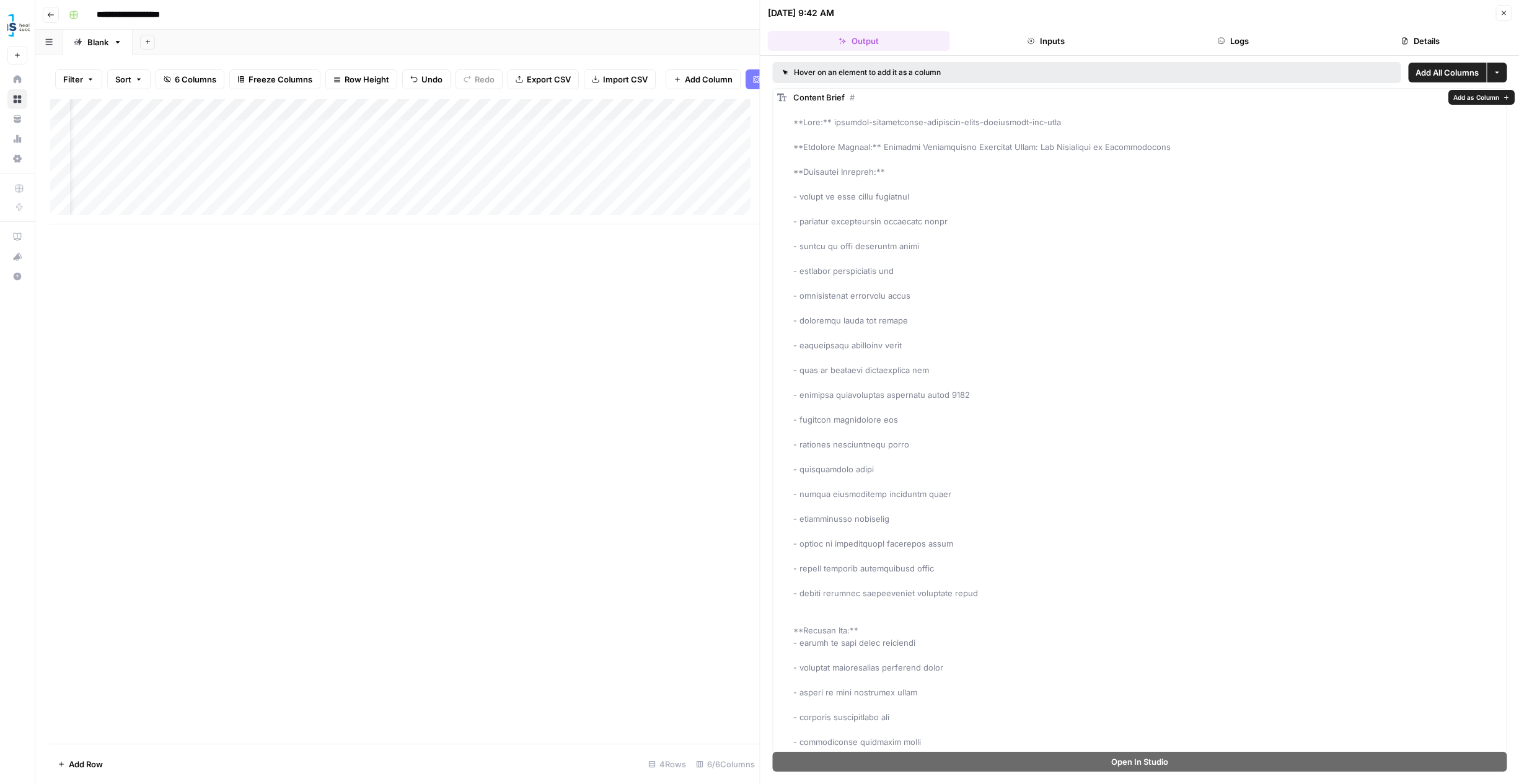
drag, startPoint x: 887, startPoint y: 145, endPoint x: 1041, endPoint y: 146, distance: 154.0
copy span "National Immunization Awareness Month"
drag, startPoint x: 1046, startPoint y: 145, endPoint x: 1175, endPoint y: 151, distance: 129.1
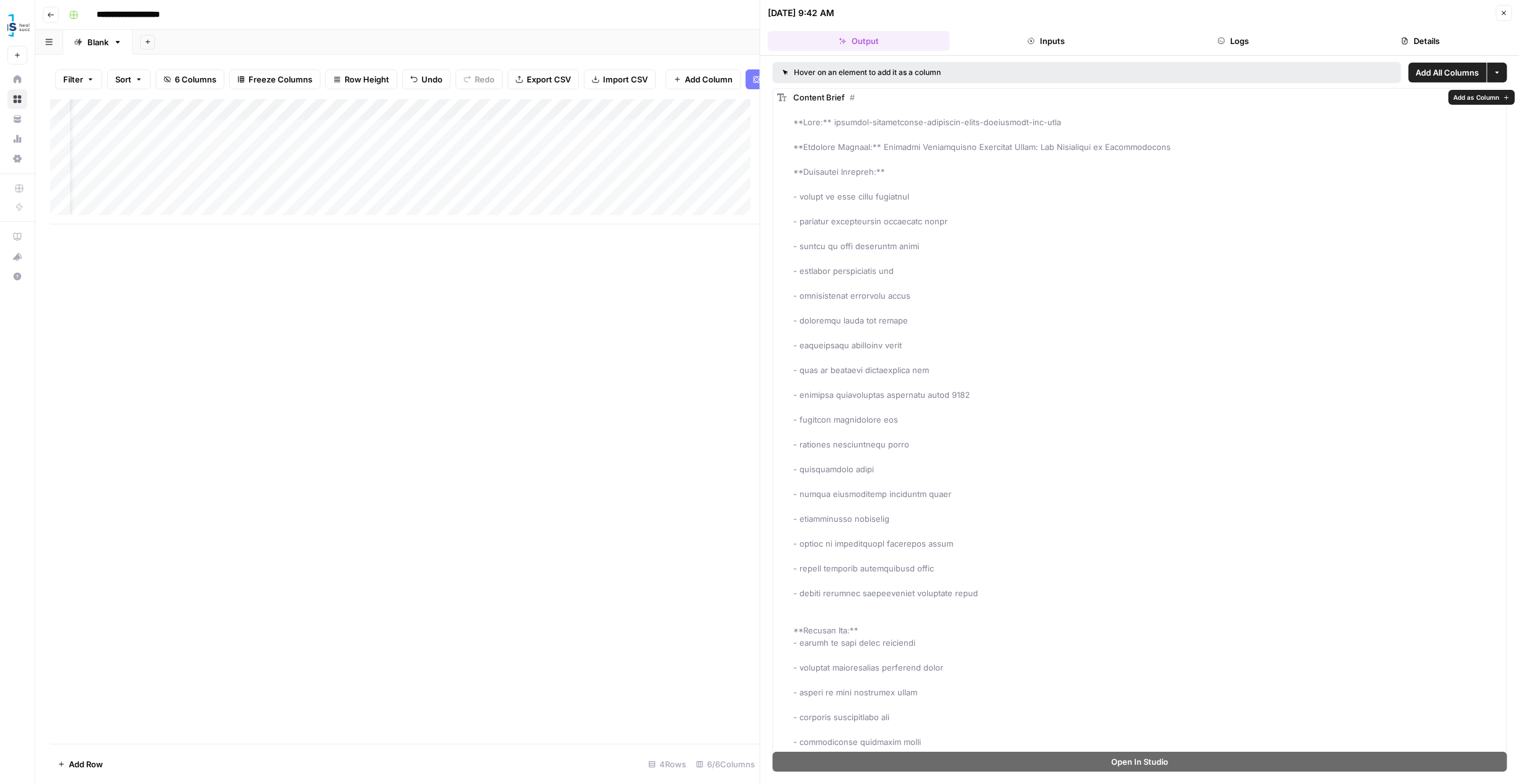
copy span "The Importance of Immunizations"
drag, startPoint x: 801, startPoint y: 194, endPoint x: 1004, endPoint y: 600, distance: 453.9
copy span "august is what month awareness - national immunization awareness month - august…"
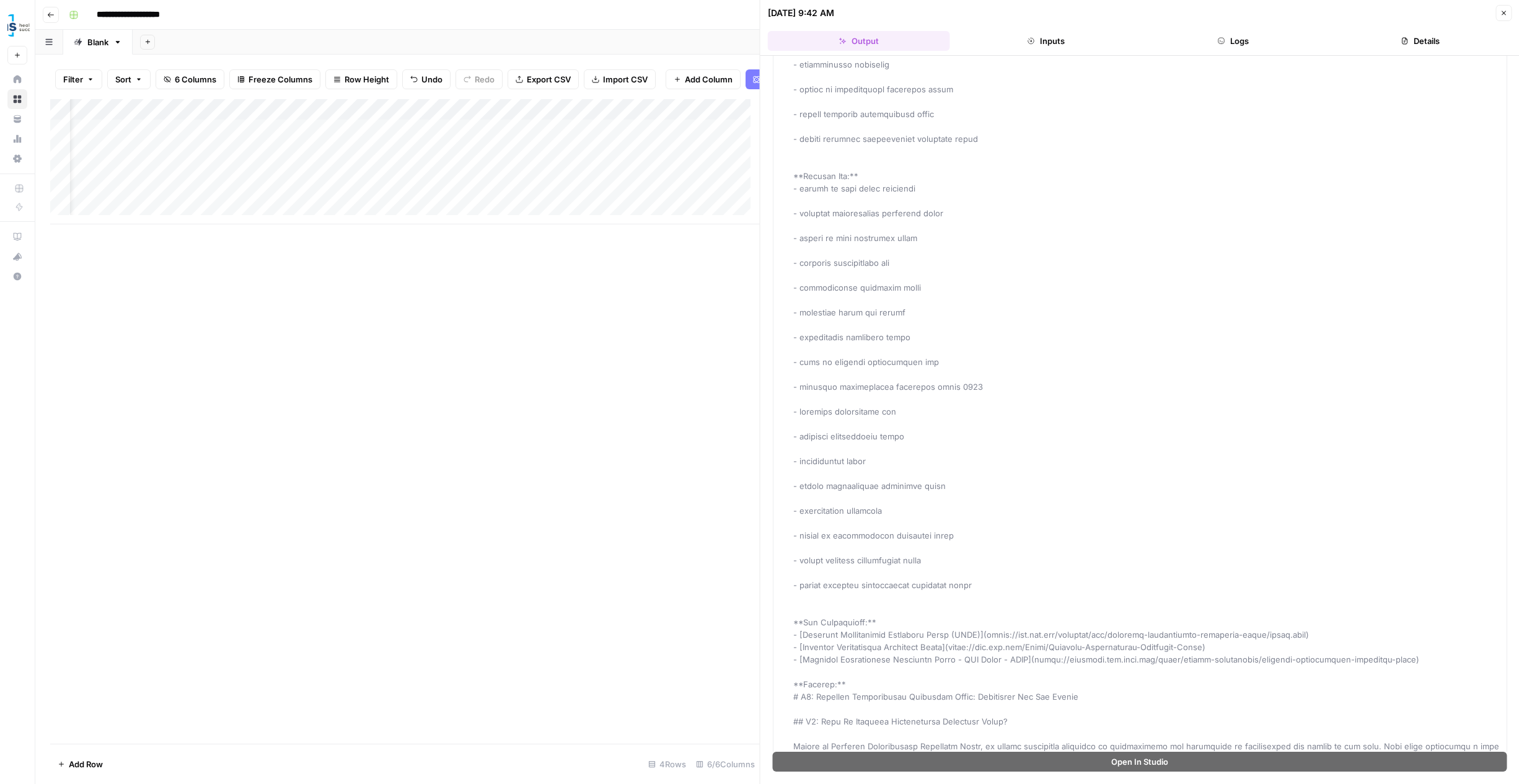
scroll to position [473, 0]
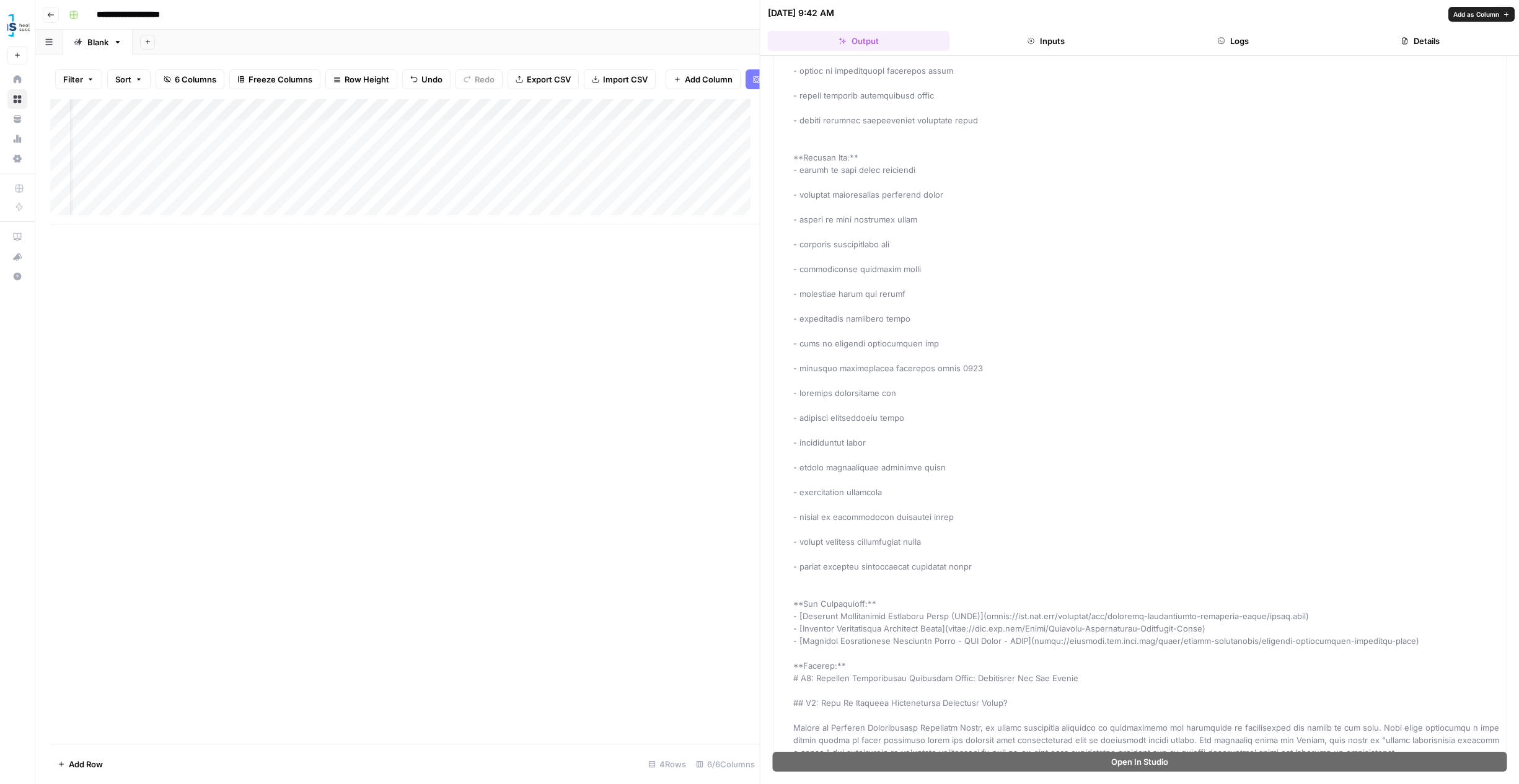
drag, startPoint x: 801, startPoint y: 196, endPoint x: 804, endPoint y: 177, distance: 19.2
drag, startPoint x: 800, startPoint y: 173, endPoint x: 954, endPoint y: 576, distance: 431.4
copy span "august is what month awareness - national immunization awareness month - august…"
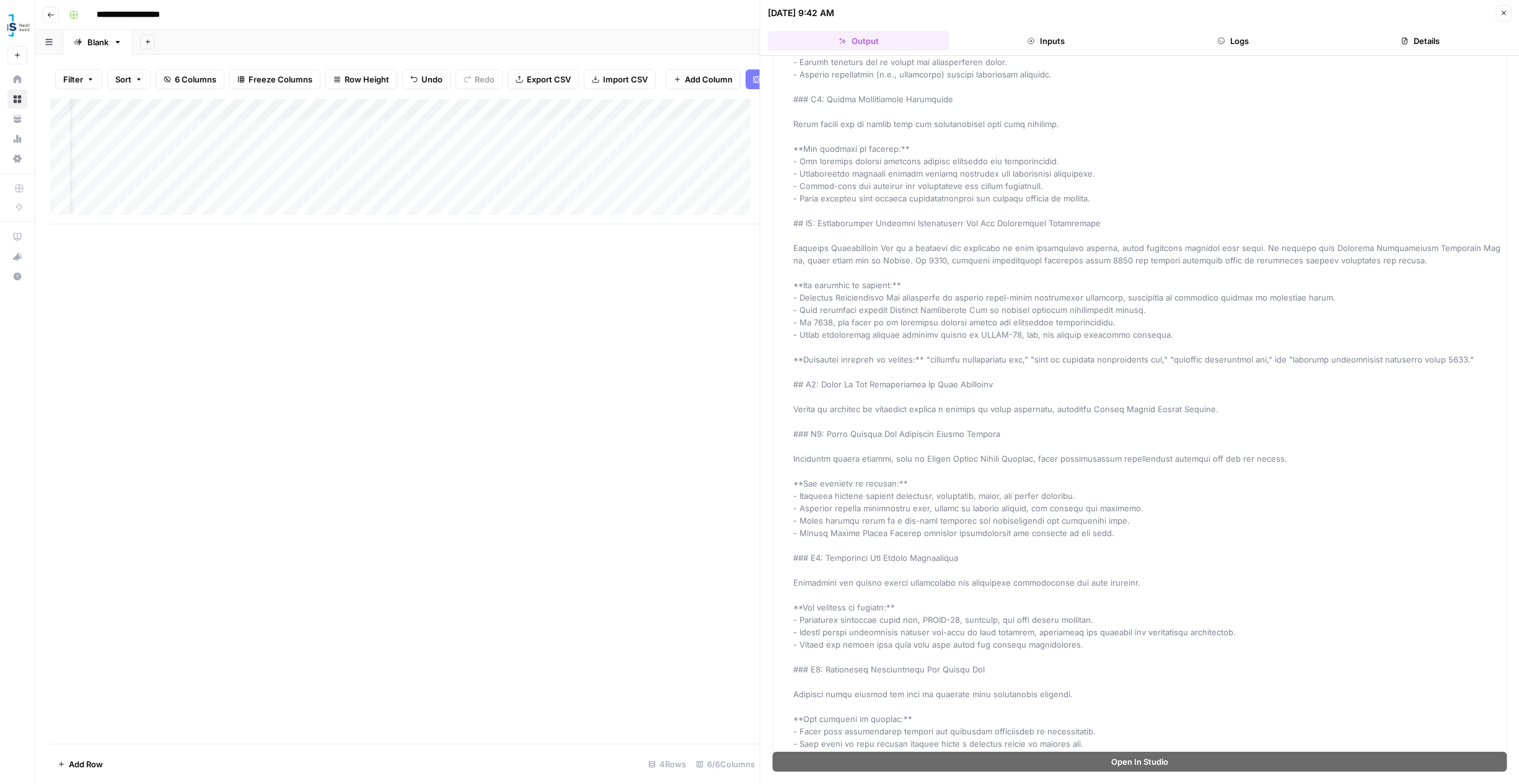
scroll to position [8637, 0]
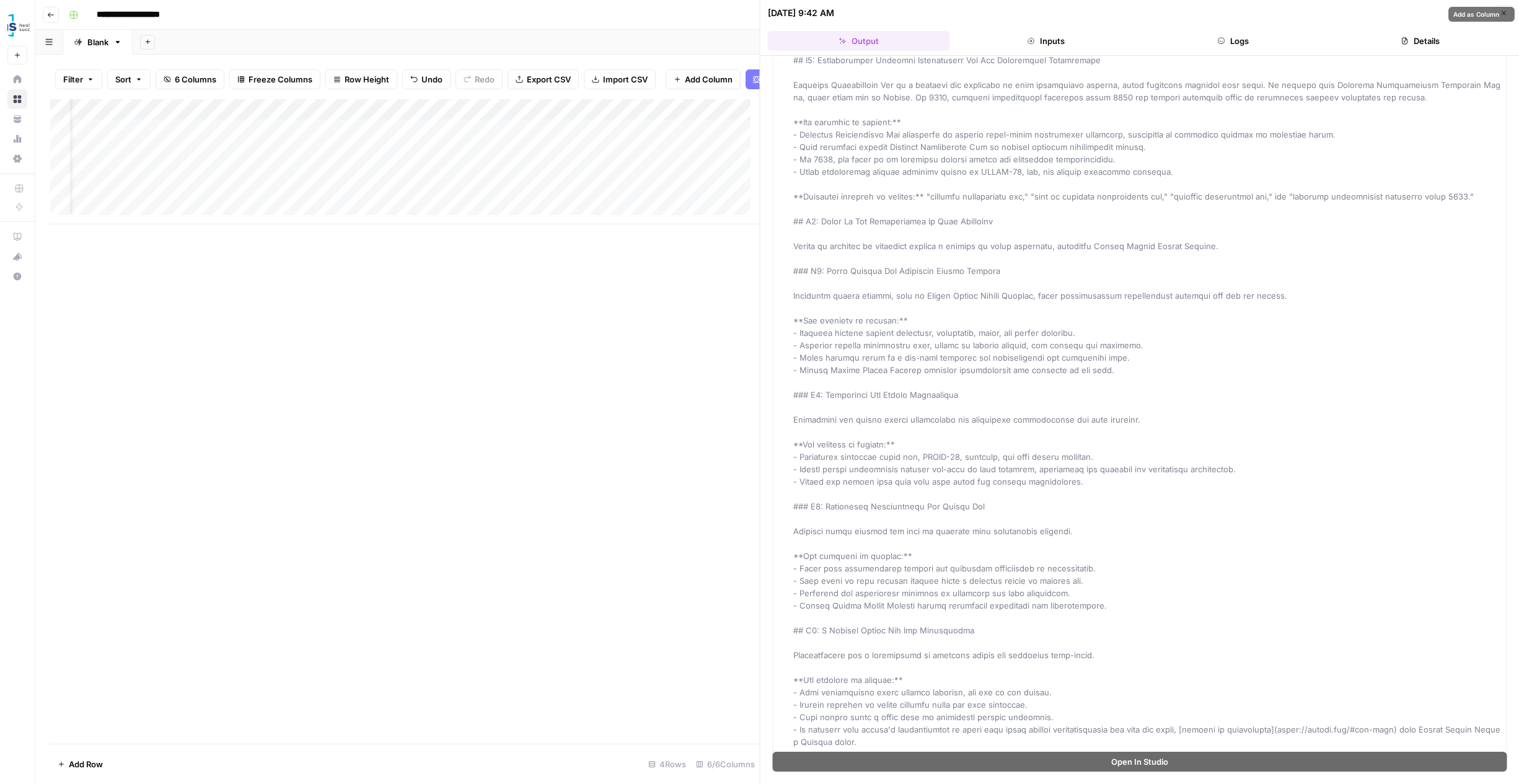
click at [238, 202] on div "Add Column" at bounding box center [405, 162] width 710 height 125
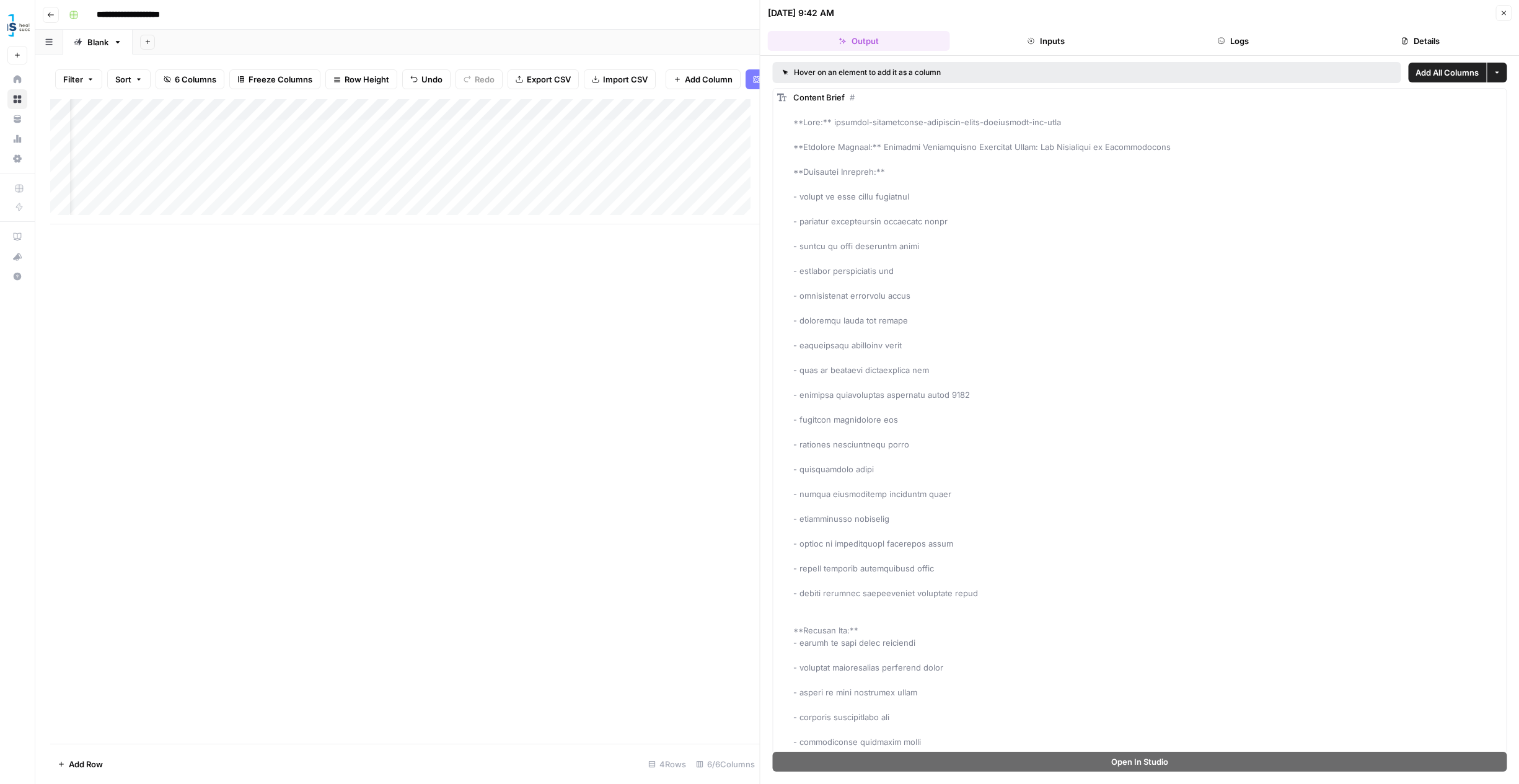
click at [894, 71] on div "Hover on an element to add it as a column" at bounding box center [974, 73] width 383 height 11
click at [600, 202] on div "Add Column" at bounding box center [405, 162] width 710 height 125
click at [1496, 74] on button "More options" at bounding box center [1496, 72] width 20 height 20
click at [1424, 38] on button "Details" at bounding box center [1420, 41] width 182 height 20
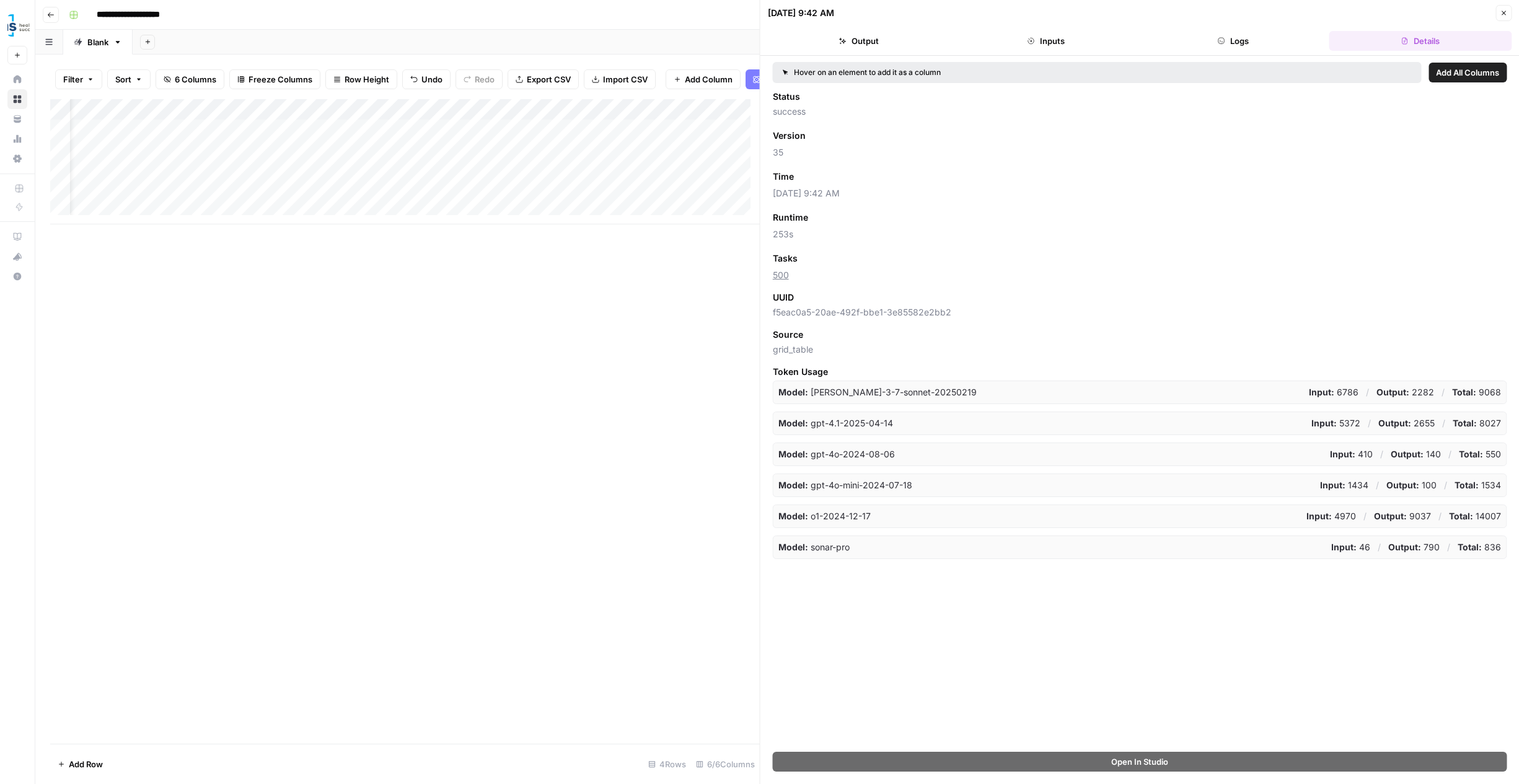
click at [1280, 46] on button "Logs" at bounding box center [1233, 41] width 182 height 20
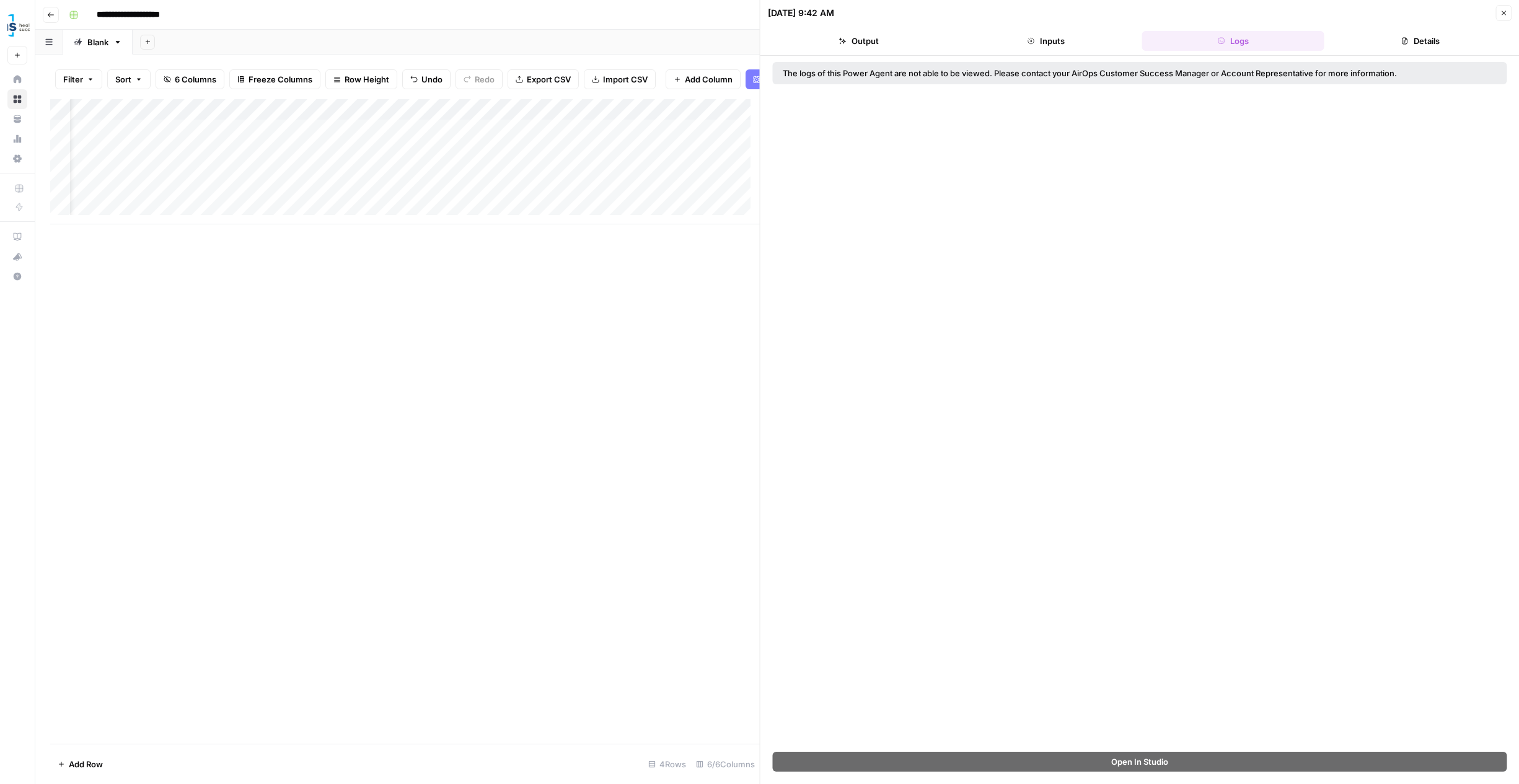
click at [1080, 34] on button "Inputs" at bounding box center [1046, 41] width 182 height 20
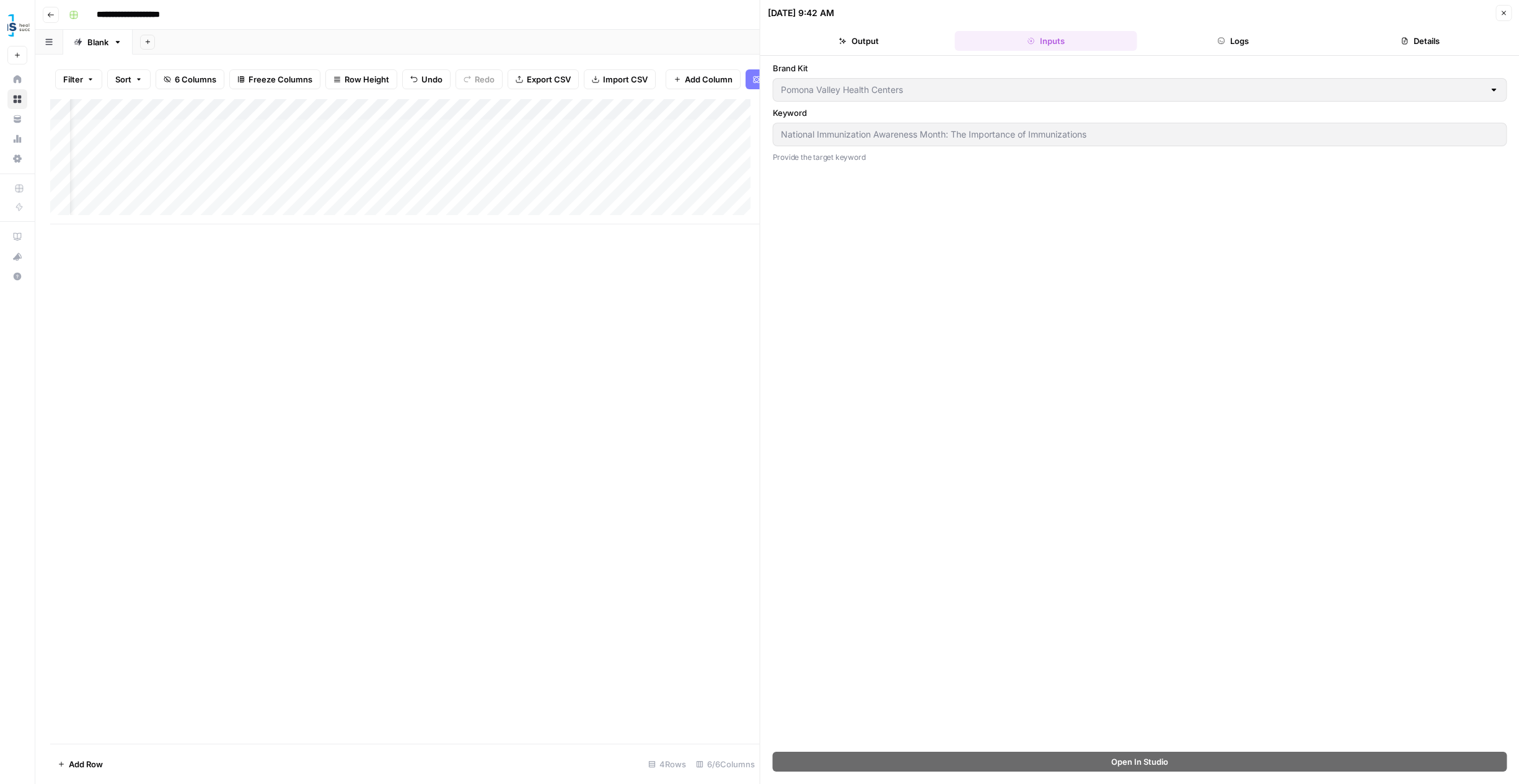
click at [885, 44] on button "Output" at bounding box center [858, 41] width 182 height 20
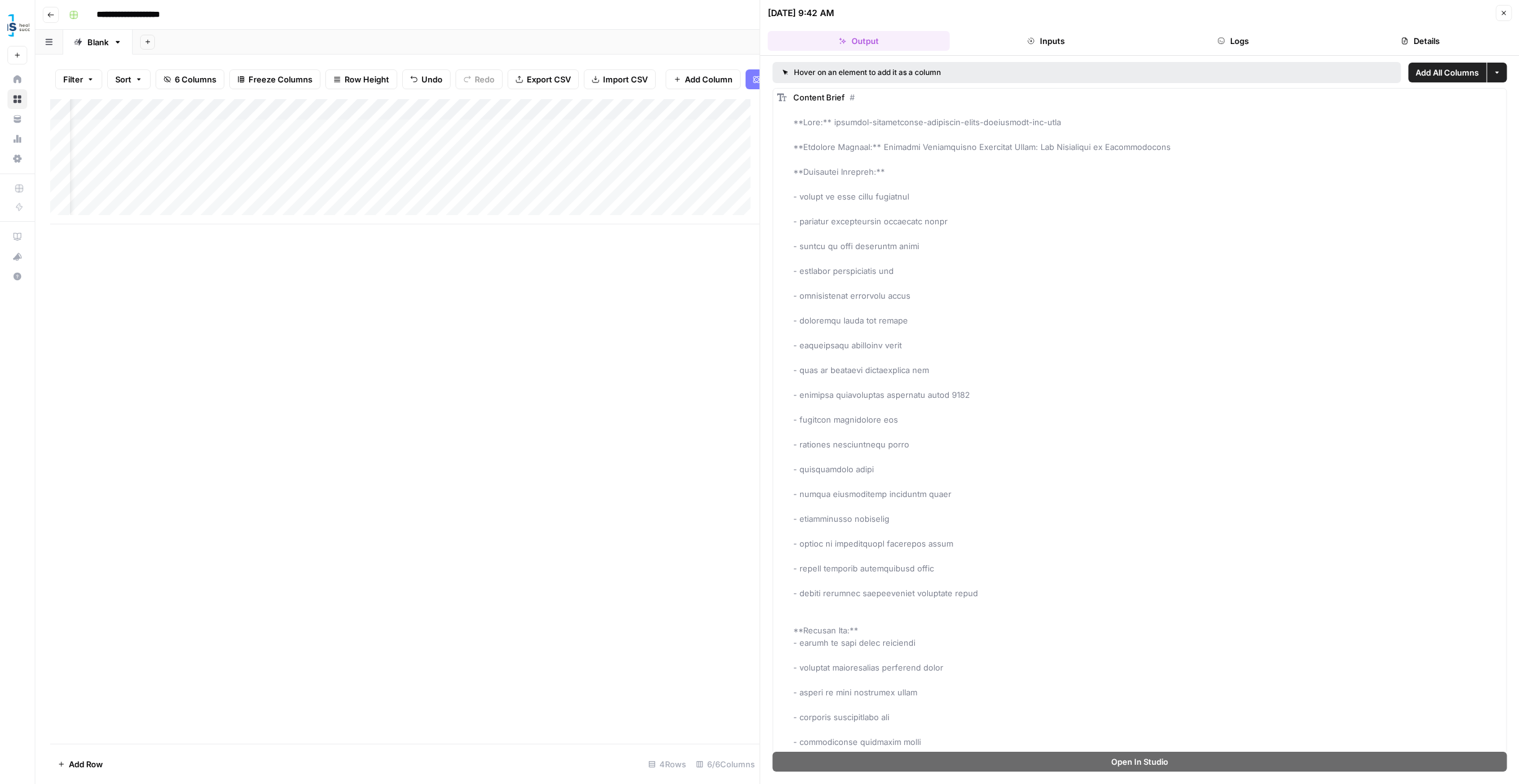
click at [492, 199] on div "Add Column" at bounding box center [405, 162] width 710 height 125
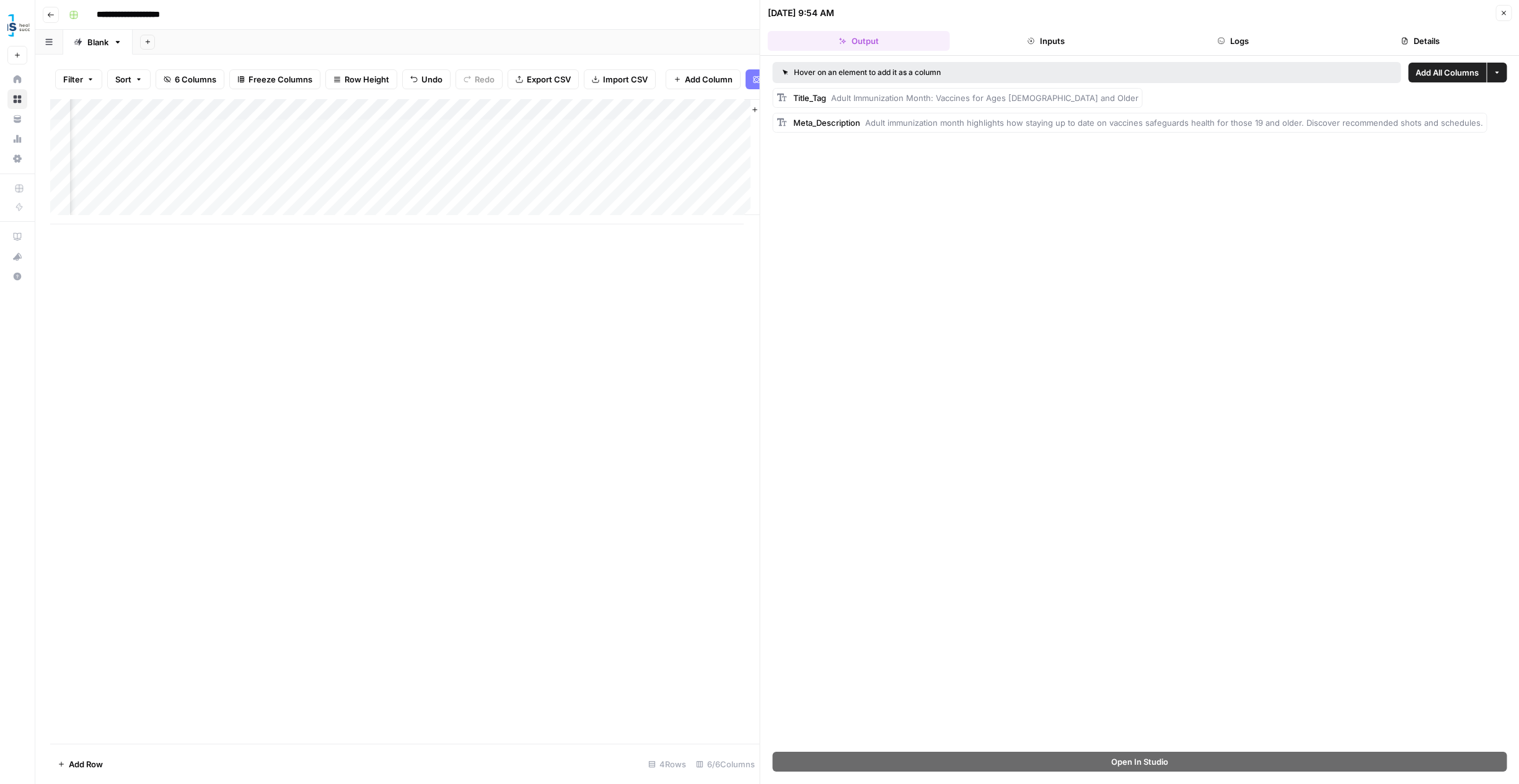
click at [558, 205] on div "Add Column" at bounding box center [405, 162] width 710 height 125
click at [595, 202] on div "Add Column" at bounding box center [405, 162] width 710 height 125
click at [444, 199] on div "Add Column" at bounding box center [405, 162] width 710 height 125
click at [493, 204] on div "Add Column" at bounding box center [405, 162] width 710 height 125
click at [869, 94] on span "Adult Immunization Month: Vaccines for Ages [DEMOGRAPHIC_DATA] and Older" at bounding box center [984, 98] width 307 height 10
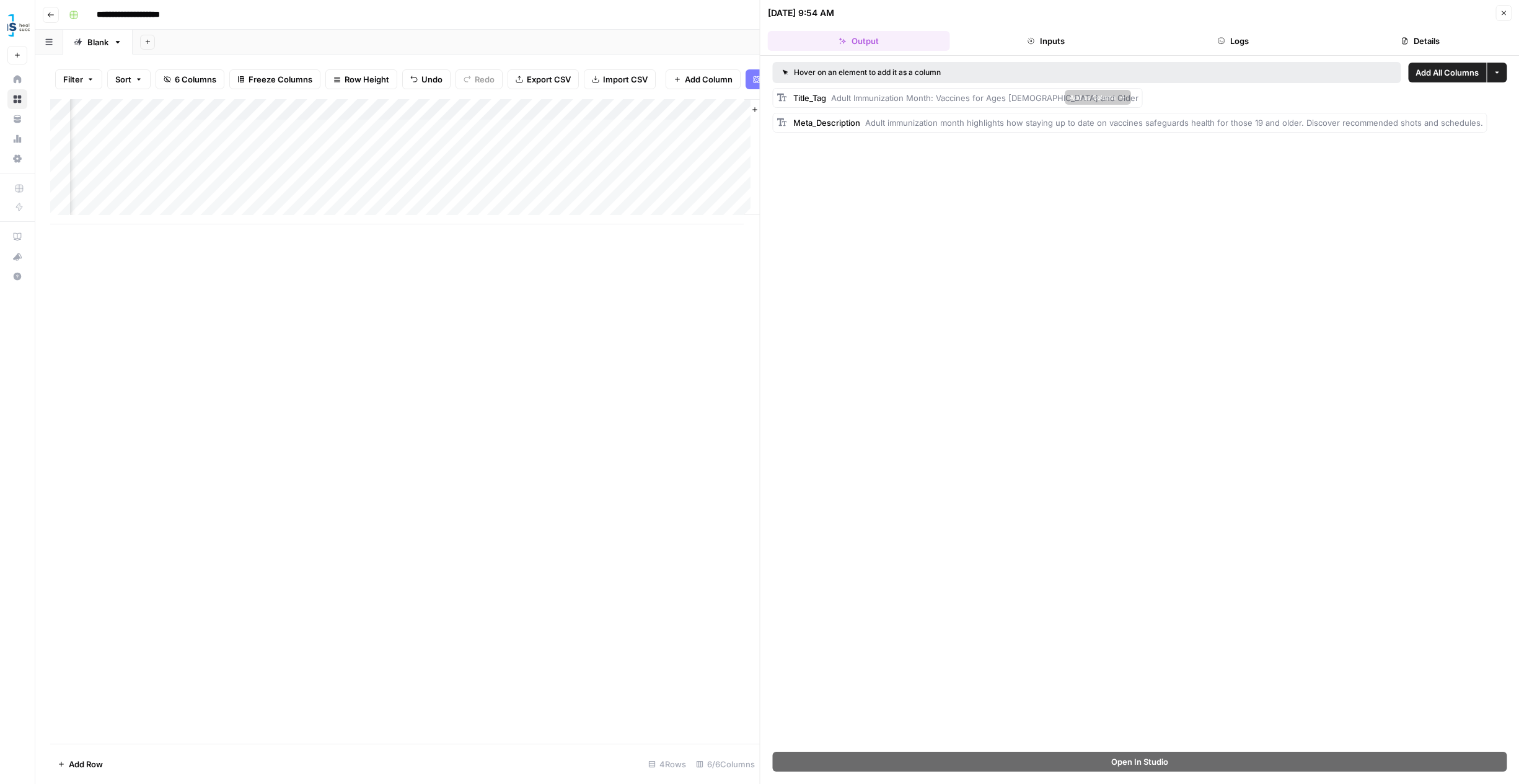
click at [968, 95] on span "Adult Immunization Month: Vaccines for Ages [DEMOGRAPHIC_DATA] and Older" at bounding box center [984, 98] width 307 height 10
click at [489, 202] on div "Add Column" at bounding box center [405, 162] width 710 height 125
click at [520, 202] on div "Add Column" at bounding box center [405, 162] width 710 height 125
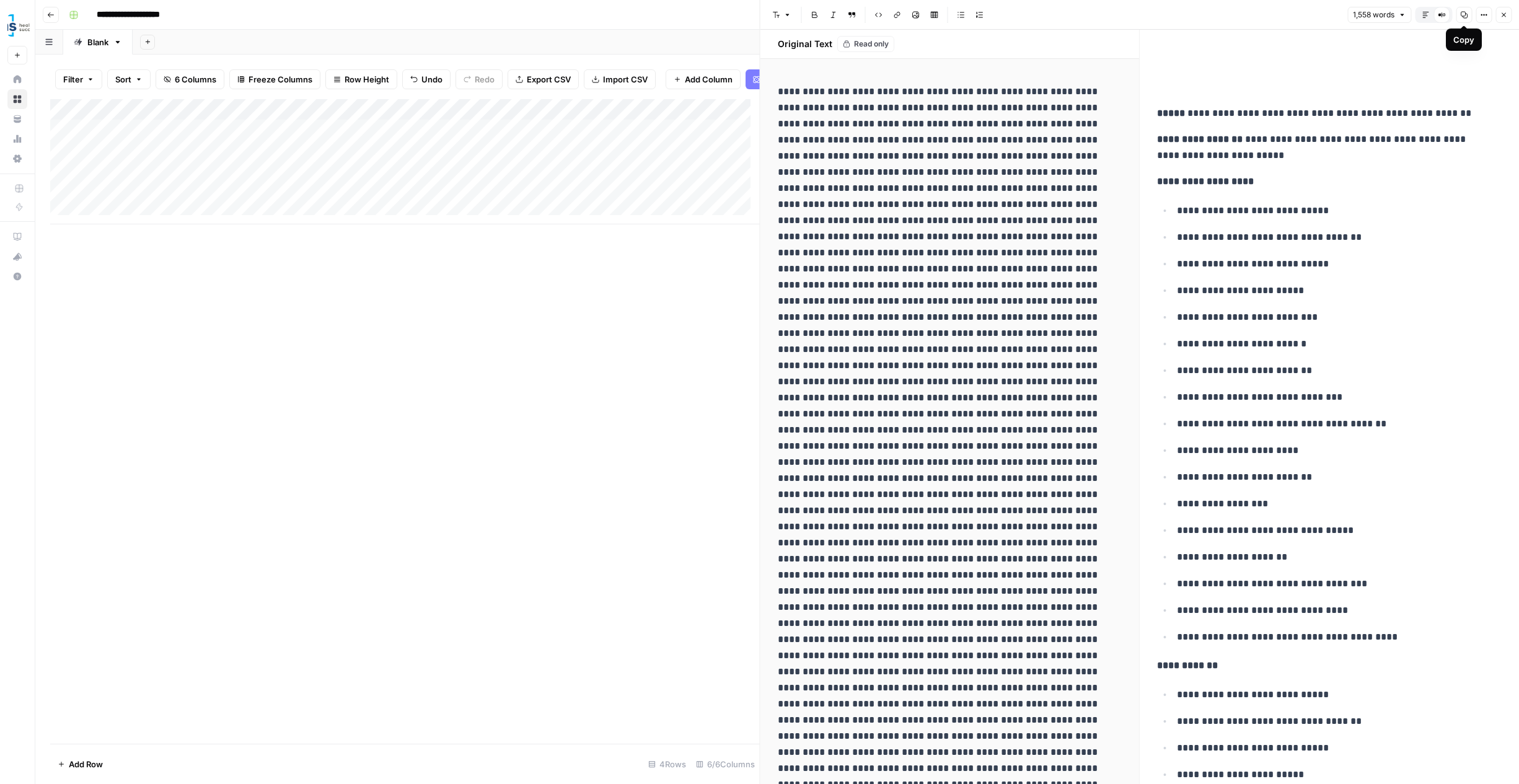
click at [1460, 12] on button "Copy" at bounding box center [1464, 15] width 16 height 16
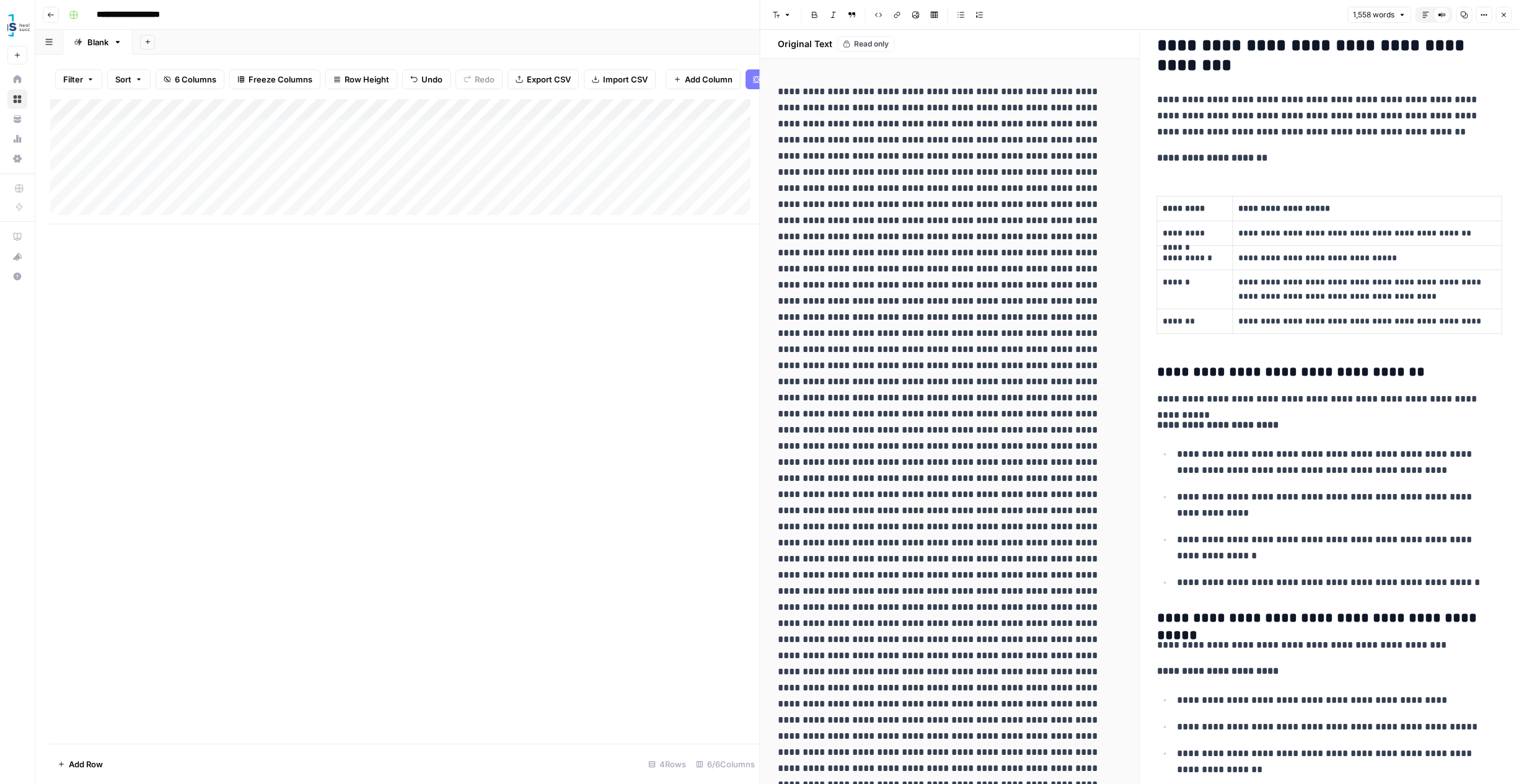
scroll to position [2926, 0]
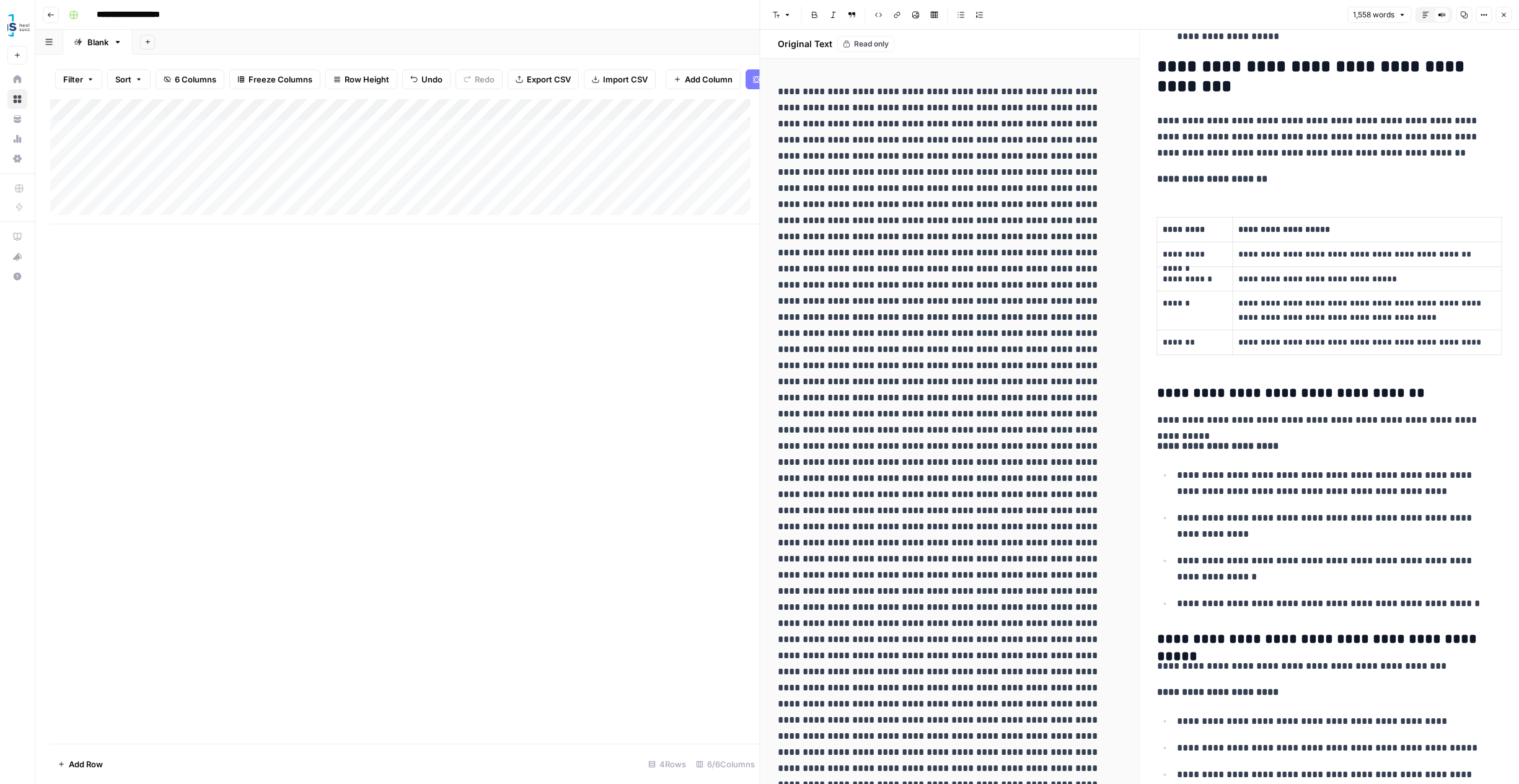
click at [1467, 19] on button "Copy" at bounding box center [1464, 15] width 16 height 16
click at [1460, 16] on button "Copy" at bounding box center [1464, 15] width 16 height 16
click at [1424, 15] on icon "button" at bounding box center [1426, 15] width 8 height 8
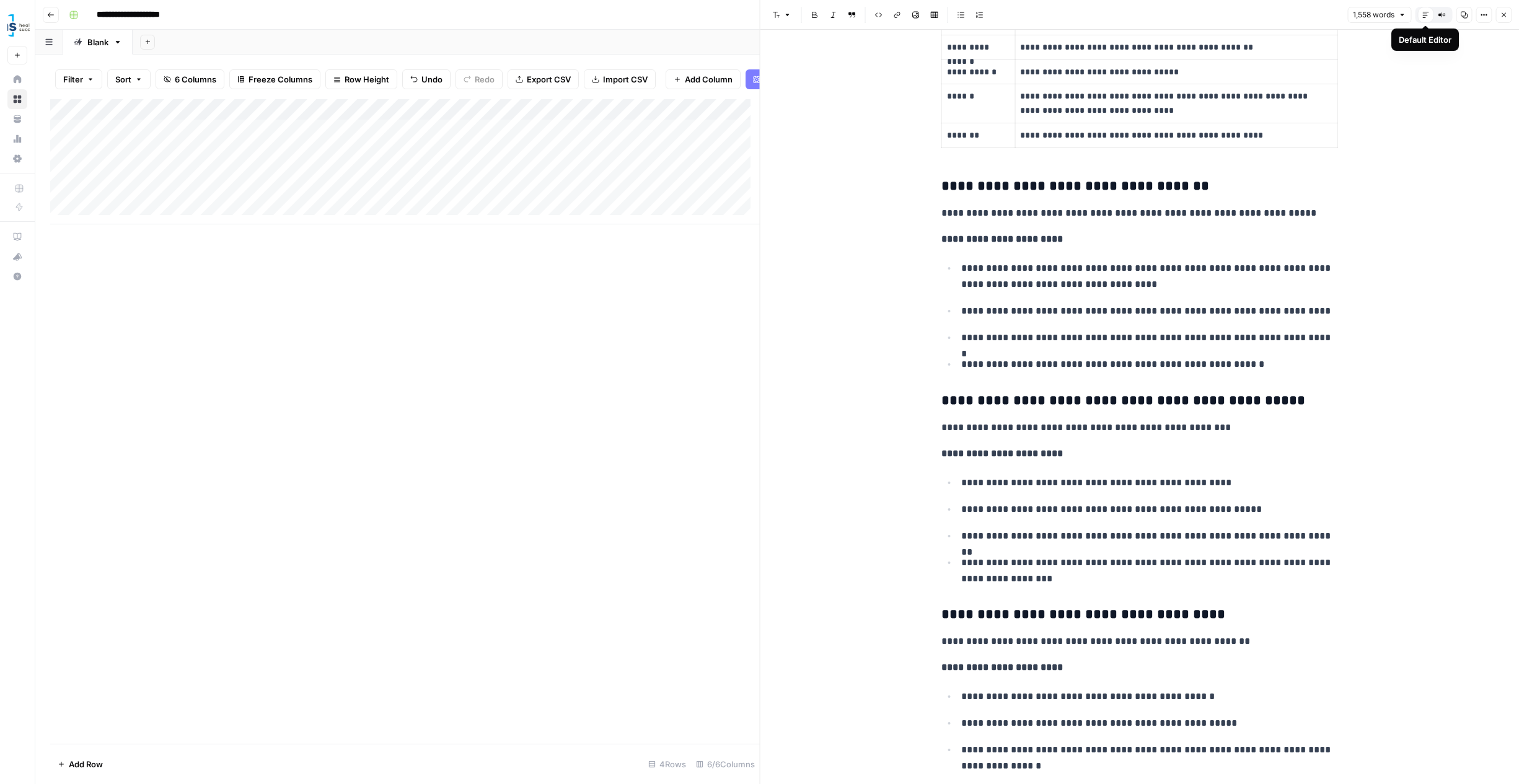
click at [1420, 16] on div "Default Editor" at bounding box center [1425, 15] width 16 height 16
click at [1438, 15] on span "Compare Old vs New Content" at bounding box center [1438, 15] width 1 height 1
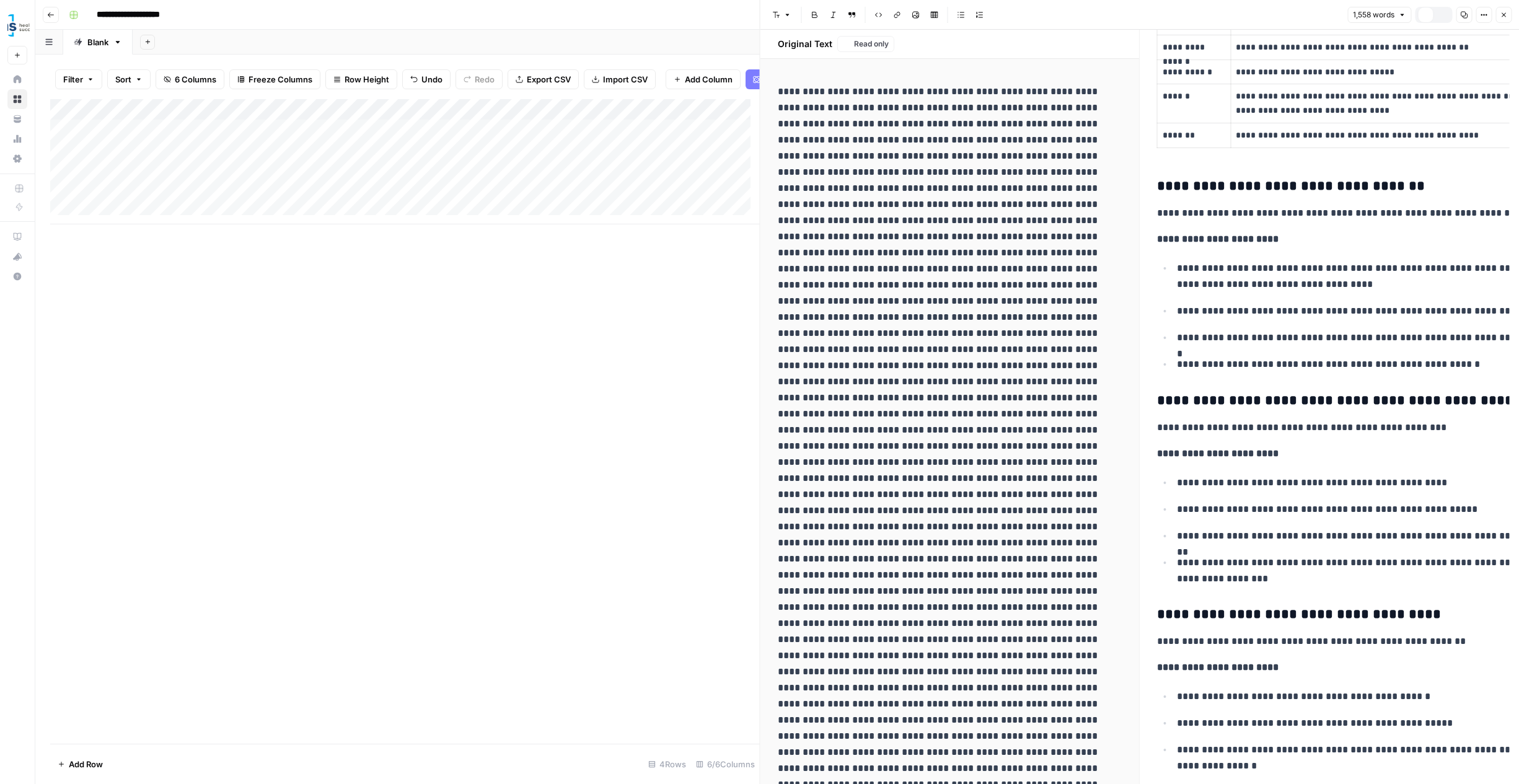
scroll to position [2974, 0]
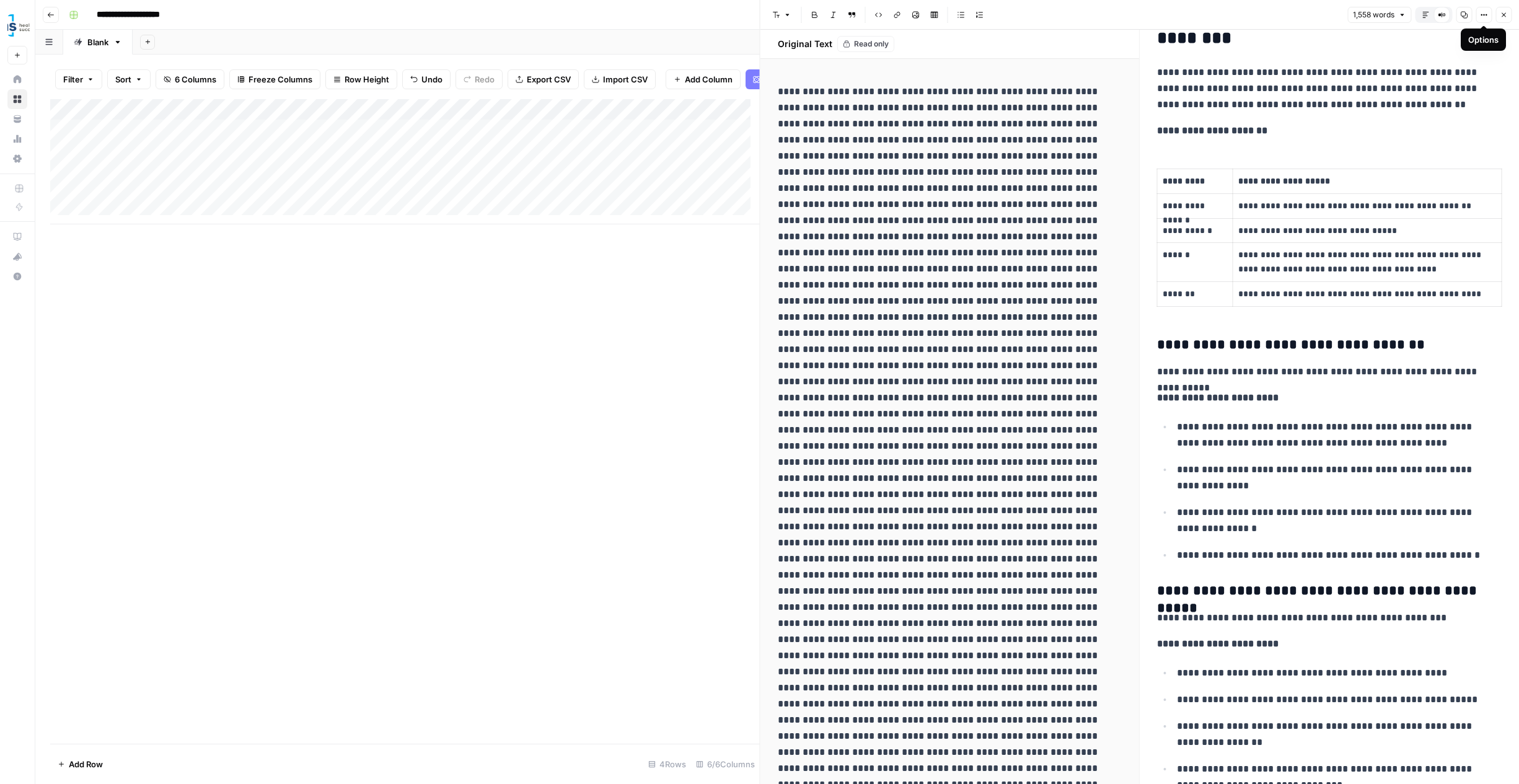
click at [1481, 13] on icon "button" at bounding box center [1485, 15] width 8 height 8
click at [1468, 14] on button "Copy" at bounding box center [1464, 15] width 16 height 16
click at [1504, 17] on icon "button" at bounding box center [1504, 15] width 8 height 8
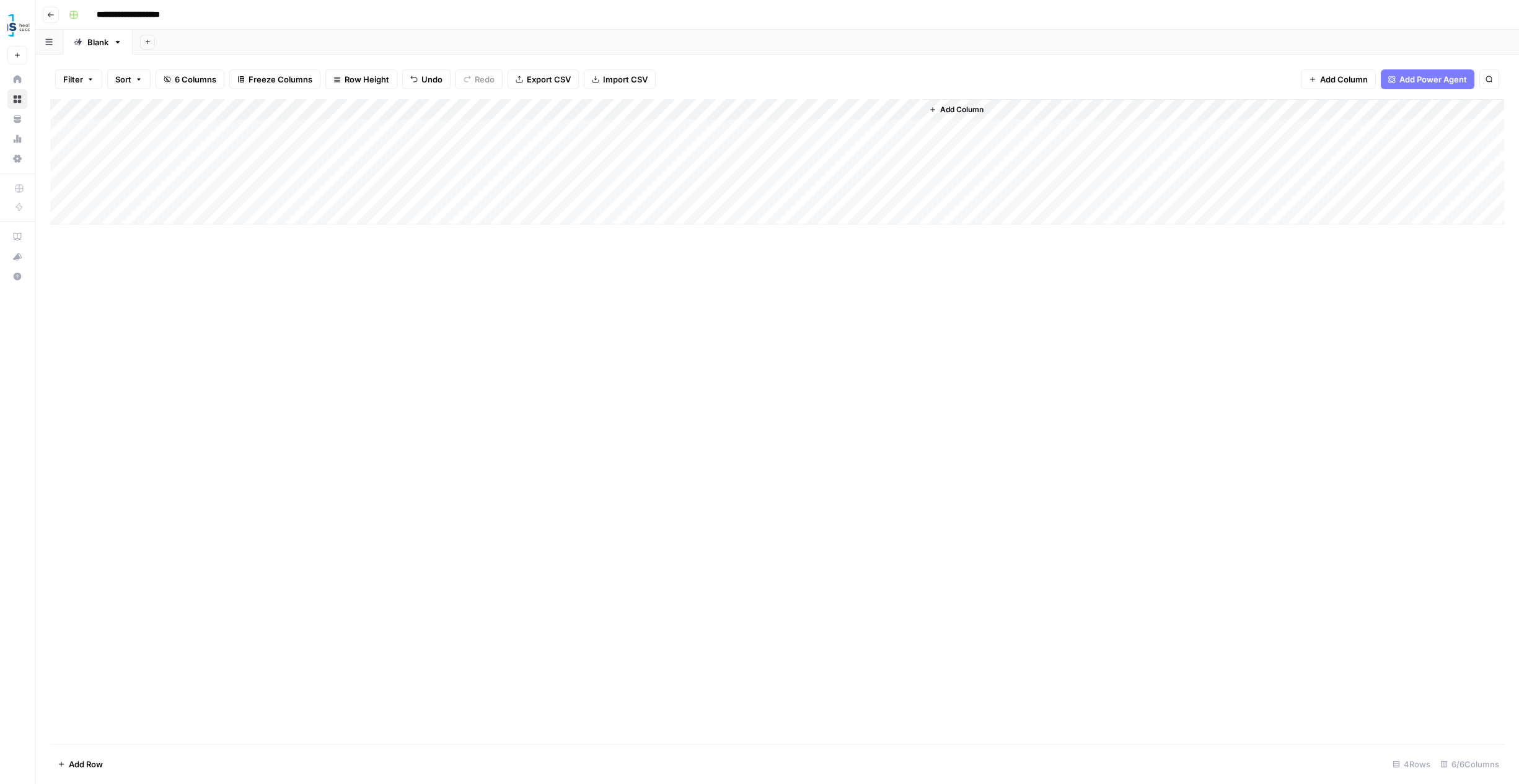
click at [775, 195] on div "Add Column" at bounding box center [777, 162] width 1454 height 125
click at [776, 194] on div "Add Column" at bounding box center [777, 162] width 1454 height 125
click at [776, 194] on textarea "**********" at bounding box center [822, 200] width 248 height 30
click at [810, 268] on div "Add Column" at bounding box center [777, 421] width 1454 height 645
click at [851, 193] on div "Add Column" at bounding box center [777, 162] width 1454 height 125
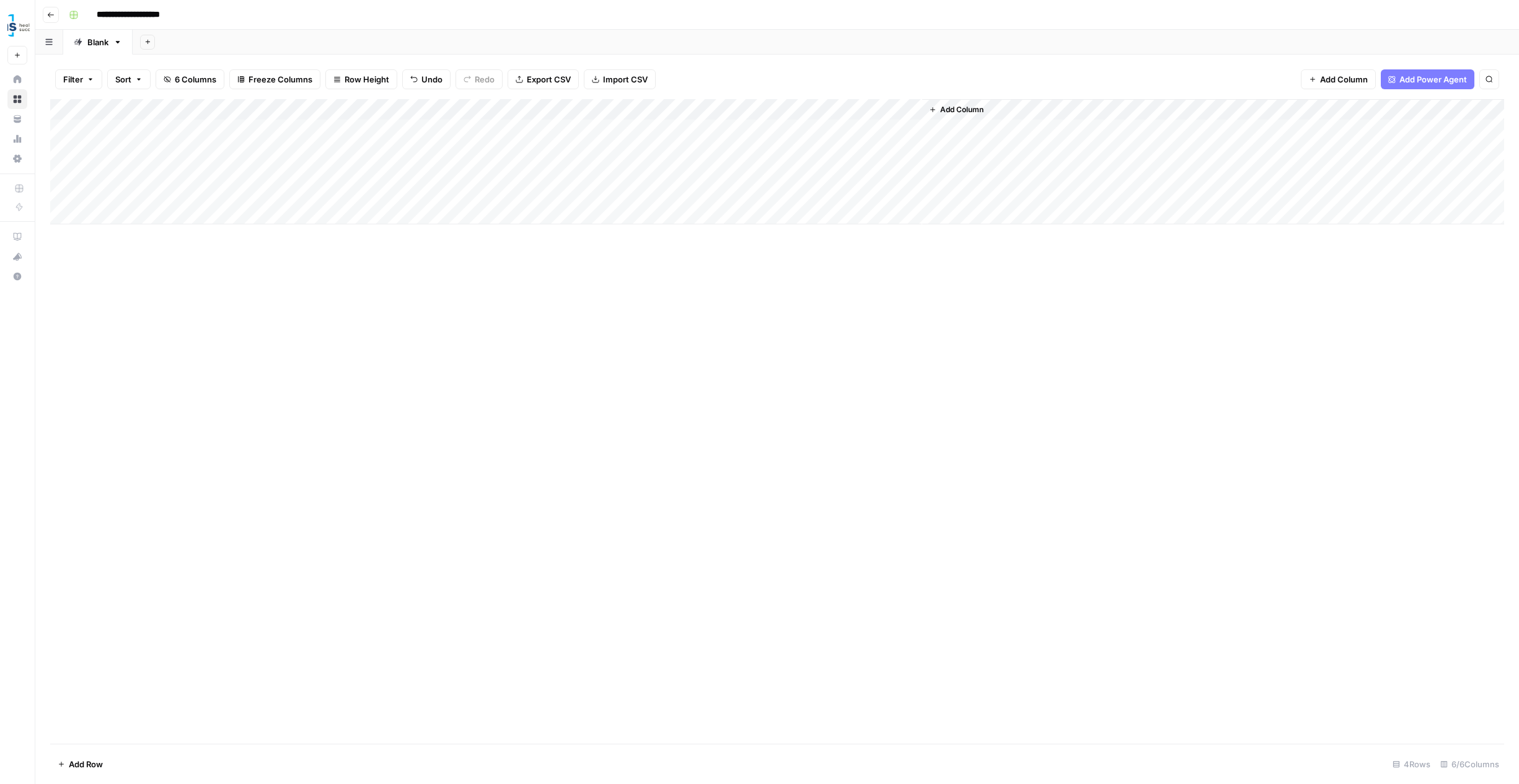
click at [851, 193] on div "Add Column" at bounding box center [777, 162] width 1454 height 125
click at [688, 193] on div "Add Column" at bounding box center [777, 162] width 1454 height 125
click at [675, 192] on div "Add Column" at bounding box center [777, 162] width 1454 height 125
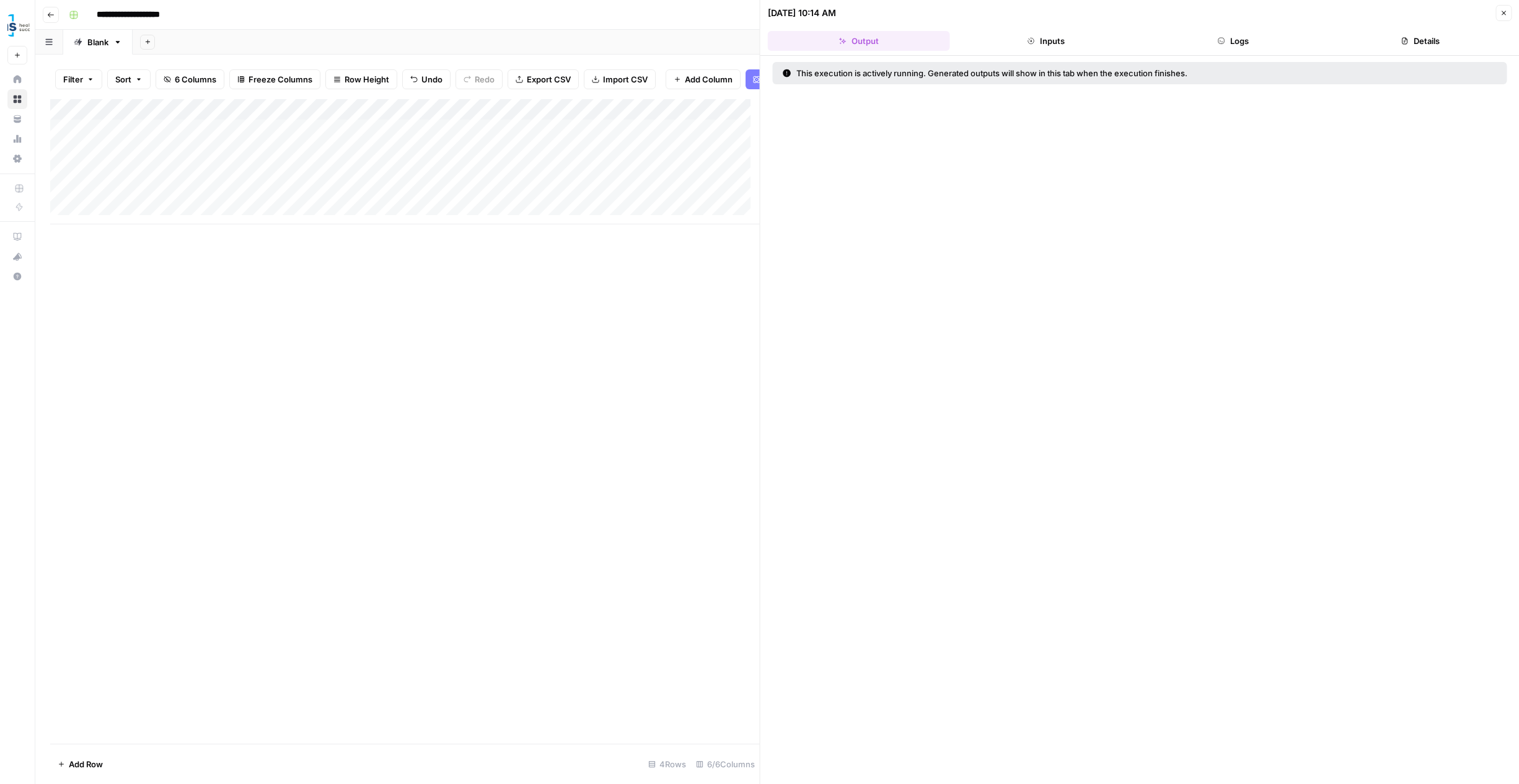
click at [642, 202] on div "Add Column" at bounding box center [405, 162] width 710 height 125
click at [1018, 40] on button "Inputs" at bounding box center [1046, 41] width 182 height 20
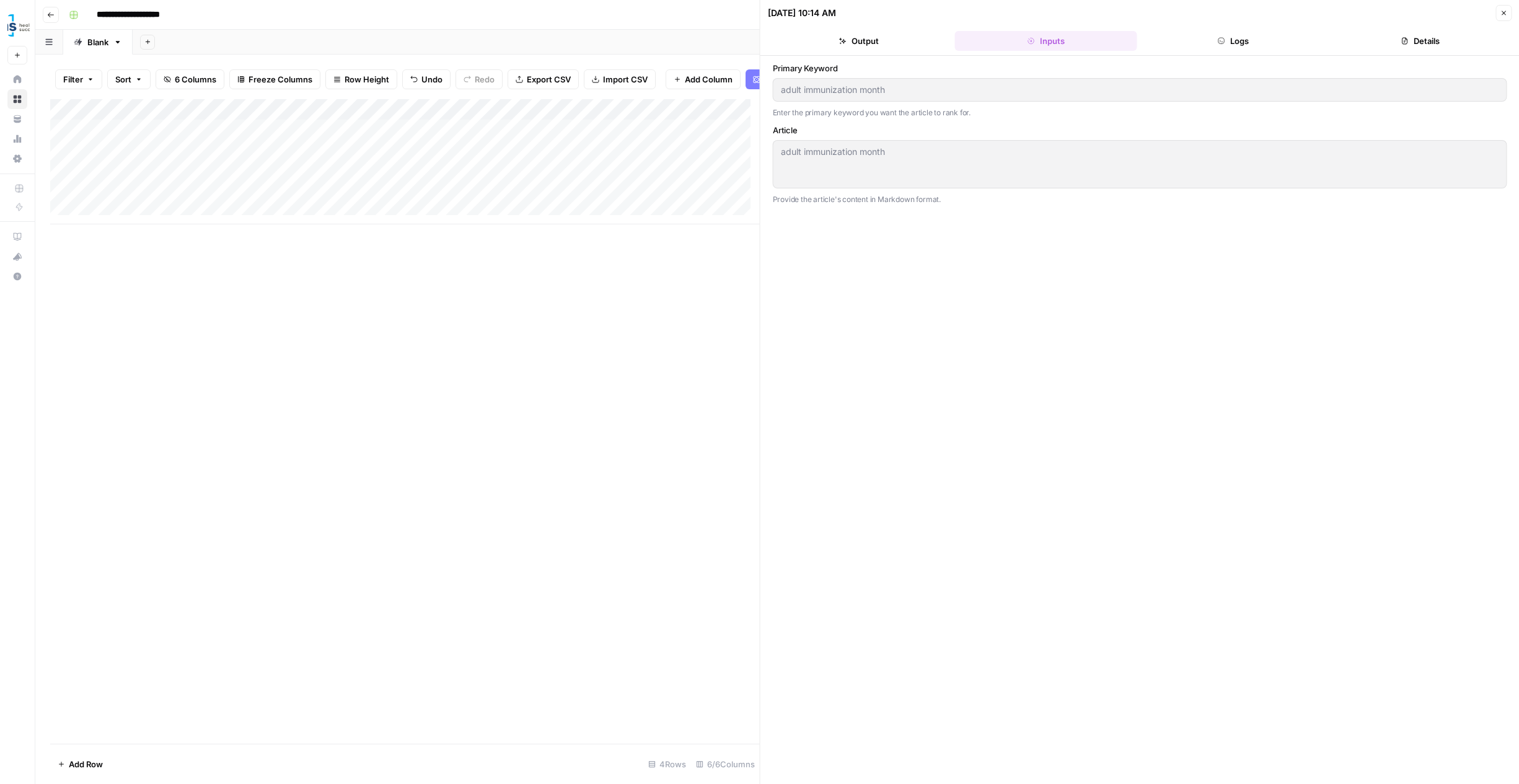
click at [779, 95] on div "adult immunization month" at bounding box center [1141, 90] width 735 height 23
click at [690, 201] on div "Add Column" at bounding box center [405, 162] width 710 height 125
click at [870, 97] on div "adult immunization month" at bounding box center [1141, 90] width 735 height 23
click at [632, 288] on div "Add Column" at bounding box center [405, 421] width 710 height 645
click at [600, 205] on div "Add Column" at bounding box center [405, 162] width 710 height 125
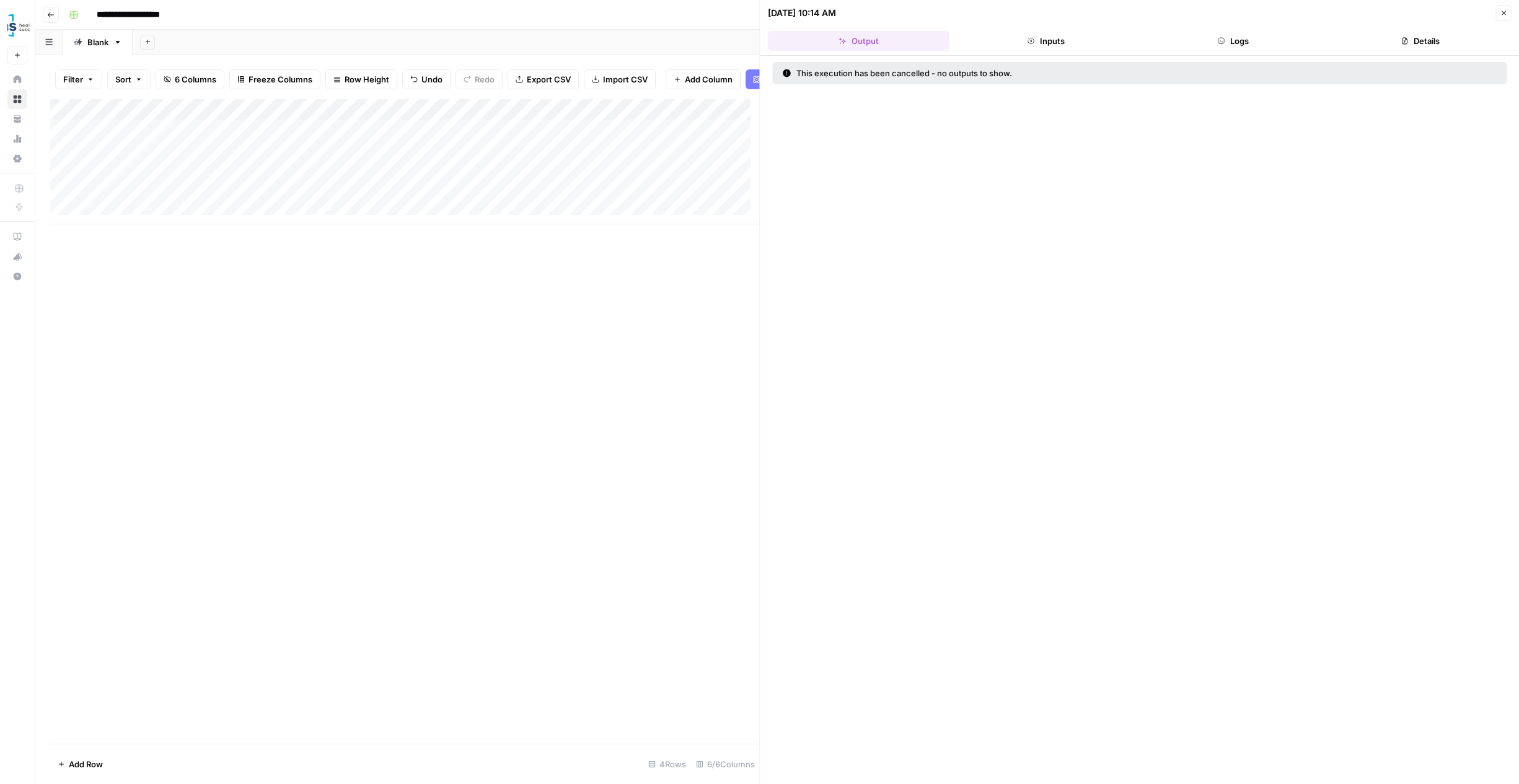
click at [622, 302] on div "Add Column" at bounding box center [405, 421] width 710 height 645
click at [1079, 40] on button "Inputs" at bounding box center [1046, 41] width 182 height 20
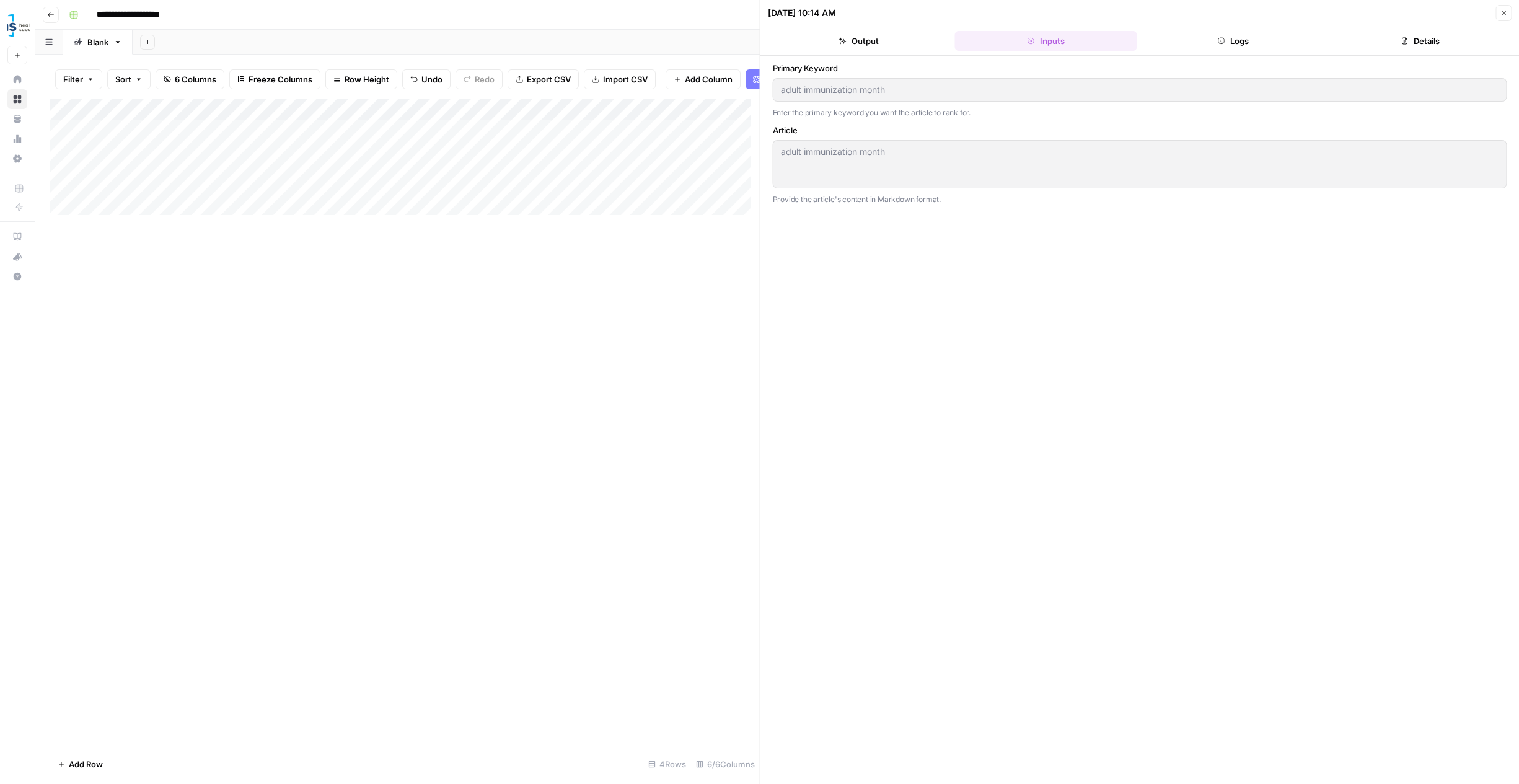
click at [145, 219] on div "Add Column" at bounding box center [405, 162] width 710 height 125
click at [138, 205] on div "Add Column" at bounding box center [405, 172] width 710 height 146
click at [138, 205] on textarea "**********" at bounding box center [193, 209] width 248 height 30
click at [134, 211] on textarea "**********" at bounding box center [193, 209] width 248 height 30
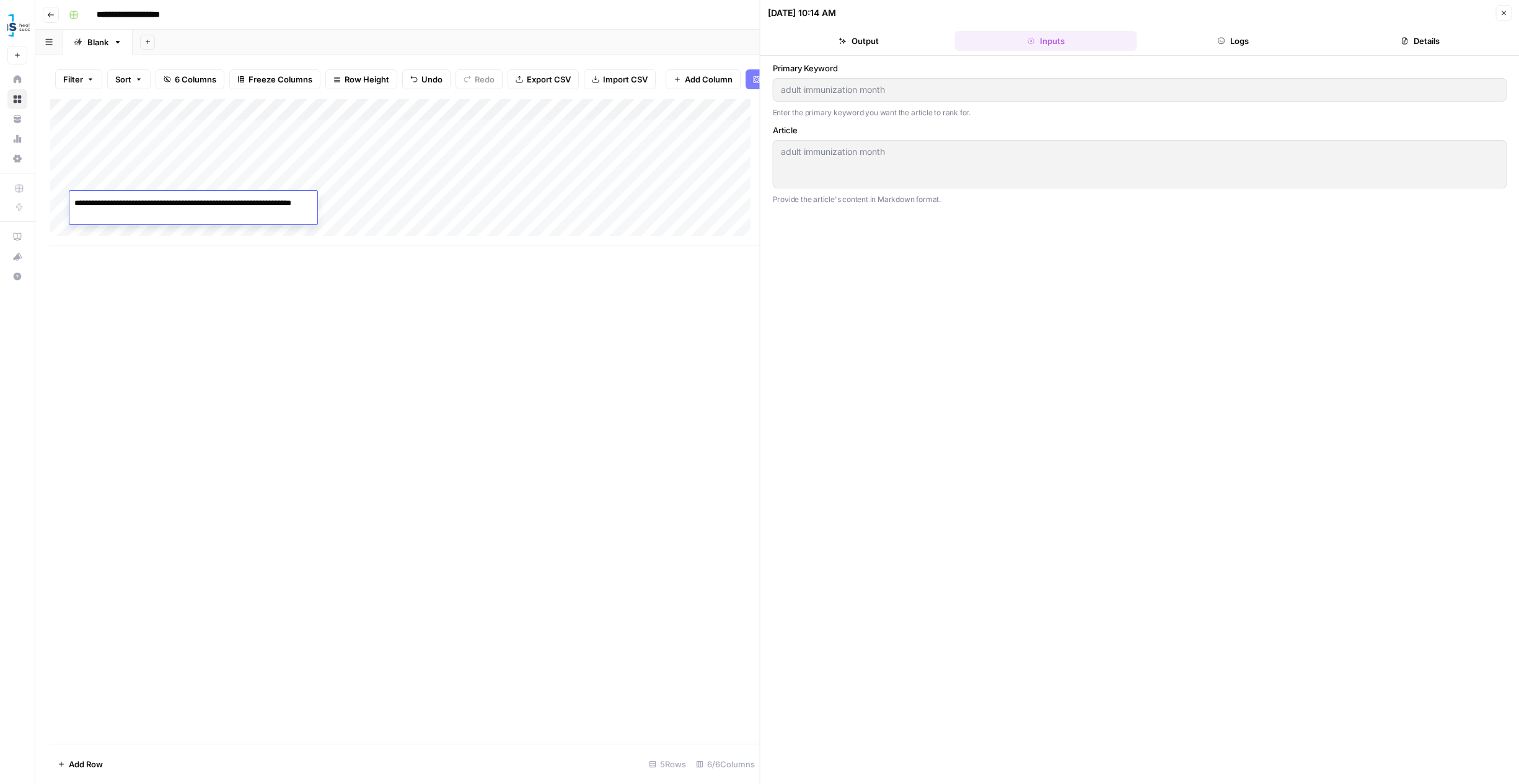
click at [134, 211] on textarea "**********" at bounding box center [193, 209] width 248 height 30
click at [169, 228] on div "Add Column" at bounding box center [405, 172] width 710 height 146
click at [1504, 12] on icon "button" at bounding box center [1504, 13] width 5 height 5
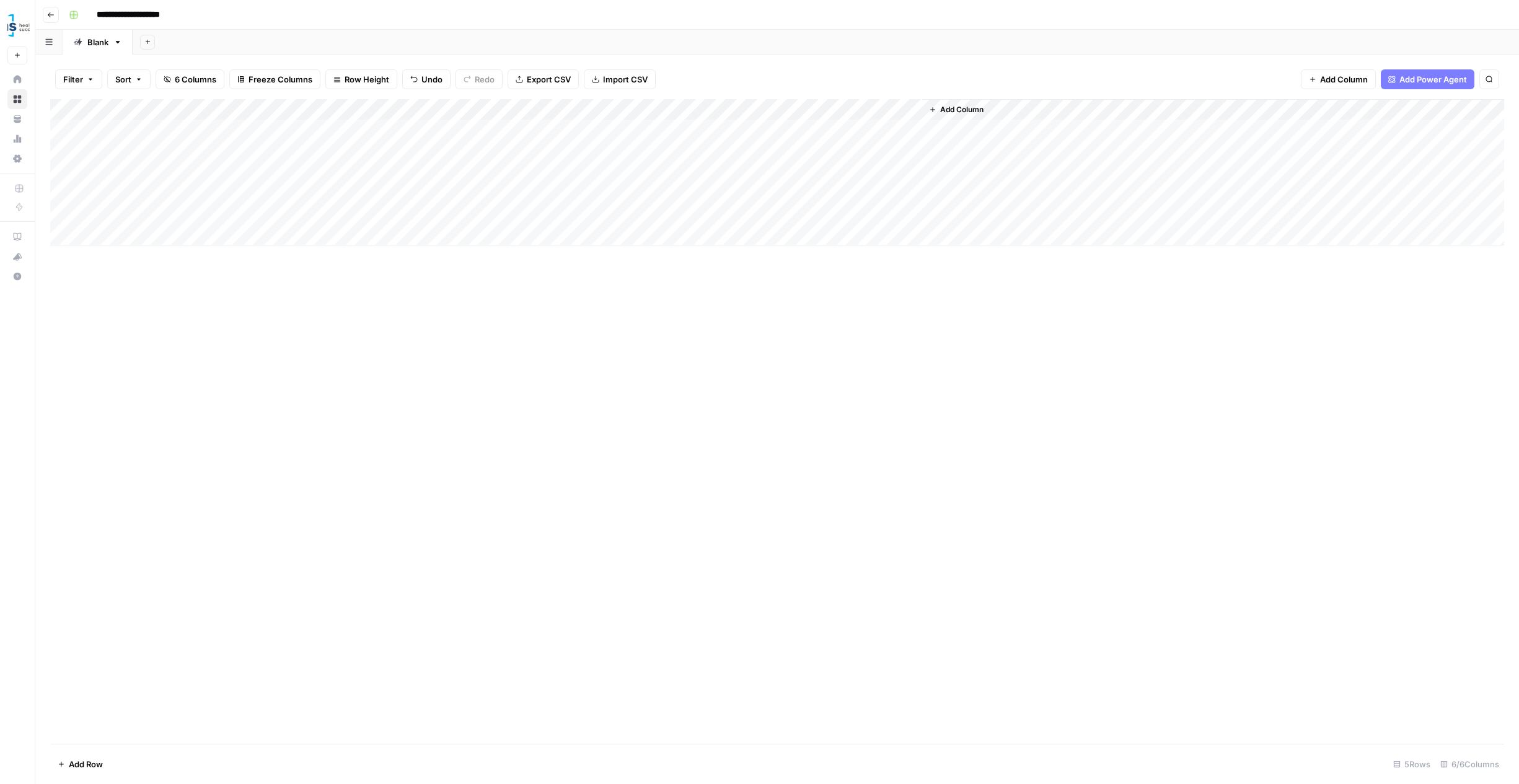
click at [196, 217] on div "Add Column" at bounding box center [777, 172] width 1454 height 146
type textarea "**********"
click at [468, 216] on div "Add Column" at bounding box center [777, 172] width 1454 height 146
click at [642, 214] on div "Add Column" at bounding box center [777, 172] width 1454 height 146
click at [1417, 79] on span "Add Power Agent" at bounding box center [1433, 80] width 67 height 13
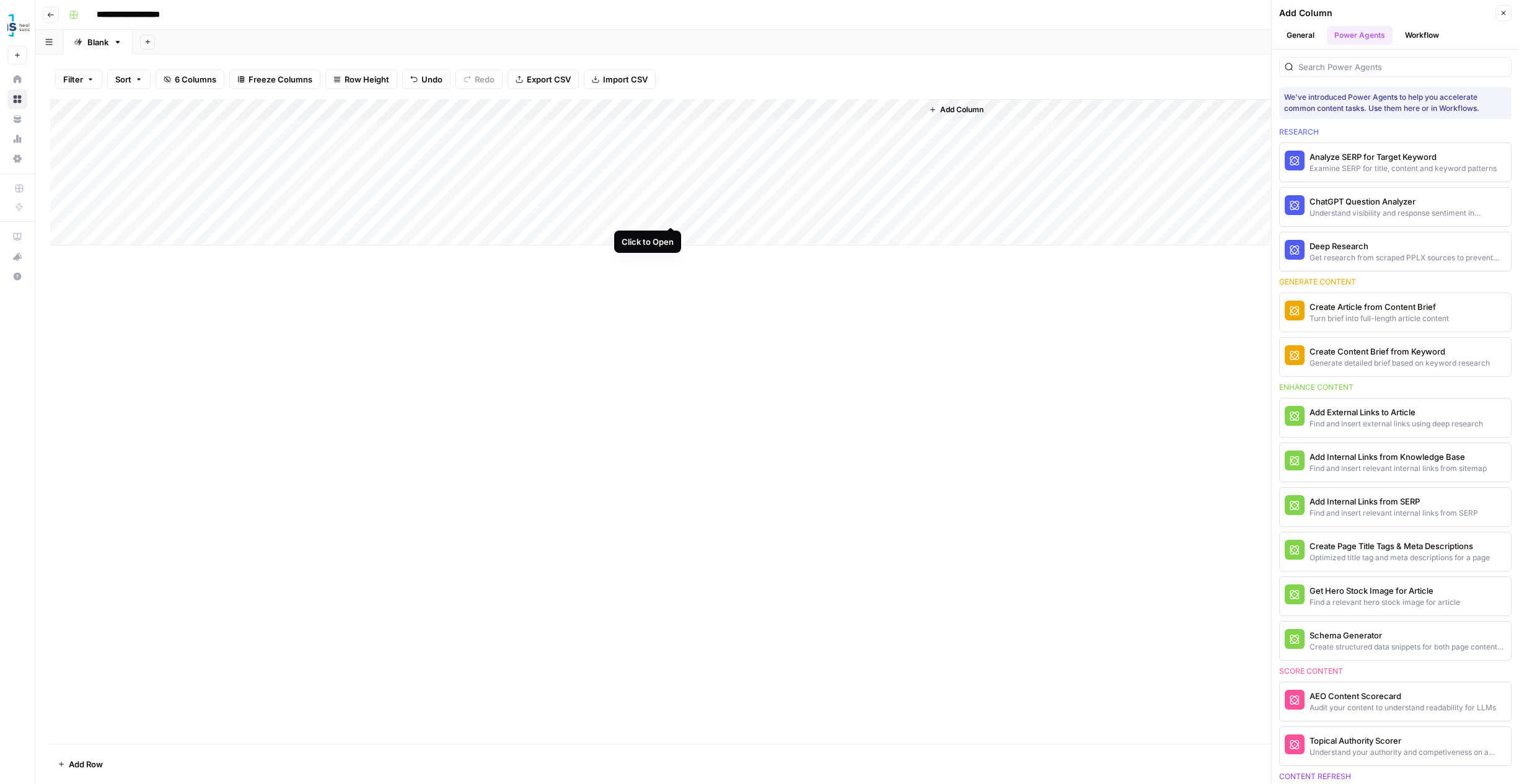
click at [672, 212] on div "Add Column" at bounding box center [777, 172] width 1454 height 146
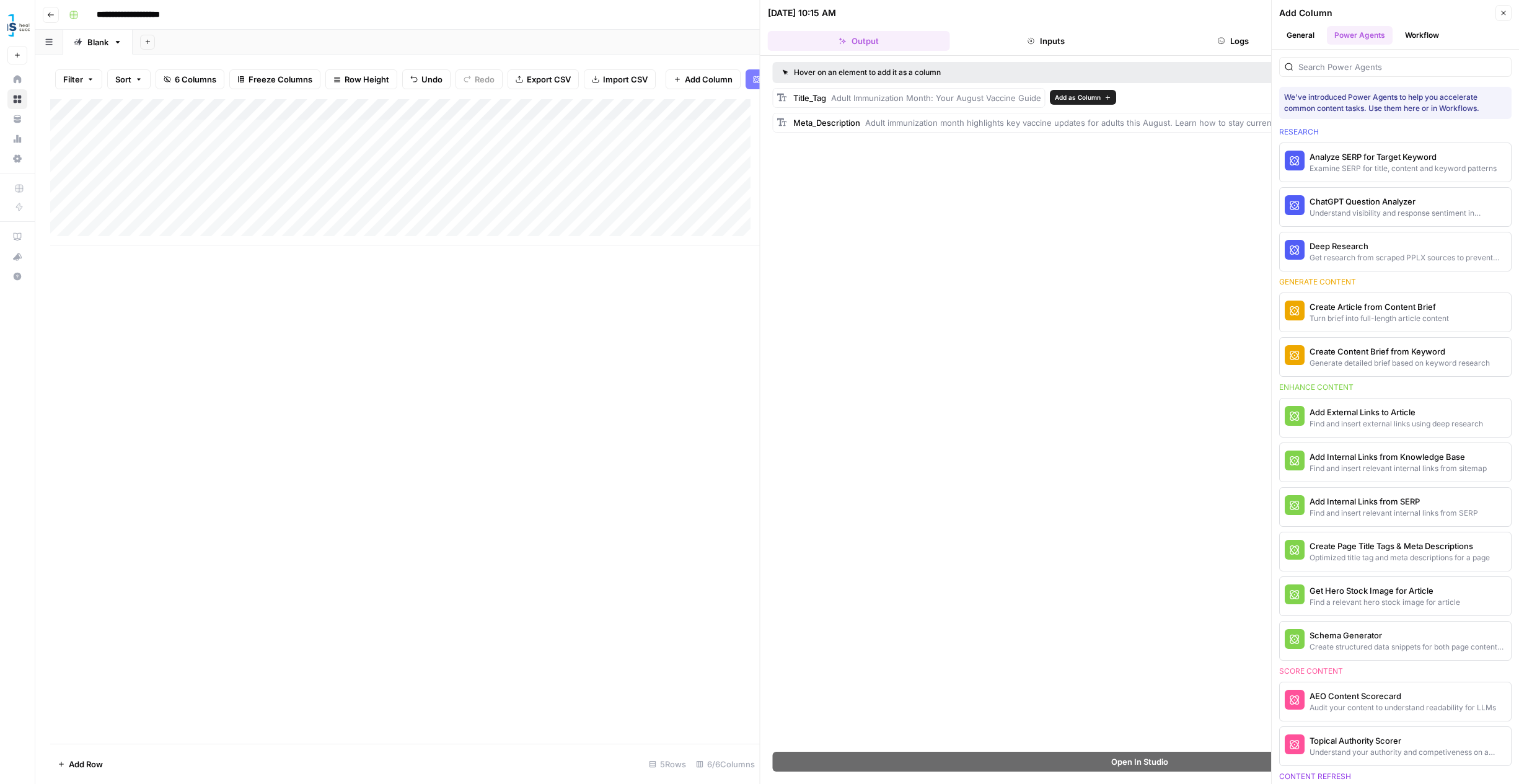
click at [847, 100] on span "Adult Immunization Month: Your August Vaccine Guide" at bounding box center [936, 98] width 210 height 10
click at [990, 32] on button "Inputs" at bounding box center [1046, 41] width 182 height 20
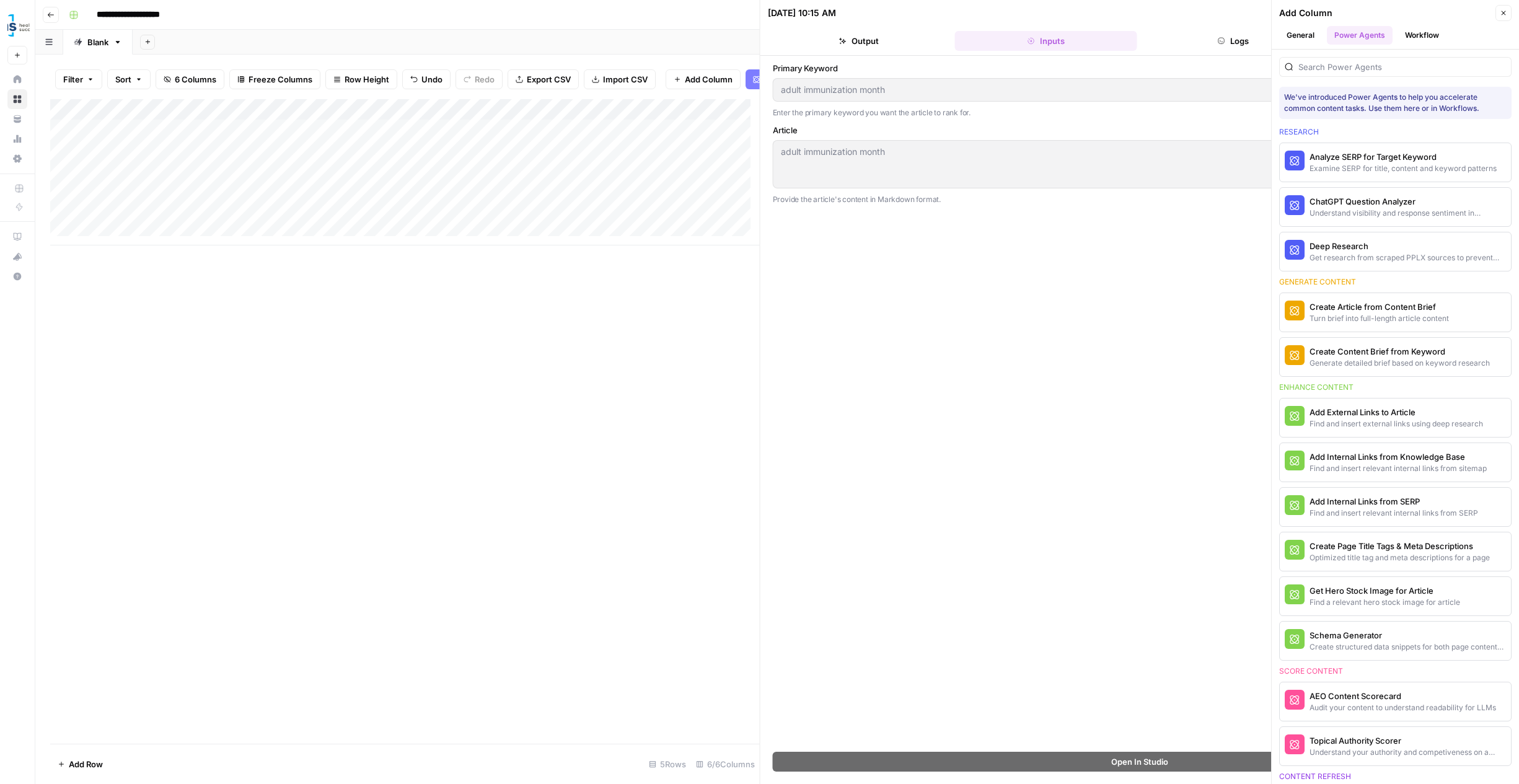
click at [672, 118] on div "Add Column" at bounding box center [405, 172] width 710 height 146
click at [672, 259] on span "Switch Version" at bounding box center [659, 258] width 96 height 13
click at [645, 224] on span "Configure Inputs" at bounding box center [665, 224] width 109 height 13
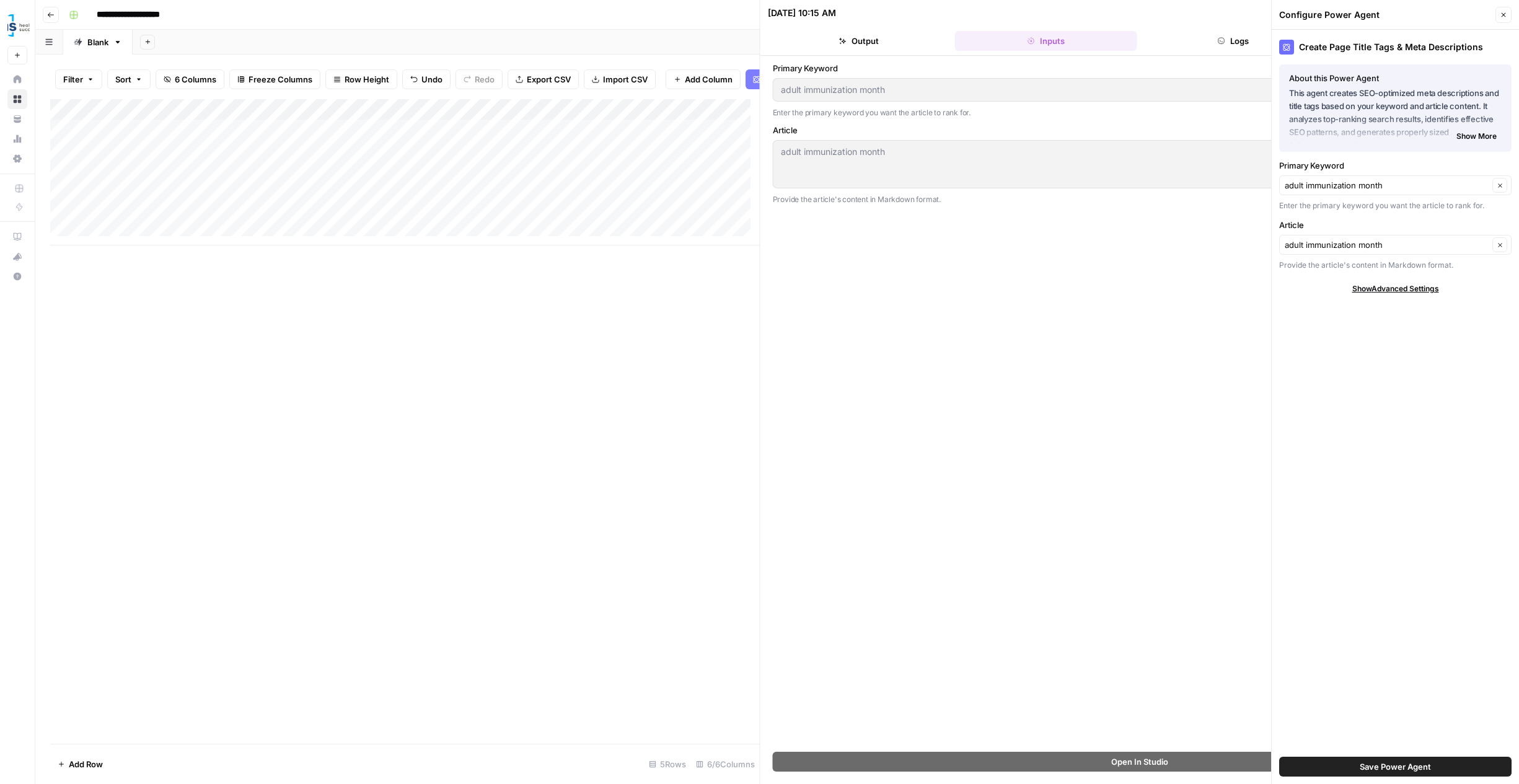
click at [1475, 137] on span "Show More" at bounding box center [1477, 136] width 41 height 11
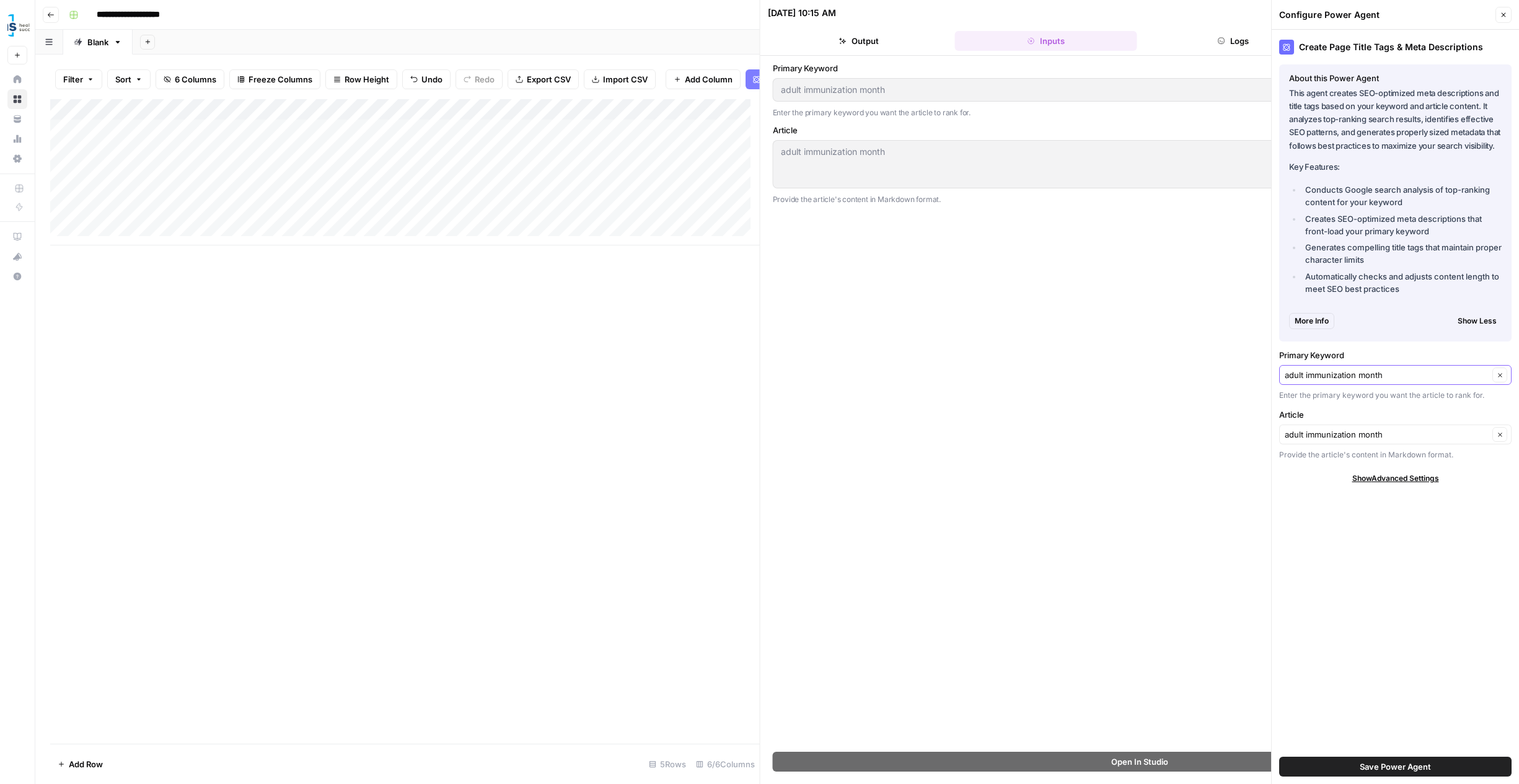
click at [1498, 373] on icon "button" at bounding box center [1500, 375] width 7 height 7
click at [1500, 440] on button "Clear" at bounding box center [1499, 434] width 15 height 15
click at [1428, 483] on span "Show Advanced Settings" at bounding box center [1395, 478] width 87 height 11
click at [1513, 513] on div "Create Page Title Tags & Meta Descriptions About this Power Agent This agent cr…" at bounding box center [1395, 406] width 247 height 754
click at [1344, 761] on button "Save Power Agent" at bounding box center [1395, 766] width 232 height 20
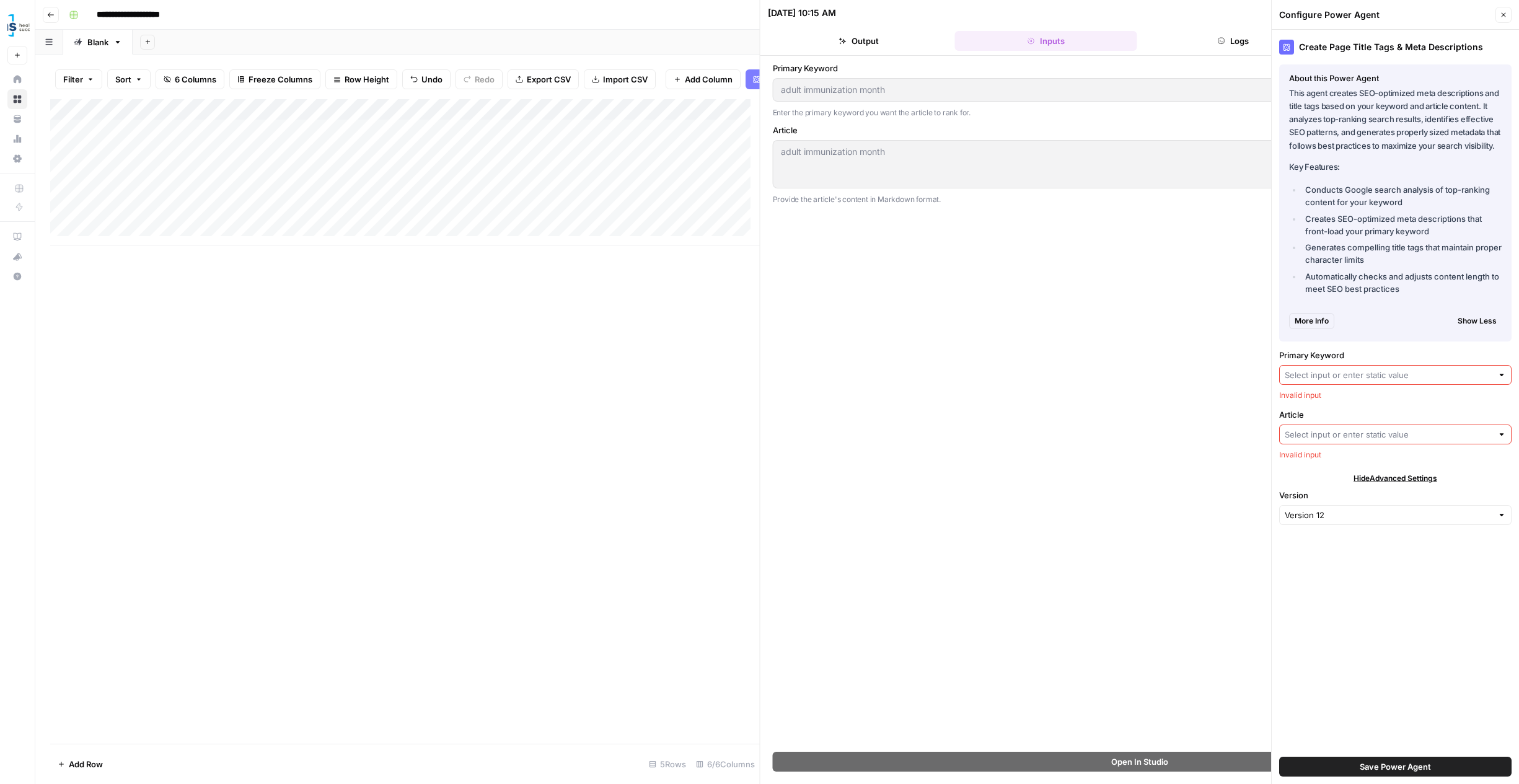
click at [182, 223] on div "Add Column" at bounding box center [405, 172] width 710 height 146
click at [1319, 371] on input "Primary Keyword" at bounding box center [1389, 375] width 208 height 13
paste input "National Immunization Awareness Month"
type input "National Immunization Awareness Month"
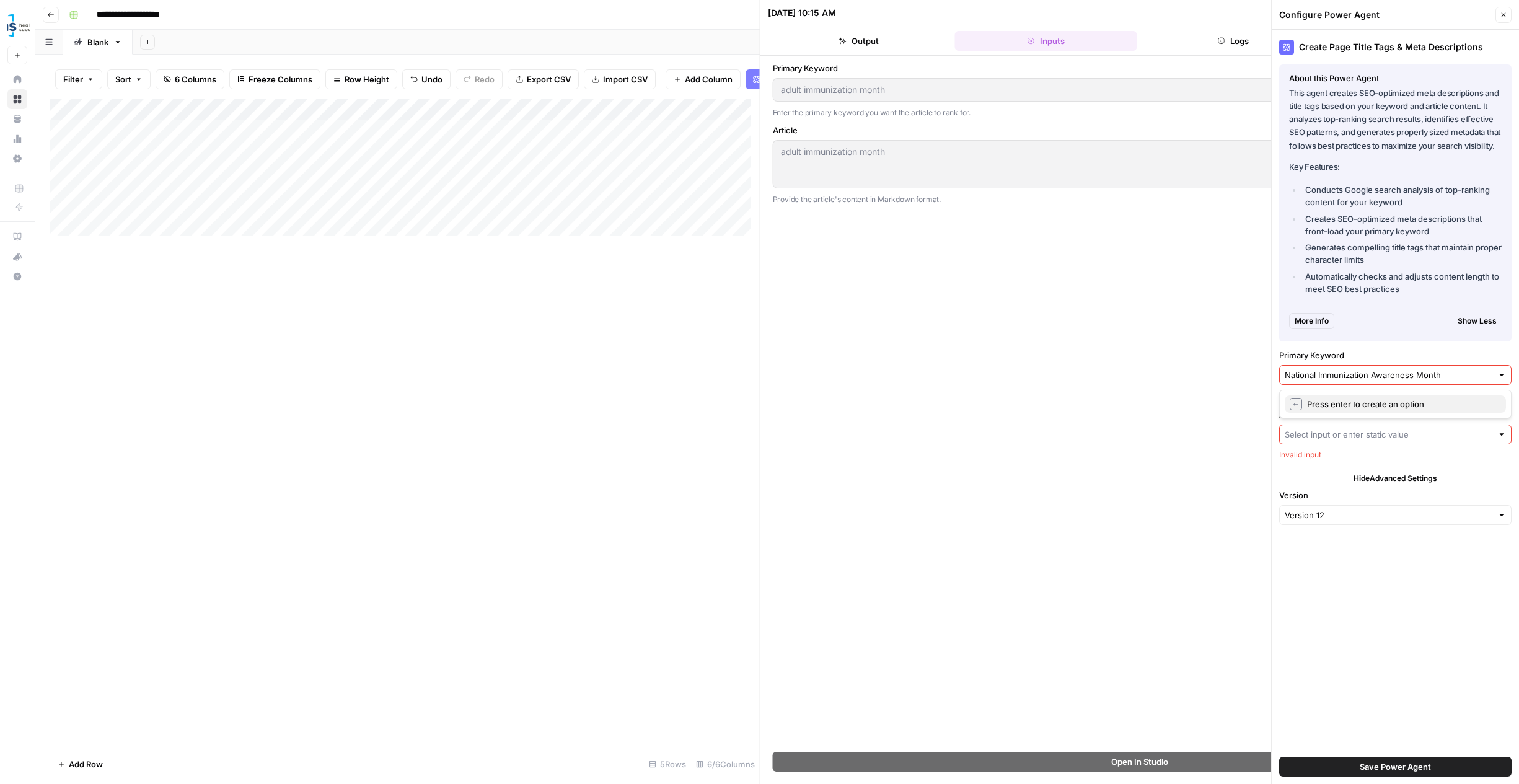
click at [1303, 405] on div "↵ Press enter to create an option" at bounding box center [1395, 404] width 211 height 13
click at [1302, 436] on input "Article" at bounding box center [1389, 435] width 208 height 13
paste input "National Immunization Awareness Month"
type input "National Immunization Awareness Month"
click at [1301, 468] on span "↵" at bounding box center [1296, 464] width 13 height 13
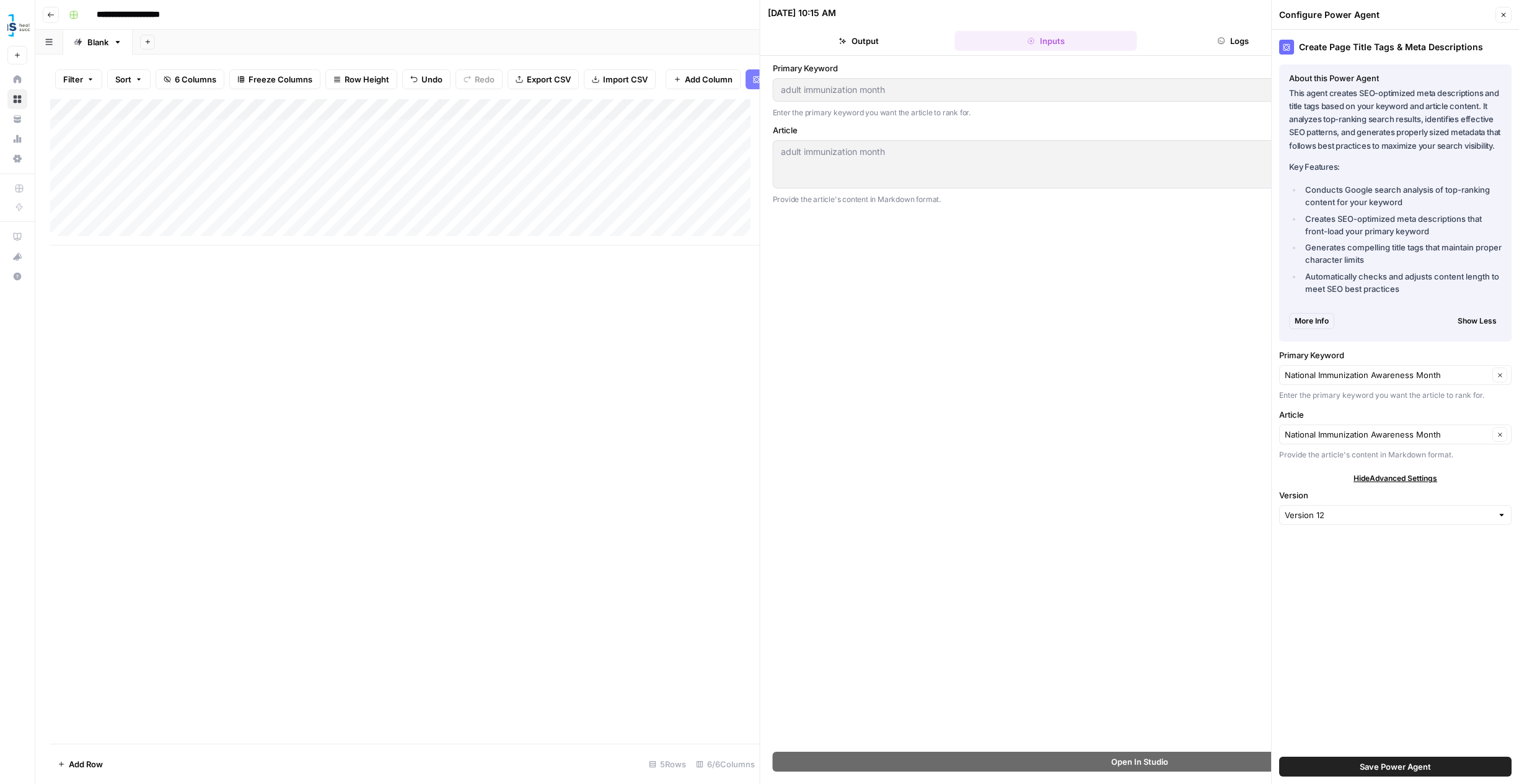
click at [1408, 771] on span "Save Power Agent" at bounding box center [1395, 767] width 71 height 13
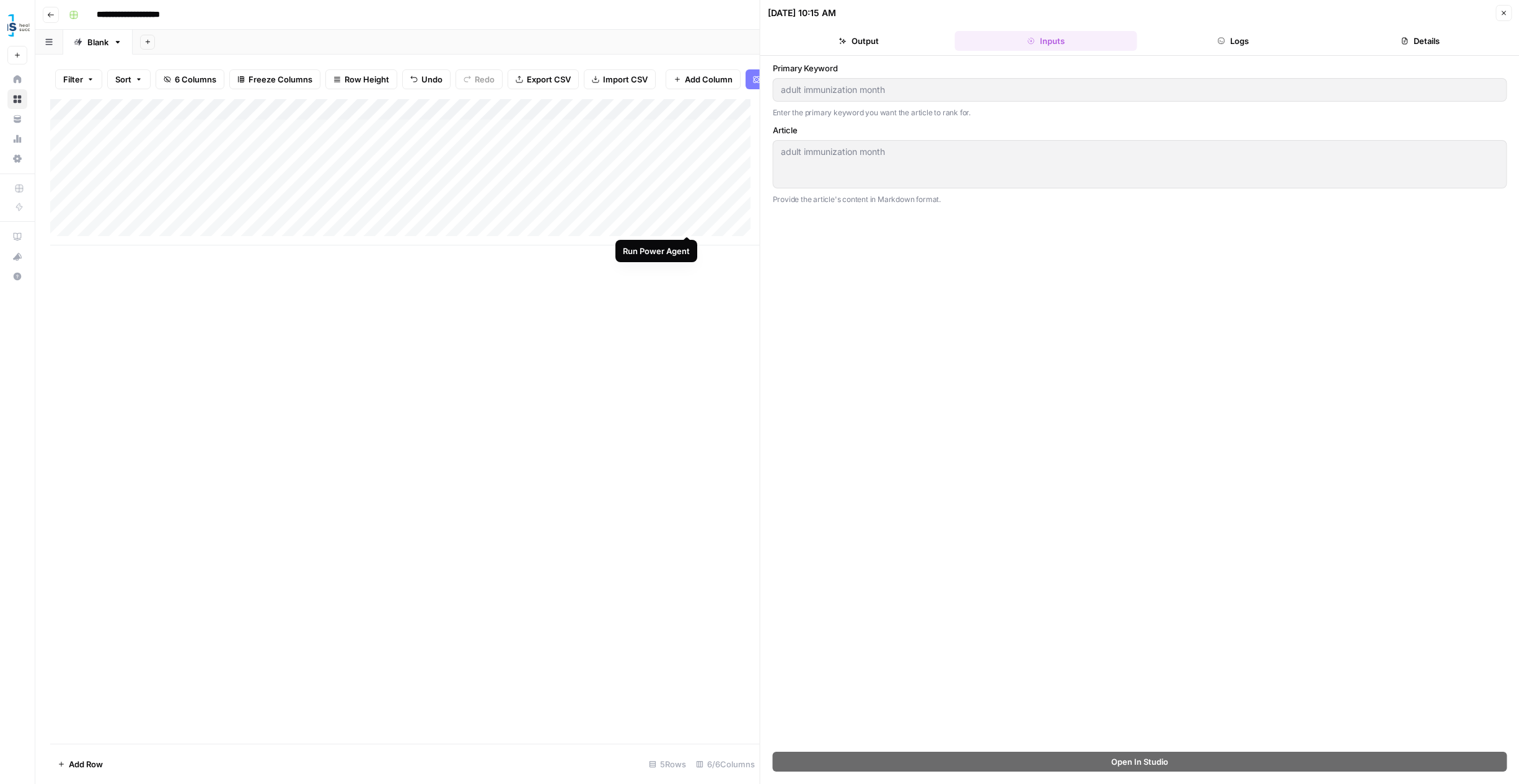
click at [682, 226] on div "Add Column" at bounding box center [405, 172] width 710 height 146
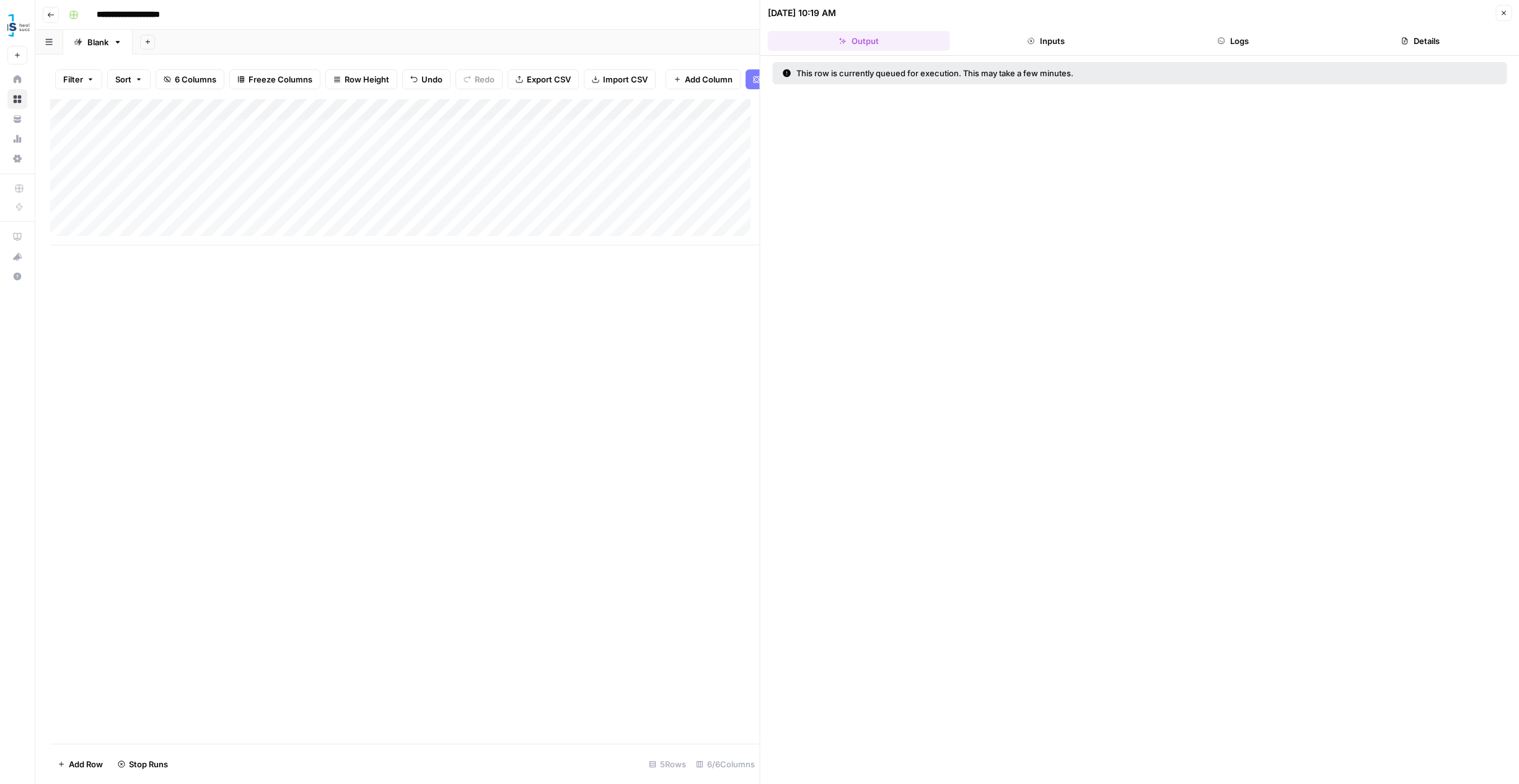
click at [1507, 13] on span "Close" at bounding box center [1507, 13] width 1 height 1
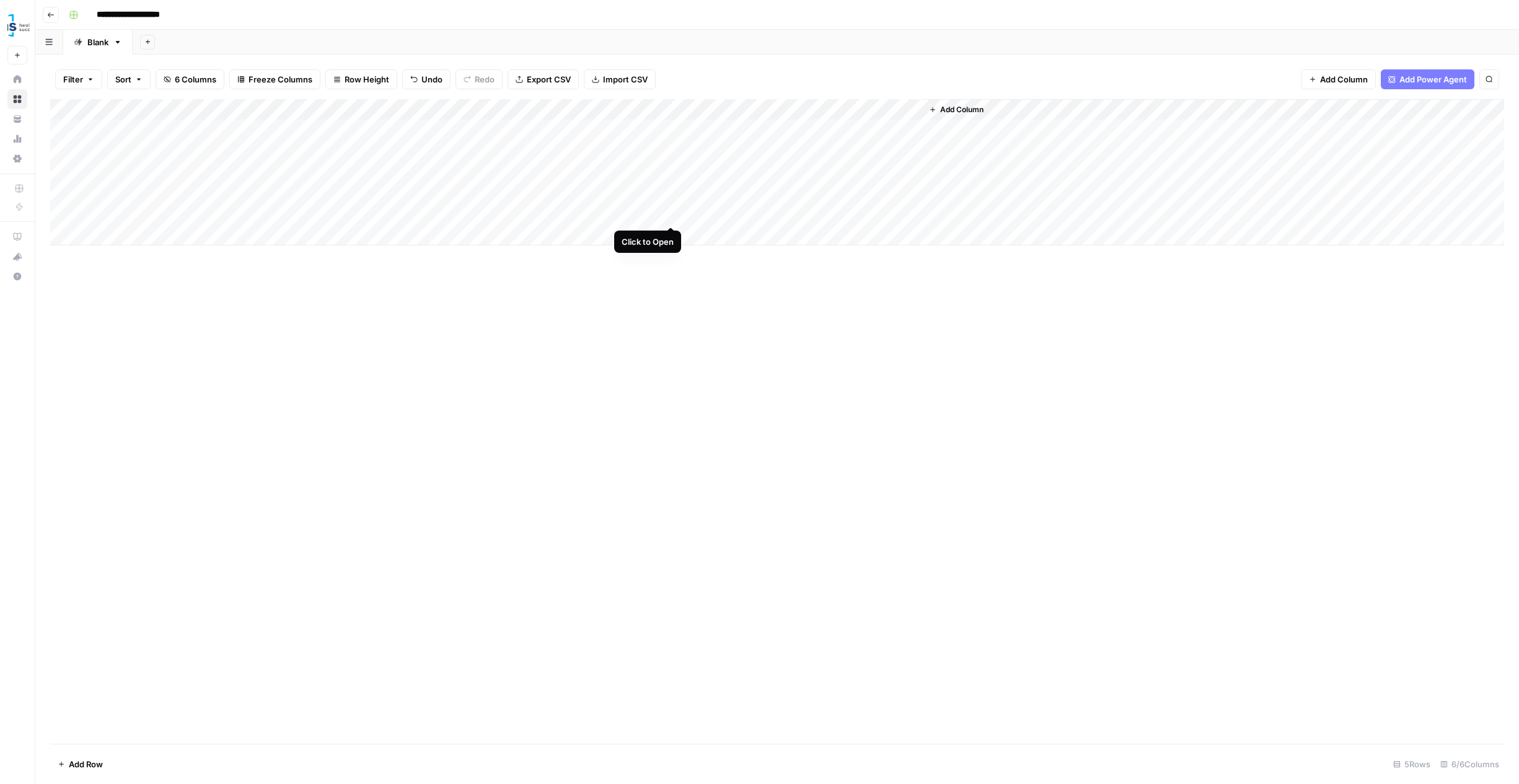
click at [672, 214] on div "Add Column" at bounding box center [777, 172] width 1454 height 146
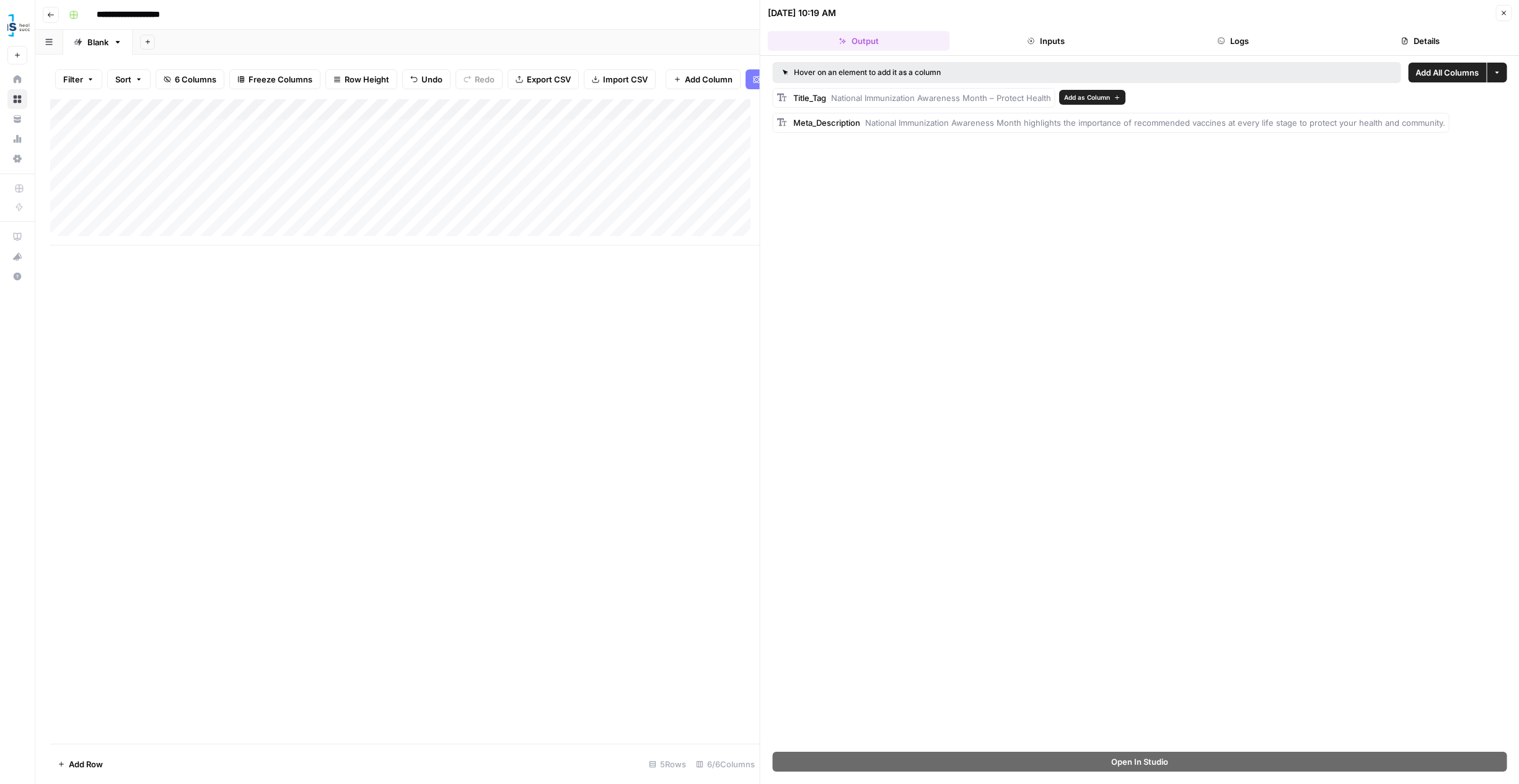
click at [872, 98] on span "National Immunization Awareness Month – Protect Health" at bounding box center [940, 98] width 220 height 10
click at [834, 97] on span "National Immunization Awareness Month – Protect Health" at bounding box center [940, 98] width 220 height 10
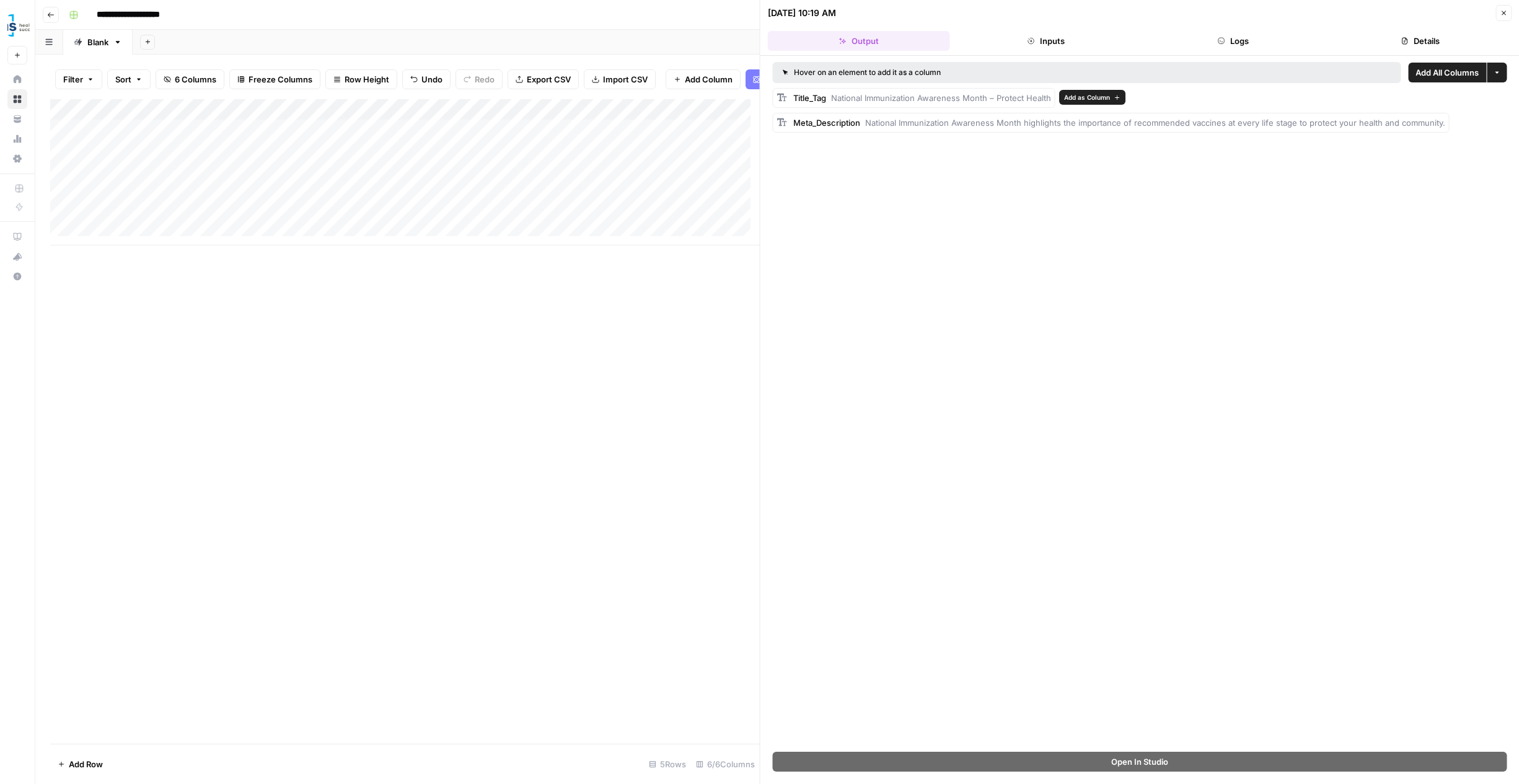
drag, startPoint x: 833, startPoint y: 98, endPoint x: 1052, endPoint y: 100, distance: 219.0
click at [1052, 100] on div "Title_Tag National Immunization Awareness Month – Protect Health" at bounding box center [915, 98] width 283 height 20
copy span "National Immunization Awareness Month – Protect Health"
drag, startPoint x: 866, startPoint y: 122, endPoint x: 1463, endPoint y: 126, distance: 597.0
click at [1463, 126] on div "Meta_Description National Immunization Awareness Month highlights the importanc…" at bounding box center [1141, 122] width 735 height 20
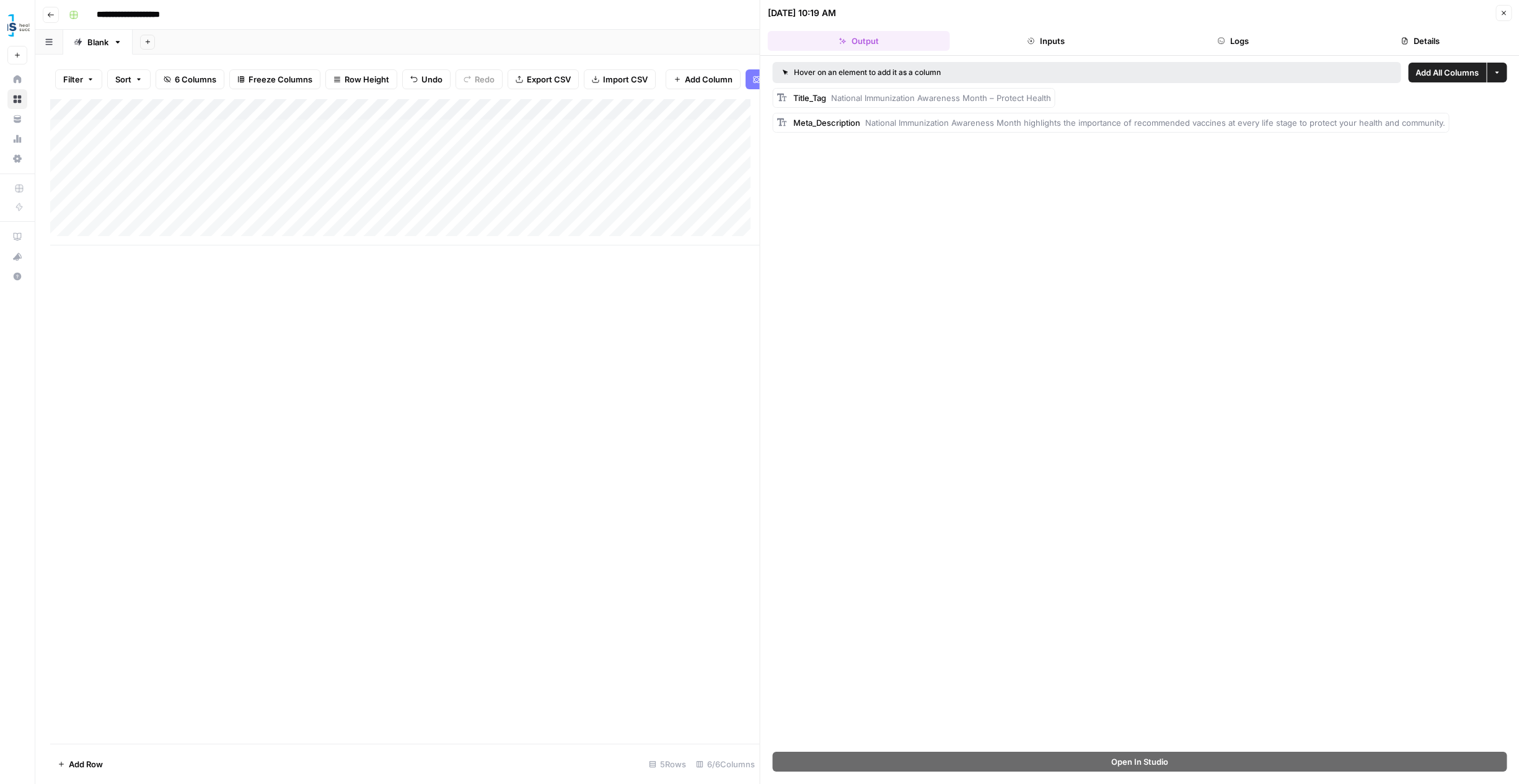
copy span "National Immunization Awareness Month highlights the importance of recommended …"
